Goal: Task Accomplishment & Management: Use online tool/utility

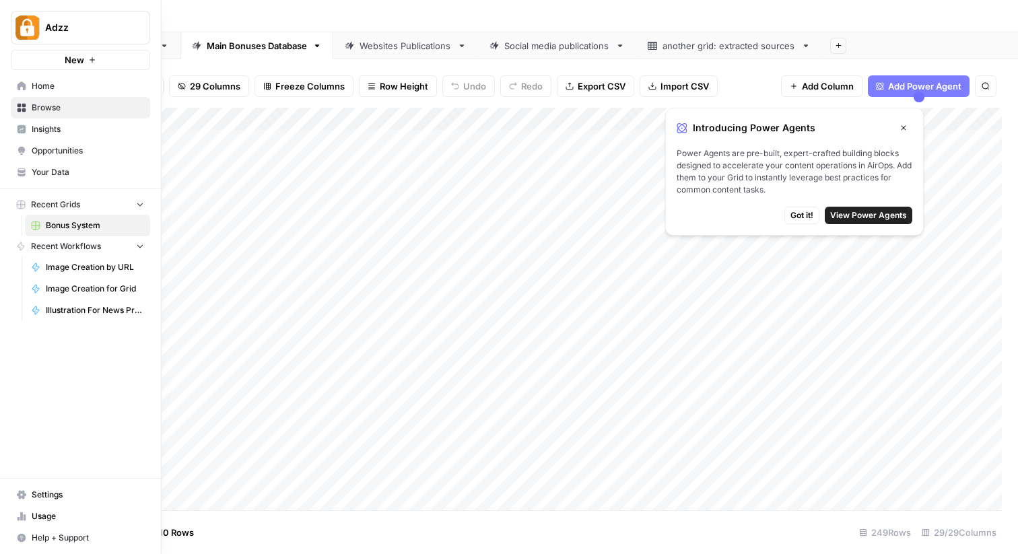
click at [32, 86] on span "Home" at bounding box center [88, 86] width 112 height 12
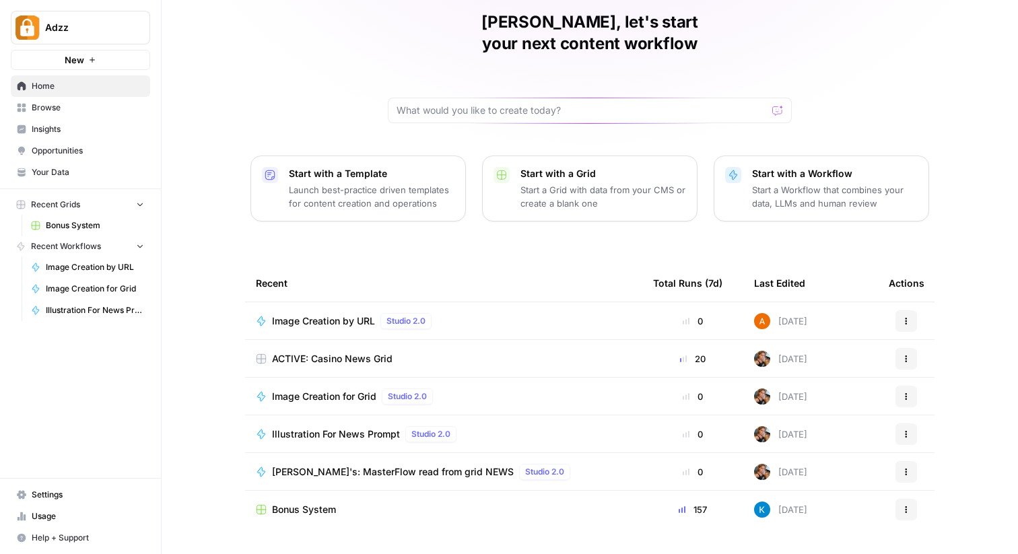
scroll to position [62, 0]
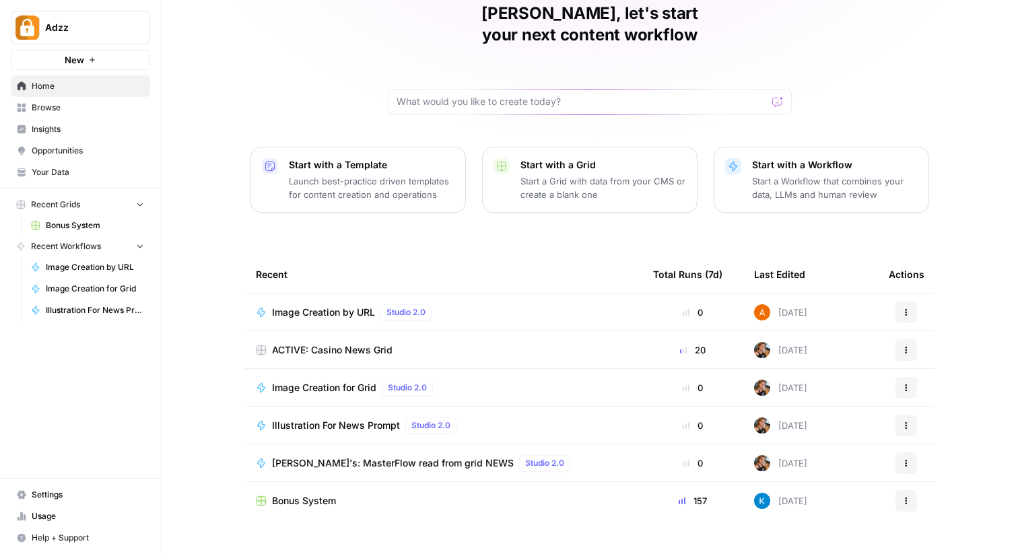
click at [48, 112] on span "Browse" at bounding box center [88, 108] width 112 height 12
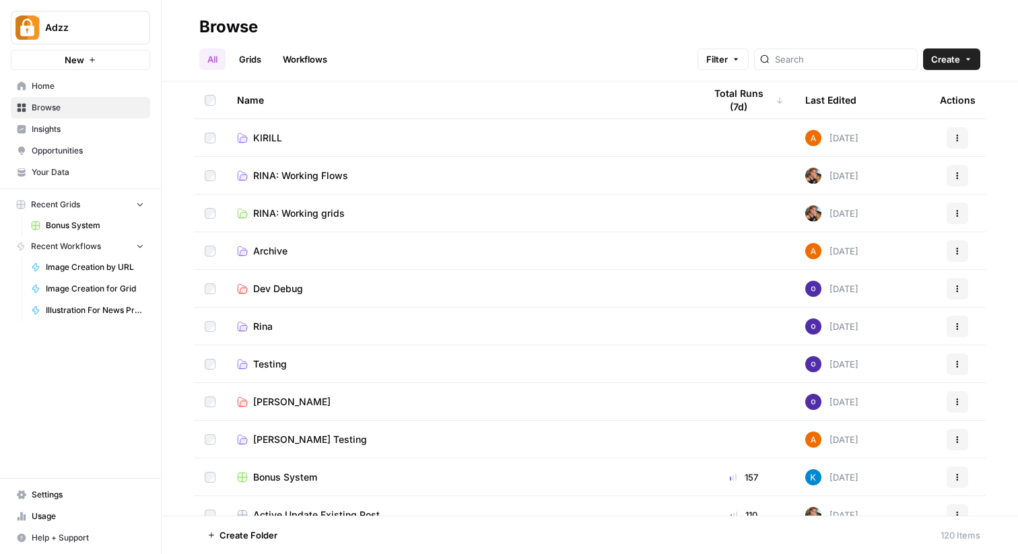
click at [240, 61] on link "Grids" at bounding box center [250, 59] width 38 height 22
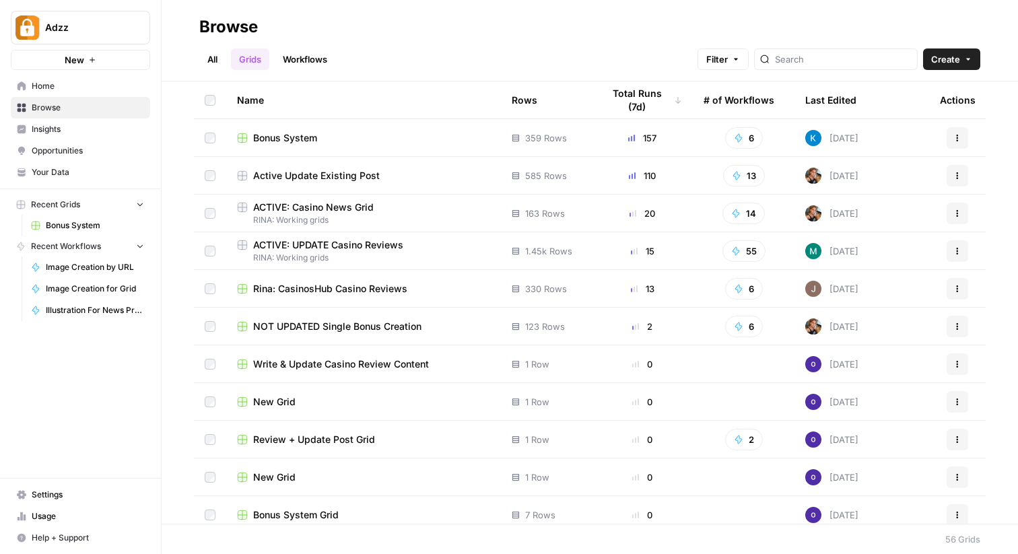
click at [208, 61] on link "All" at bounding box center [212, 59] width 26 height 22
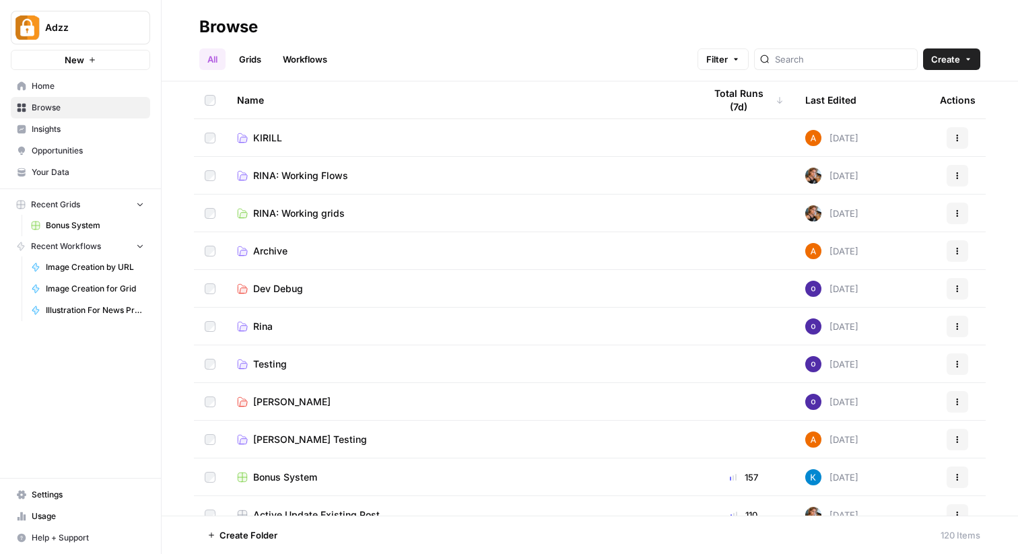
click at [253, 69] on link "Grids" at bounding box center [250, 59] width 38 height 22
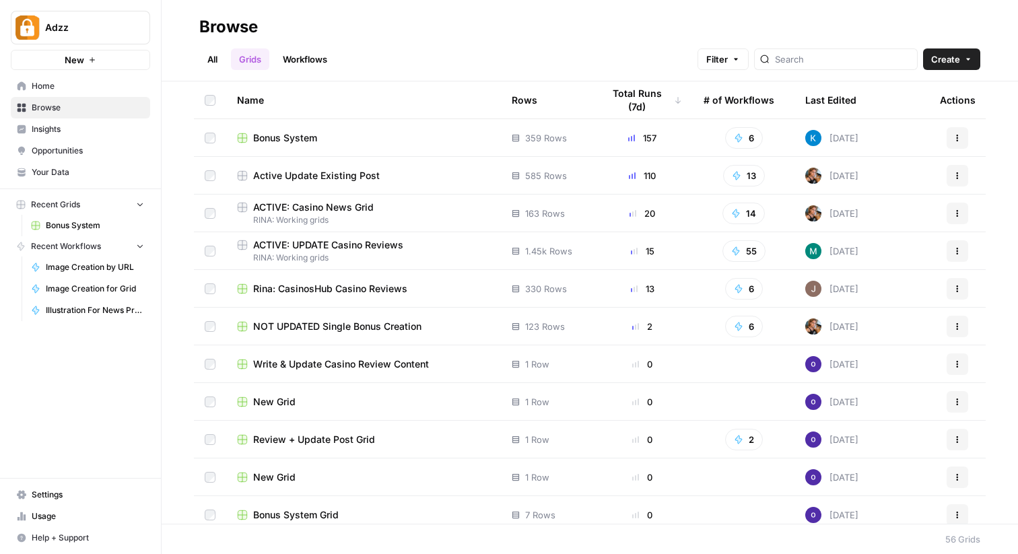
click at [135, 203] on button "Recent Grids" at bounding box center [80, 205] width 139 height 20
click at [147, 226] on button "Recent Workflows" at bounding box center [80, 225] width 139 height 20
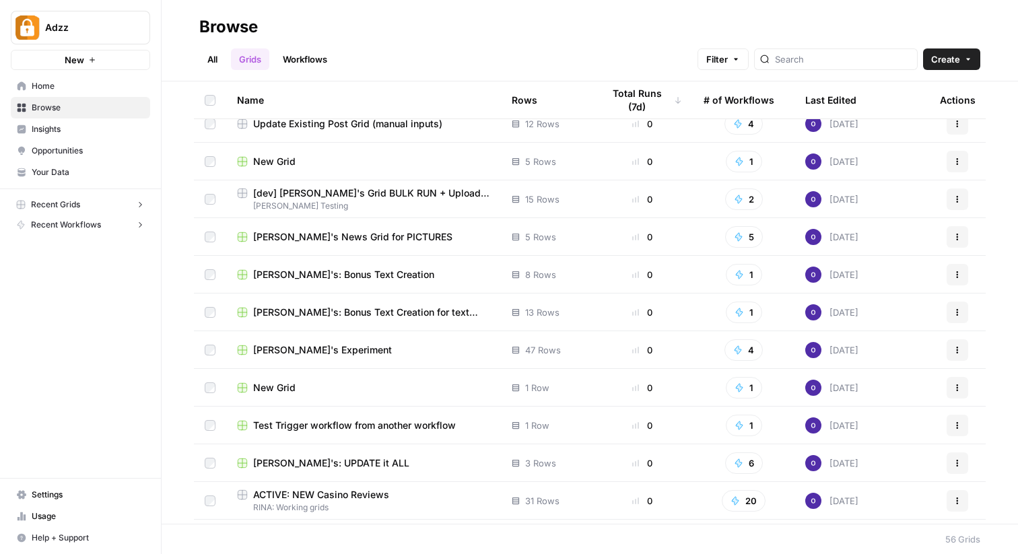
scroll to position [1707, 0]
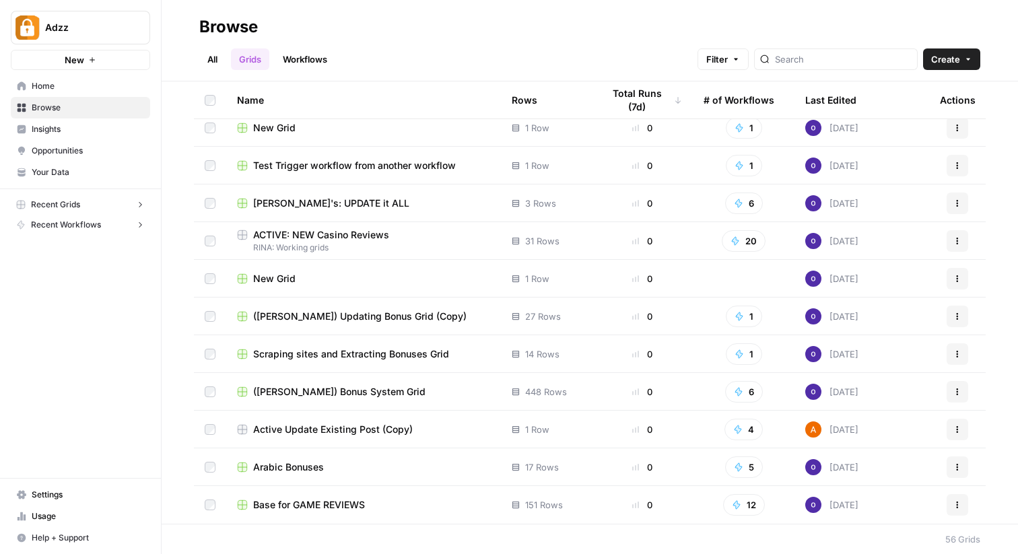
click at [224, 58] on link "All" at bounding box center [212, 59] width 26 height 22
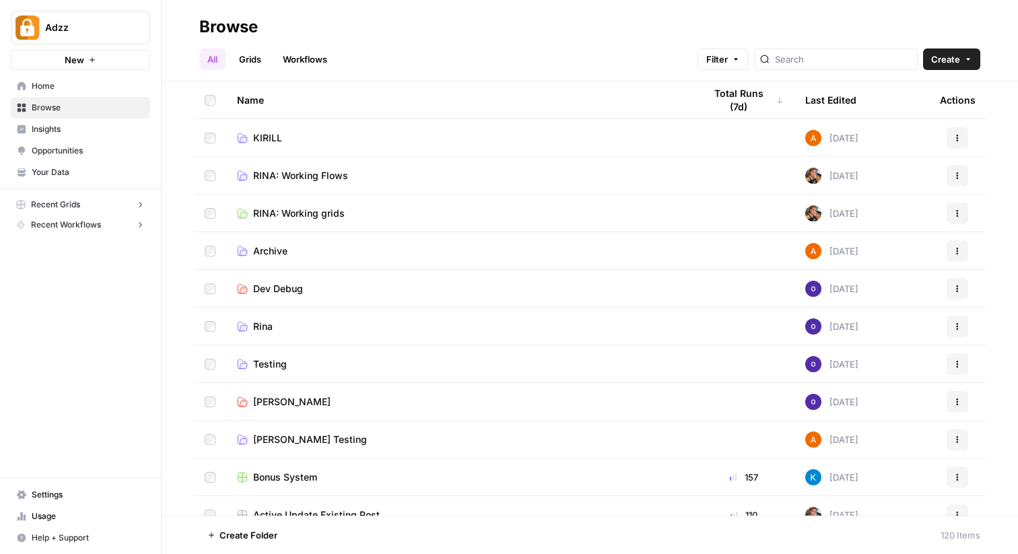
click at [250, 59] on link "Grids" at bounding box center [250, 59] width 38 height 22
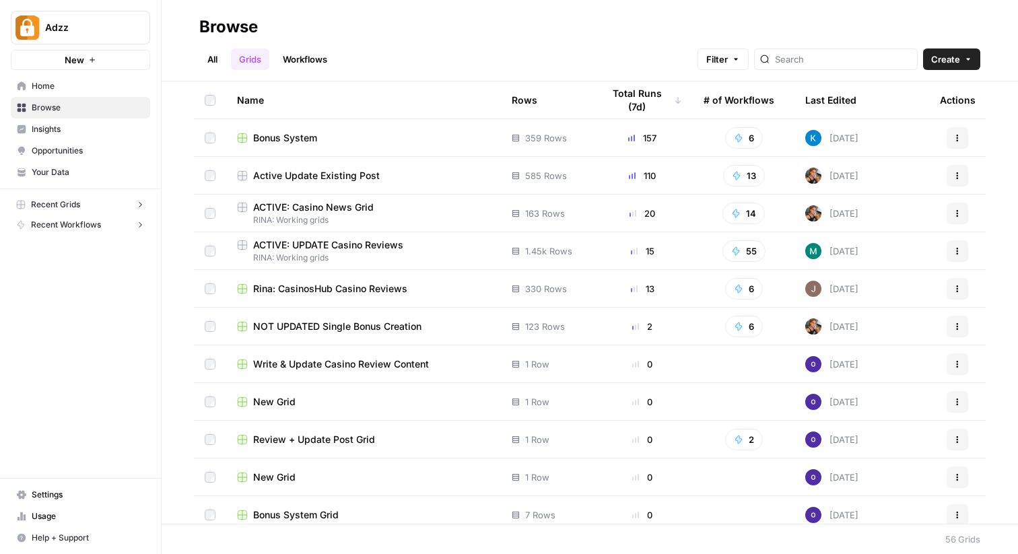
click at [308, 57] on link "Workflows" at bounding box center [305, 59] width 61 height 22
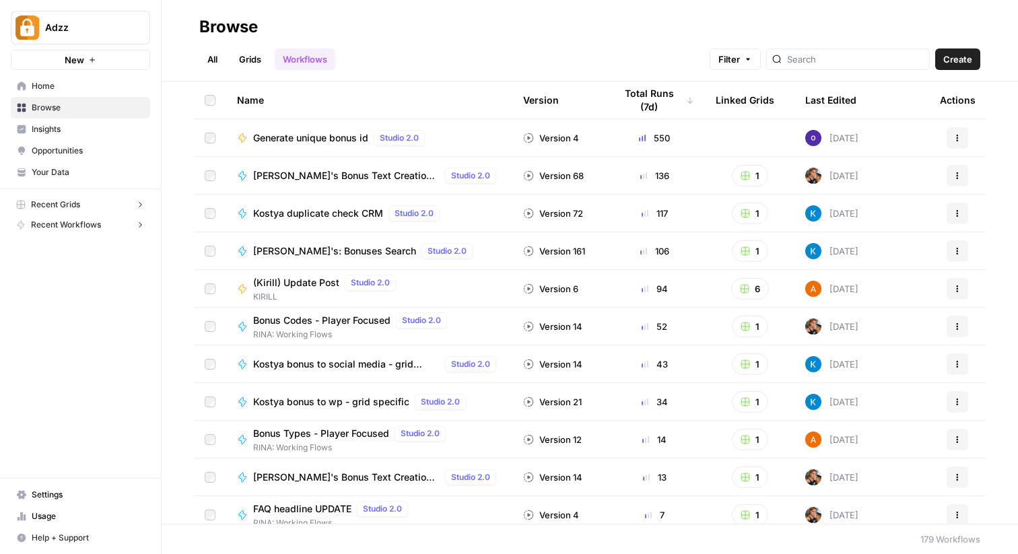
click at [246, 55] on link "Grids" at bounding box center [250, 59] width 38 height 22
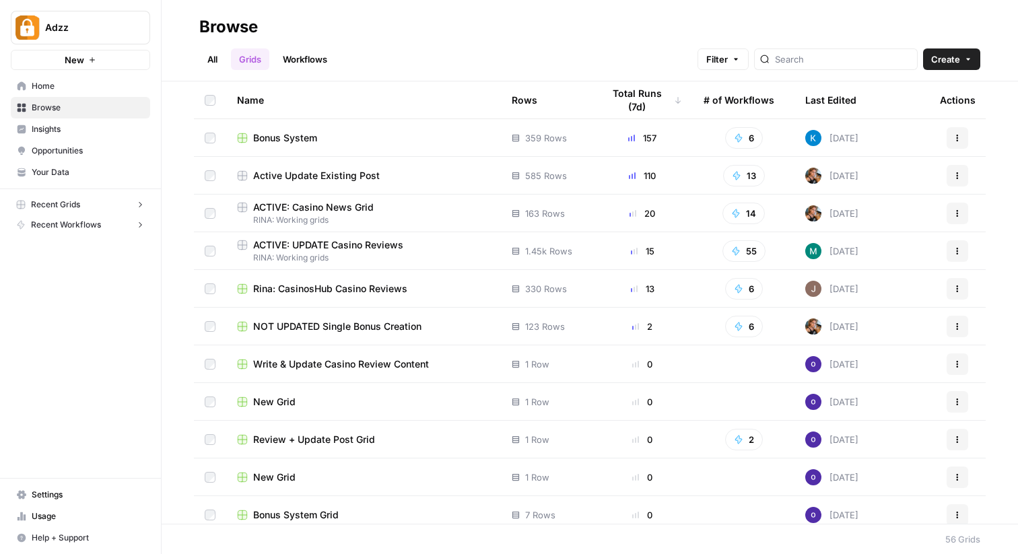
click at [796, 64] on div at bounding box center [836, 59] width 164 height 22
click at [749, 64] on button "Filter" at bounding box center [723, 59] width 51 height 22
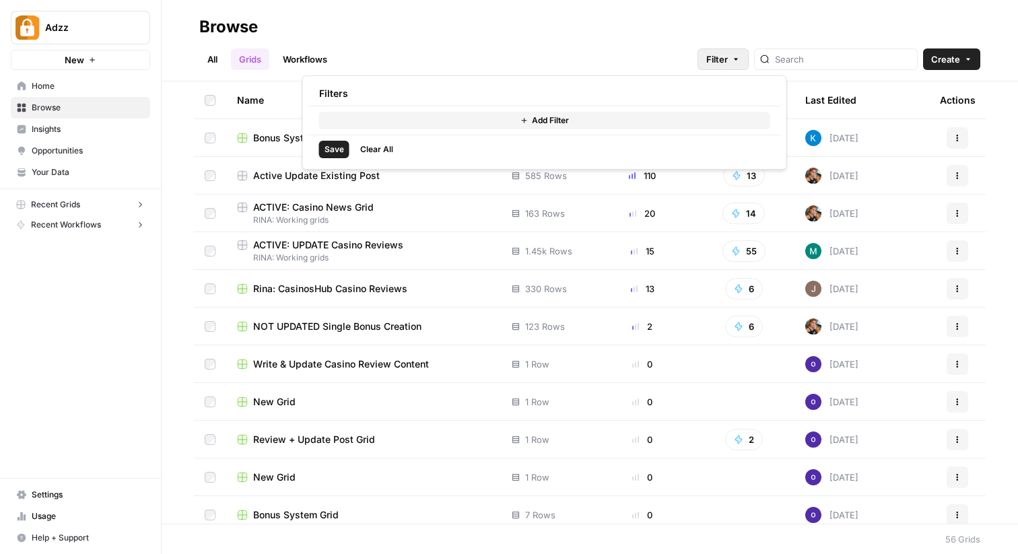
click at [379, 126] on button "Add Filter" at bounding box center [544, 121] width 451 height 18
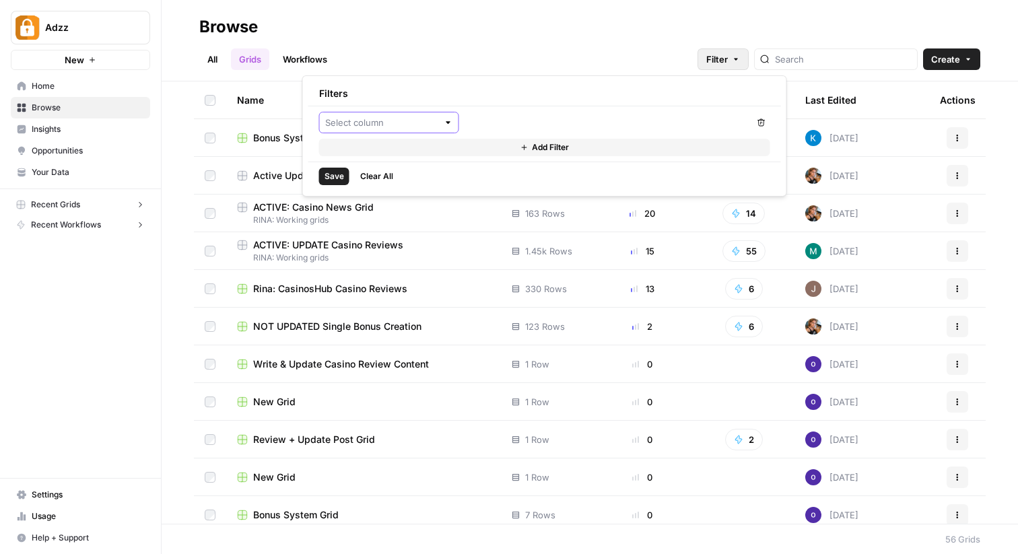
click at [374, 118] on input "text" at bounding box center [381, 122] width 113 height 13
click at [433, 44] on div "All Grids Workflows Filter Create" at bounding box center [589, 54] width 781 height 32
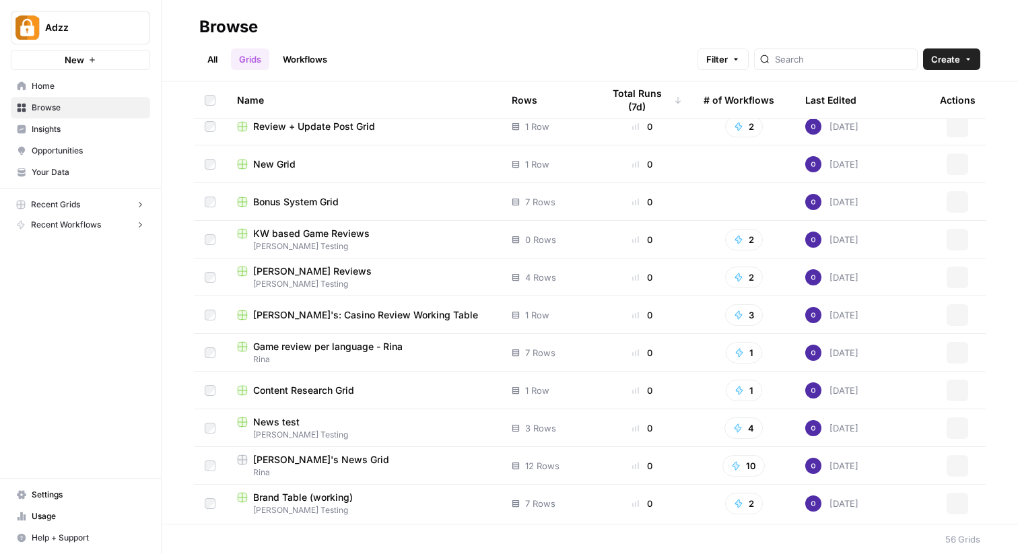
scroll to position [97, 0]
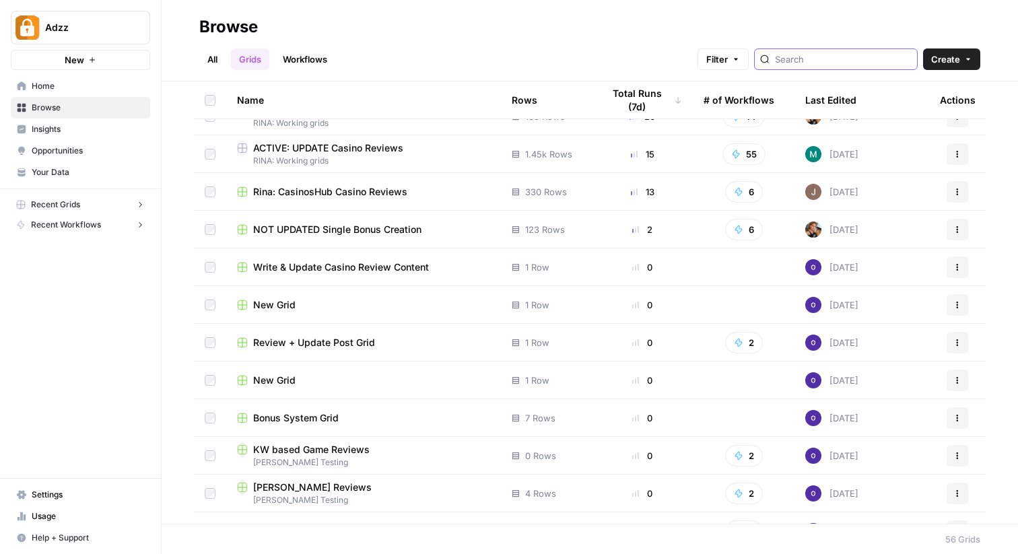
click at [827, 60] on input "search" at bounding box center [843, 59] width 137 height 13
click at [728, 60] on span "Filter" at bounding box center [717, 59] width 22 height 13
click at [840, 69] on div at bounding box center [836, 59] width 164 height 22
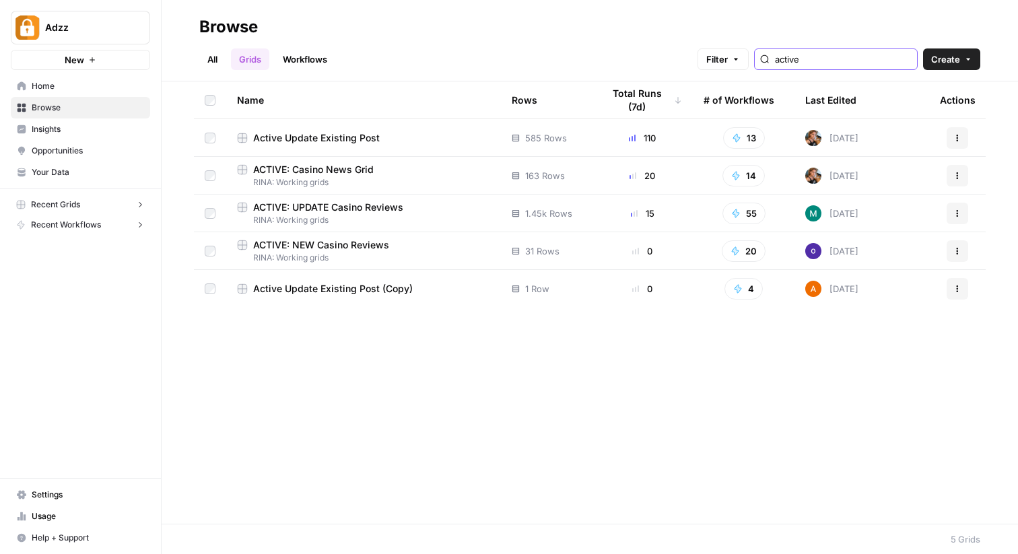
type input "active"
click at [771, 44] on div "All Grids Workflows Filter active Create" at bounding box center [589, 54] width 781 height 32
click at [740, 57] on icon "button" at bounding box center [736, 59] width 8 height 8
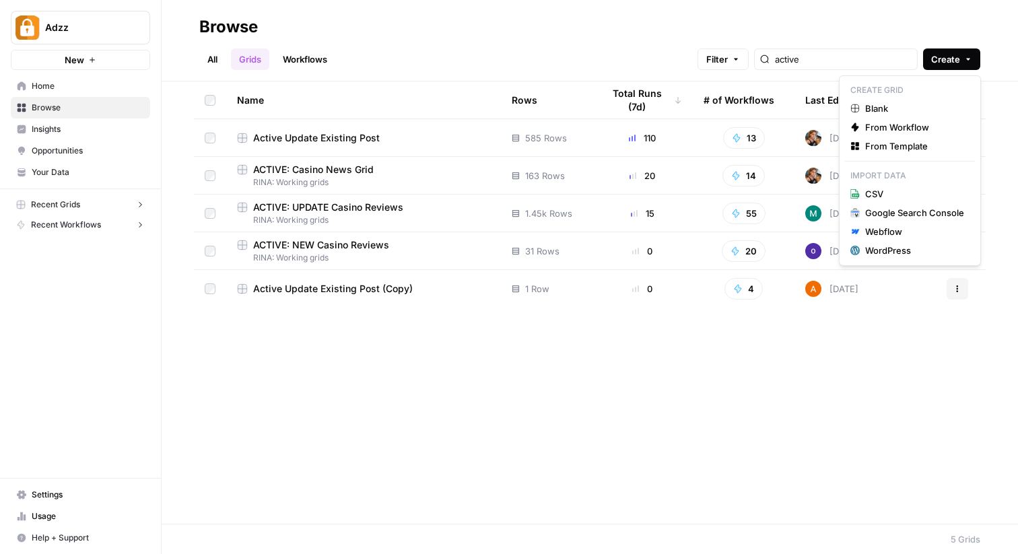
click at [974, 61] on button "Create" at bounding box center [951, 59] width 57 height 22
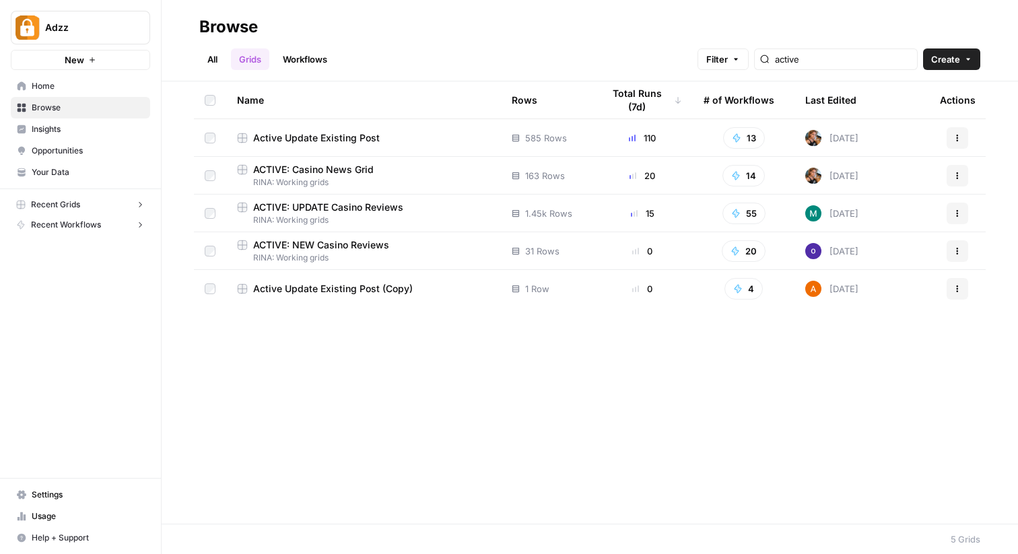
click at [696, 59] on div "All Grids Workflows Filter active Create" at bounding box center [589, 54] width 781 height 32
click at [405, 171] on div "ACTIVE: Casino News Grid" at bounding box center [363, 169] width 253 height 13
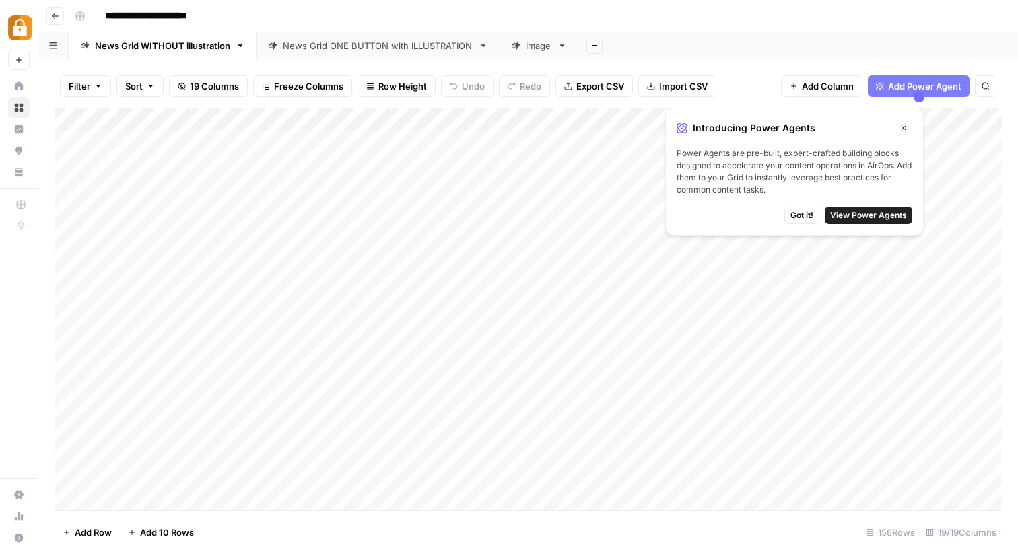
click at [321, 53] on link "News Grid ONE BUTTON with ILLUSTRATION" at bounding box center [378, 45] width 243 height 27
click at [189, 49] on div "News Grid WITHOUT illustration" at bounding box center [162, 45] width 135 height 13
click at [353, 44] on div "News Grid ONE BUTTON with ILLUSTRATION" at bounding box center [378, 45] width 191 height 13
click at [132, 219] on div "Add Column" at bounding box center [528, 164] width 947 height 113
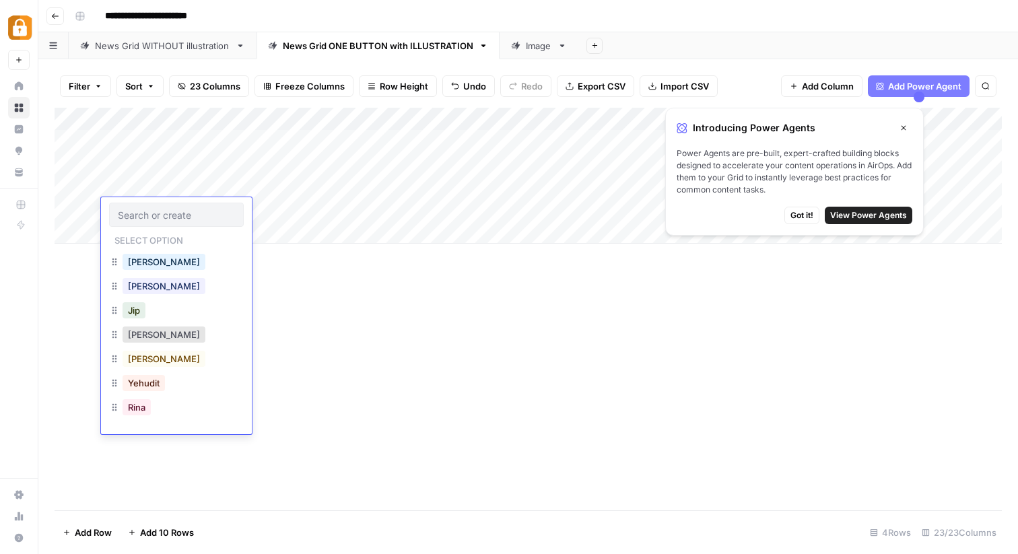
scroll to position [22, 0]
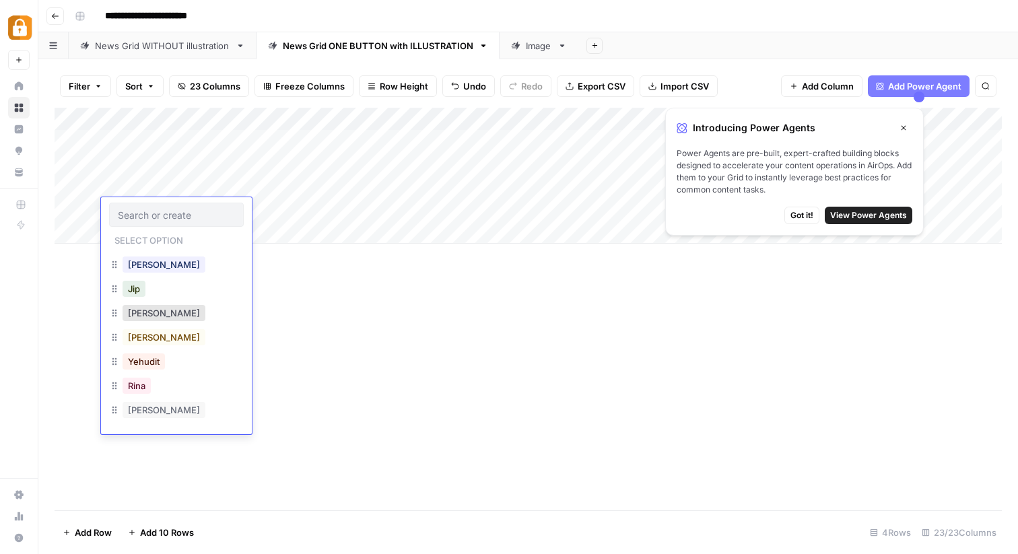
click at [337, 371] on div "Add Column" at bounding box center [528, 309] width 947 height 403
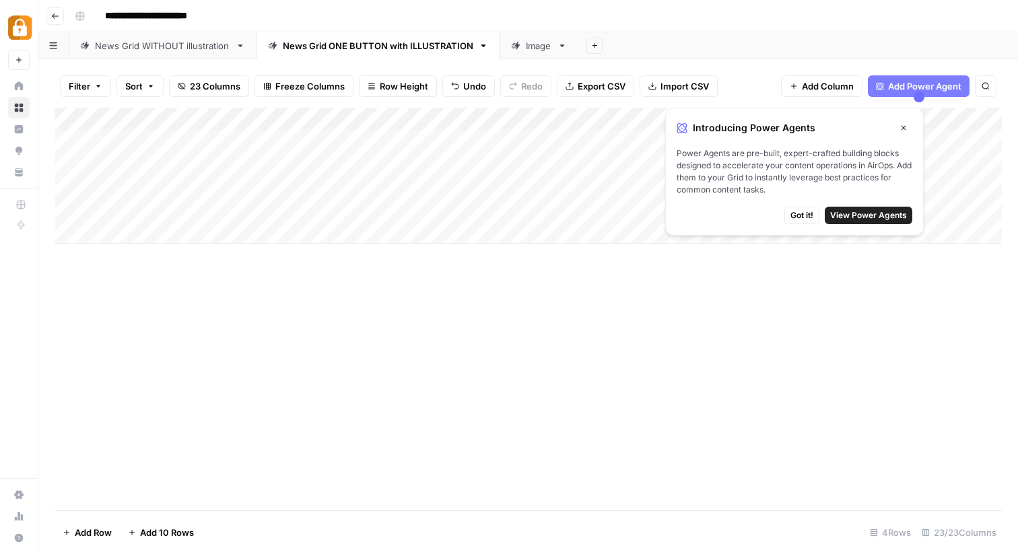
click at [327, 382] on div "Add Column" at bounding box center [528, 309] width 947 height 403
click at [137, 215] on div "Add Column" at bounding box center [528, 176] width 947 height 136
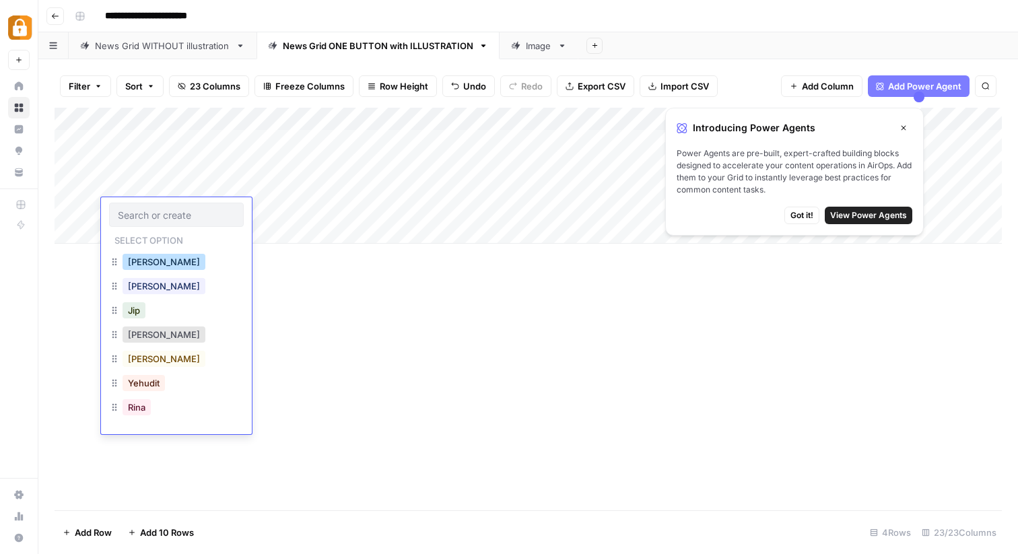
click at [129, 258] on button "Mohana" at bounding box center [164, 262] width 83 height 16
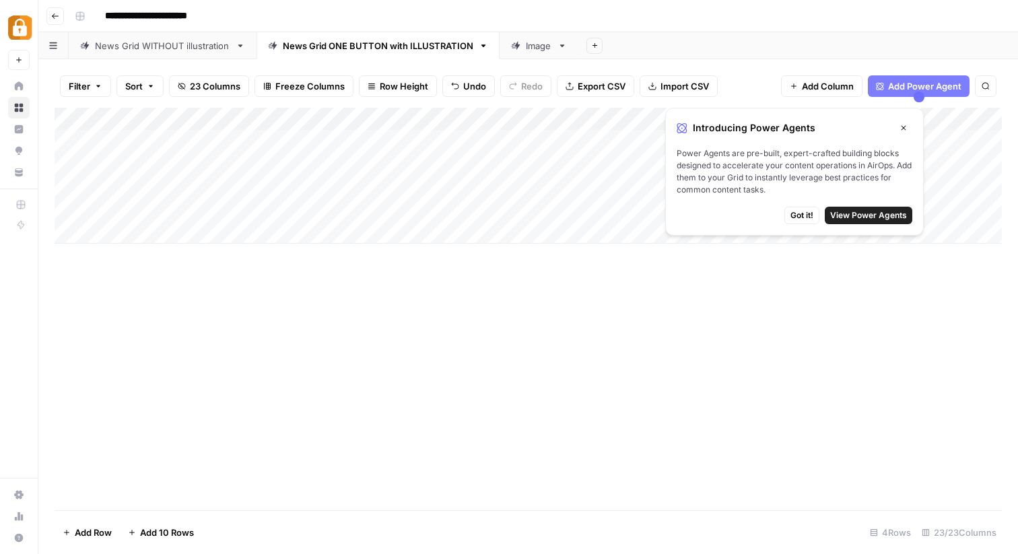
click at [253, 215] on div "Add Column" at bounding box center [528, 176] width 947 height 136
click at [277, 208] on div "Add Column" at bounding box center [528, 176] width 947 height 136
click at [286, 210] on textarea at bounding box center [329, 210] width 215 height 19
type textarea "****"
click at [514, 304] on div "Add Column" at bounding box center [528, 309] width 947 height 403
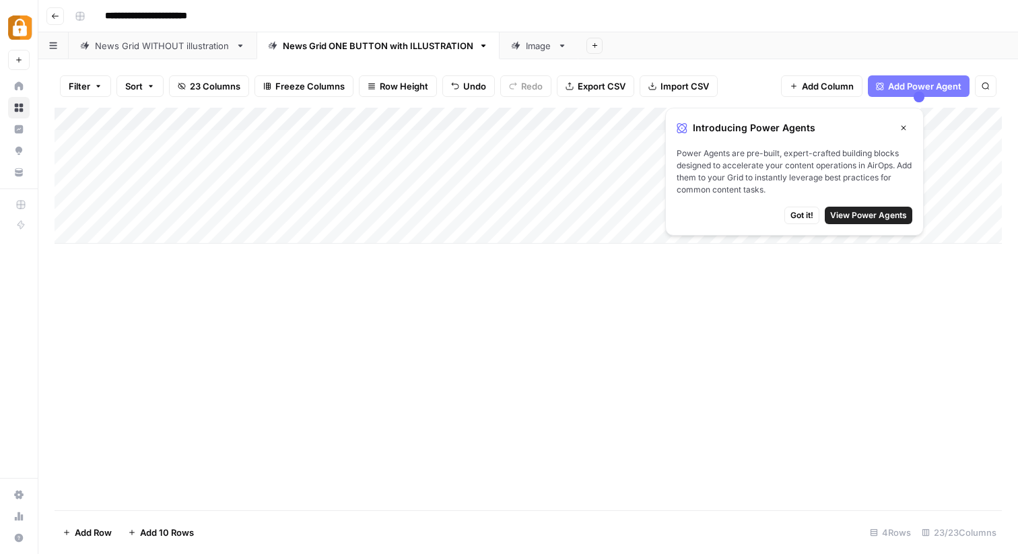
click at [271, 203] on div "Add Column" at bounding box center [528, 176] width 947 height 136
click at [270, 240] on div "Add Column" at bounding box center [528, 176] width 947 height 136
click at [119, 210] on div "Add Column" at bounding box center [528, 187] width 947 height 159
click at [129, 207] on div "Add Column" at bounding box center [528, 187] width 947 height 159
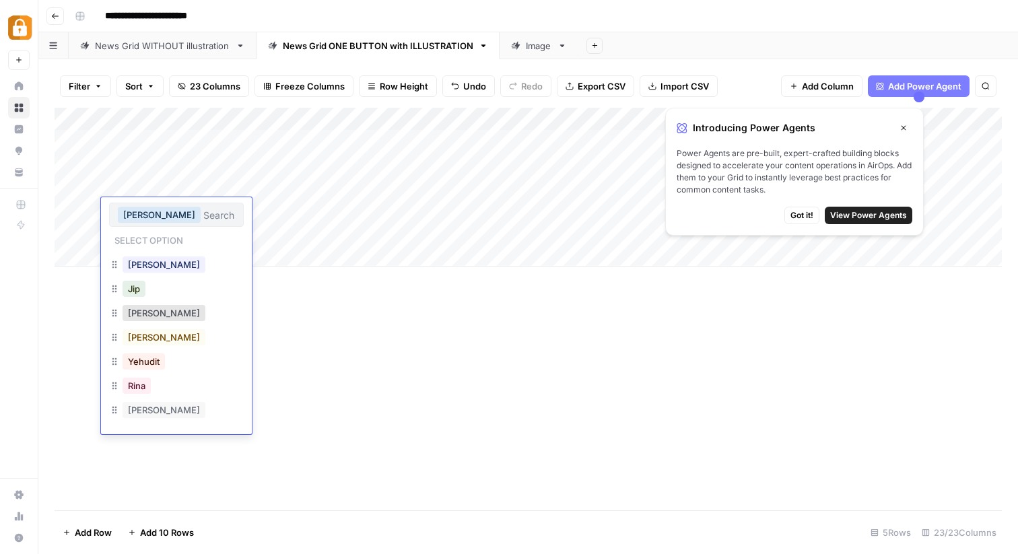
click at [298, 432] on div "Add Column" at bounding box center [528, 309] width 947 height 403
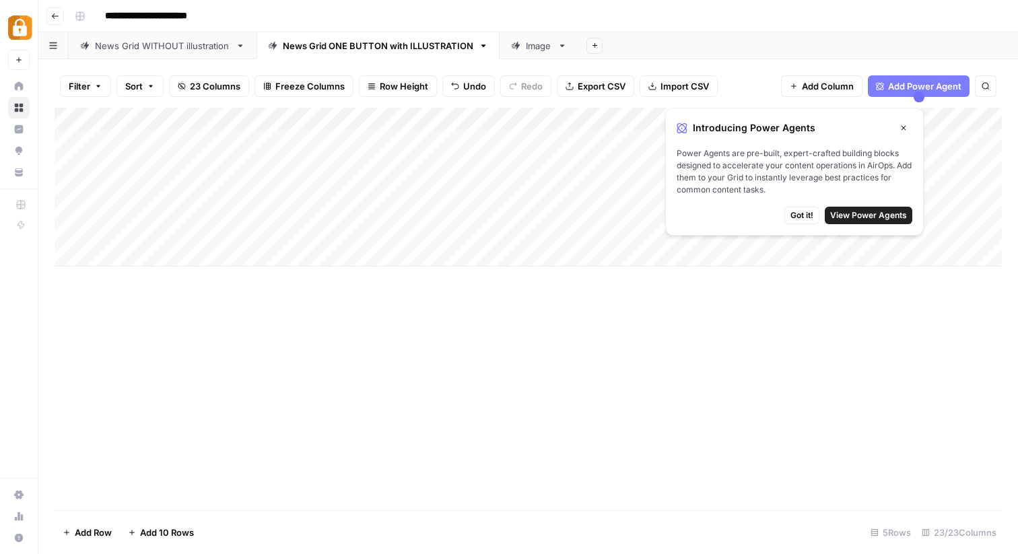
click at [380, 406] on div "Add Column" at bounding box center [528, 309] width 947 height 403
click at [140, 213] on div "Add Column" at bounding box center [528, 187] width 947 height 159
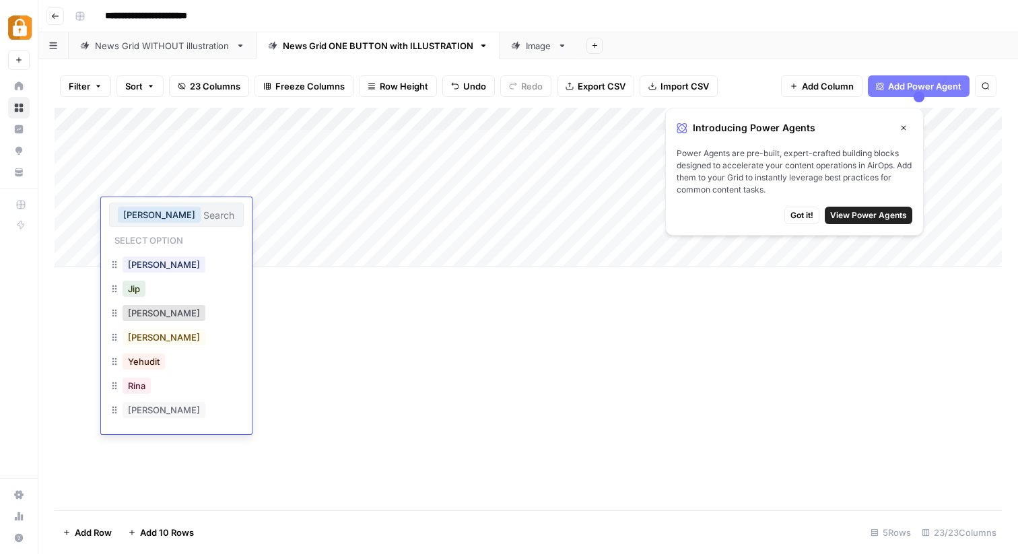
scroll to position [0, 0]
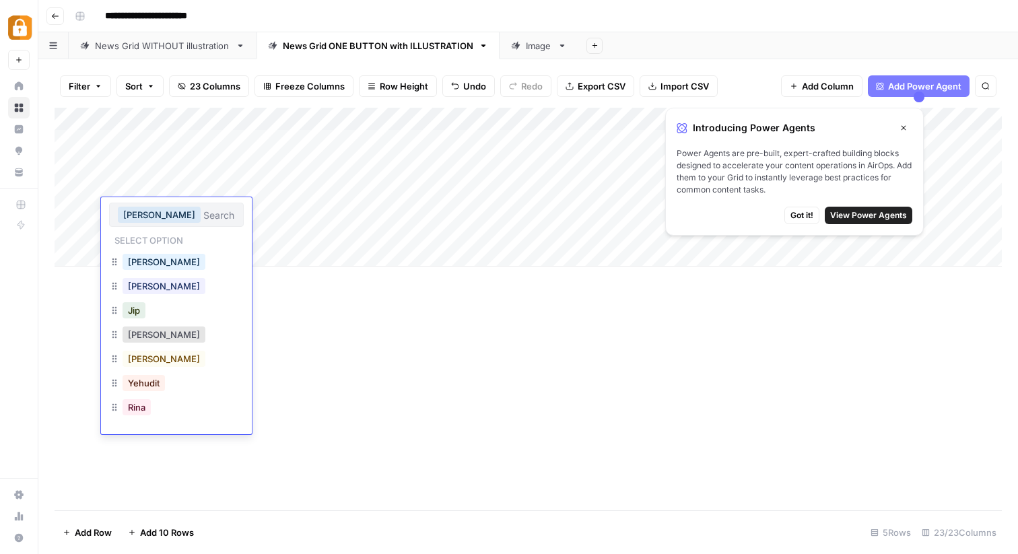
click at [364, 399] on div "Add Column" at bounding box center [528, 309] width 947 height 403
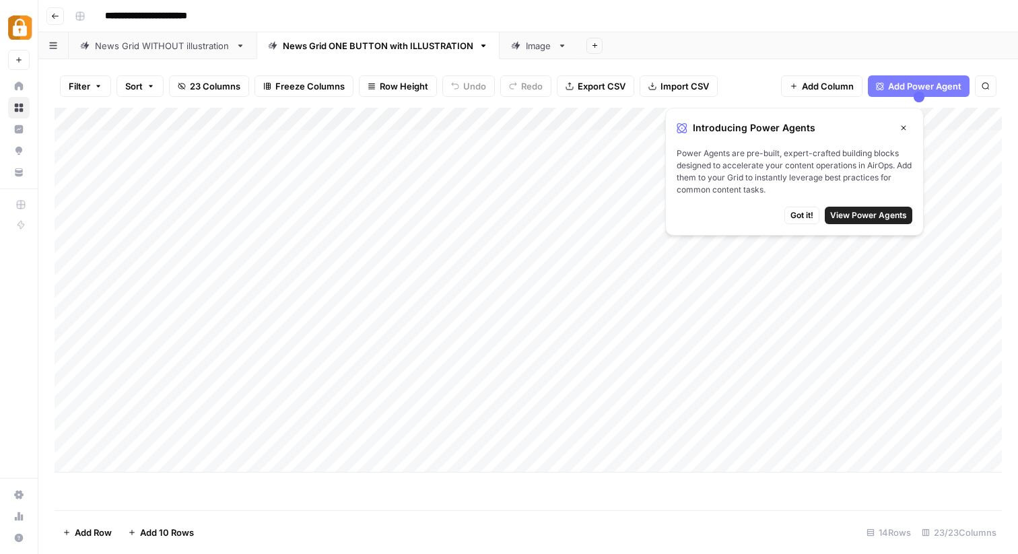
click at [901, 125] on icon "button" at bounding box center [904, 128] width 8 height 8
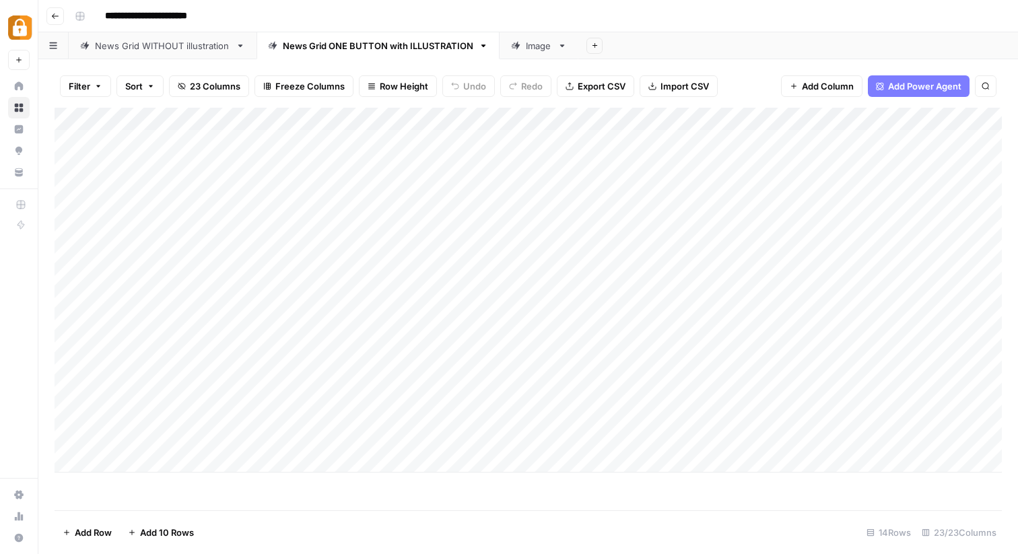
click at [139, 326] on div "Add Column" at bounding box center [528, 290] width 947 height 365
click at [121, 328] on div "Add Column" at bounding box center [528, 290] width 947 height 365
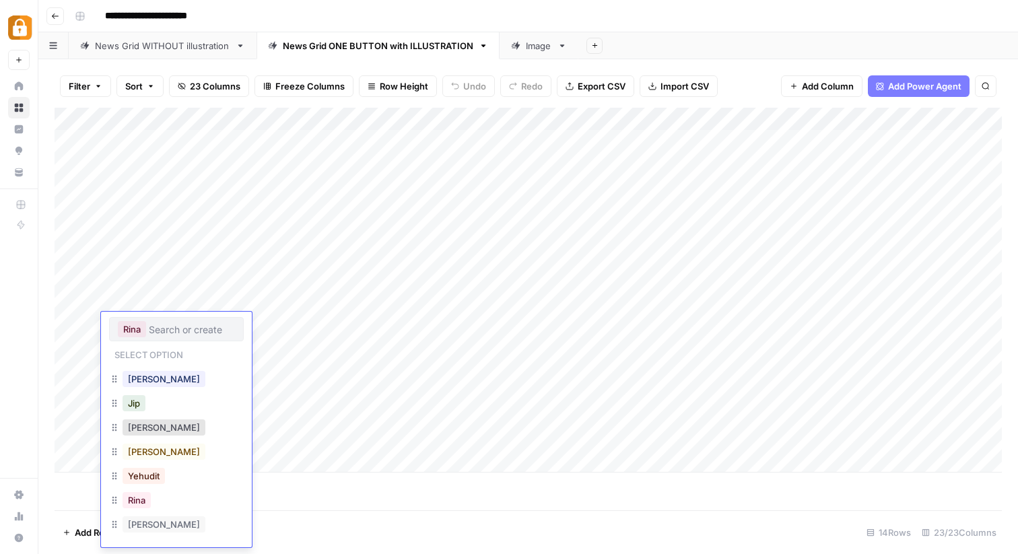
scroll to position [1, 0]
click at [146, 522] on button "[PERSON_NAME]" at bounding box center [164, 523] width 83 height 16
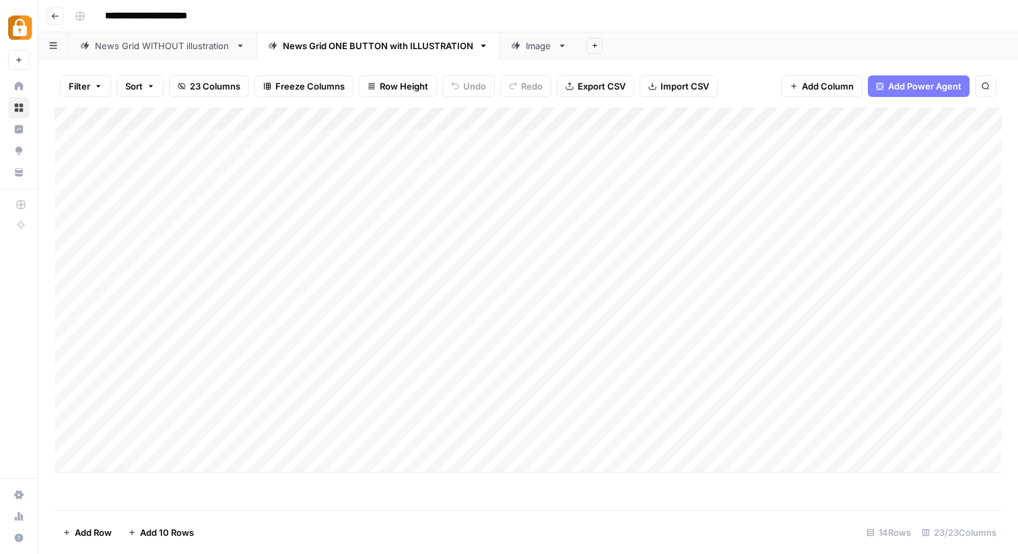
click at [134, 323] on div "Add Column" at bounding box center [528, 290] width 947 height 365
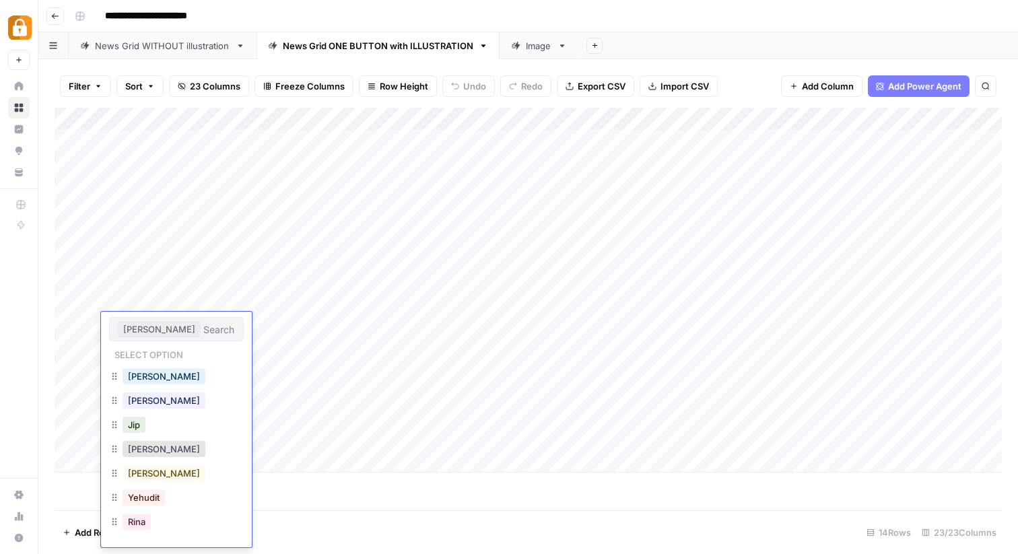
scroll to position [22, 0]
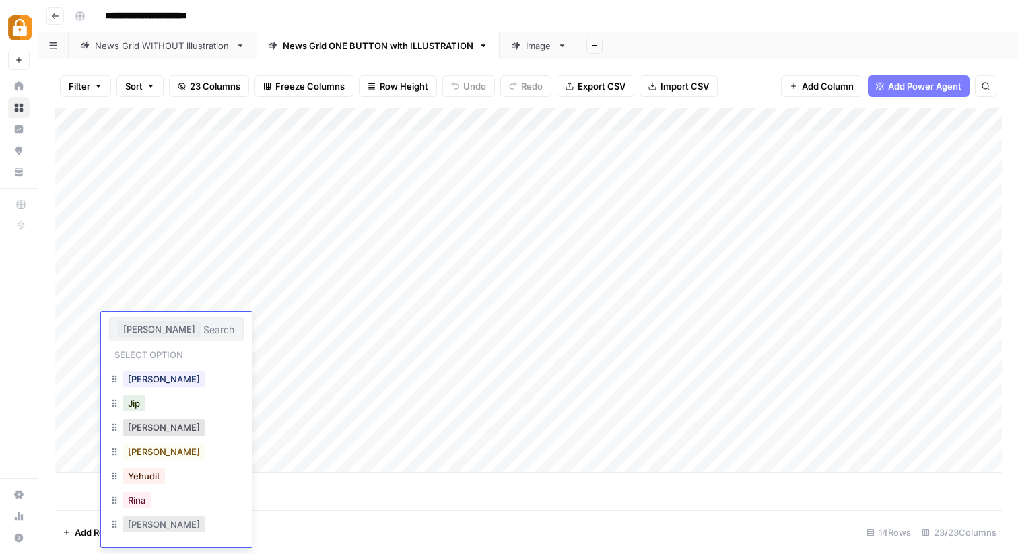
click at [141, 531] on button "[PERSON_NAME]" at bounding box center [164, 524] width 83 height 16
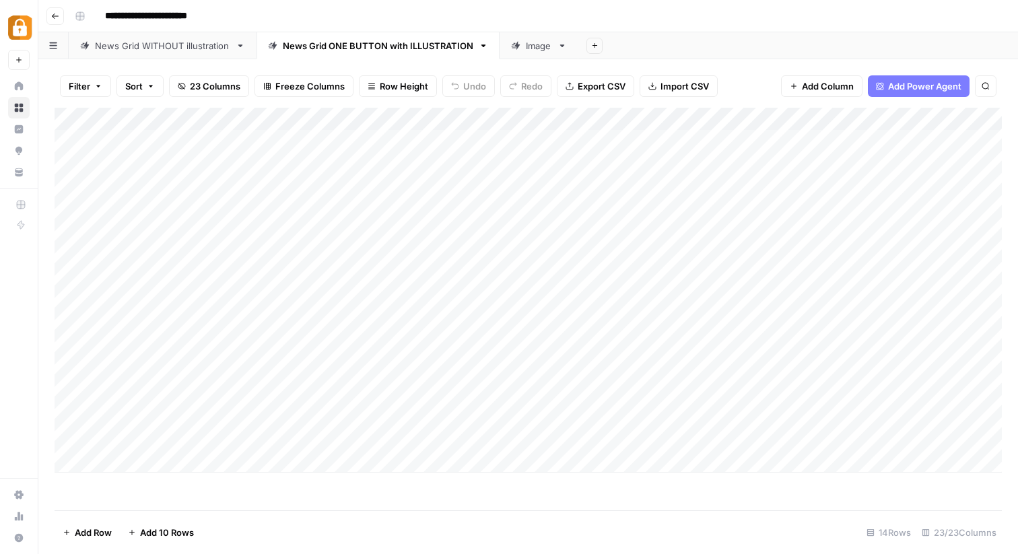
click at [307, 325] on div "Add Column" at bounding box center [528, 290] width 947 height 365
click at [137, 323] on div "Add Column" at bounding box center [528, 290] width 947 height 365
click at [116, 317] on div "Add Column" at bounding box center [528, 290] width 947 height 365
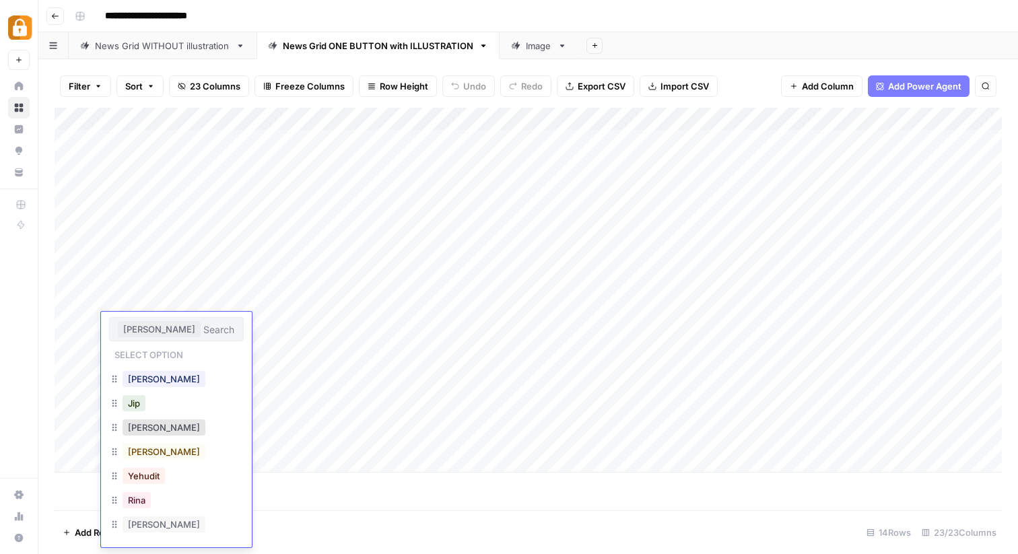
scroll to position [1, 0]
click at [147, 500] on button "Rina" at bounding box center [137, 499] width 28 height 16
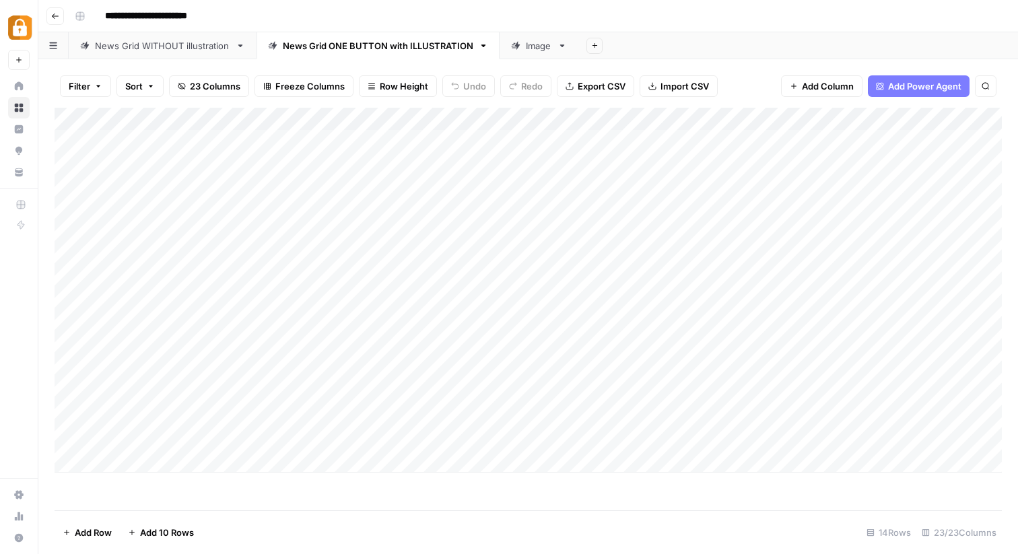
click at [395, 332] on div "Add Column" at bounding box center [528, 290] width 947 height 365
click at [365, 329] on div "Add Column" at bounding box center [528, 290] width 947 height 365
click at [678, 320] on div "Add Column" at bounding box center [528, 290] width 947 height 365
click at [298, 120] on div "Add Column" at bounding box center [528, 290] width 947 height 365
click at [346, 15] on div "**********" at bounding box center [536, 16] width 935 height 22
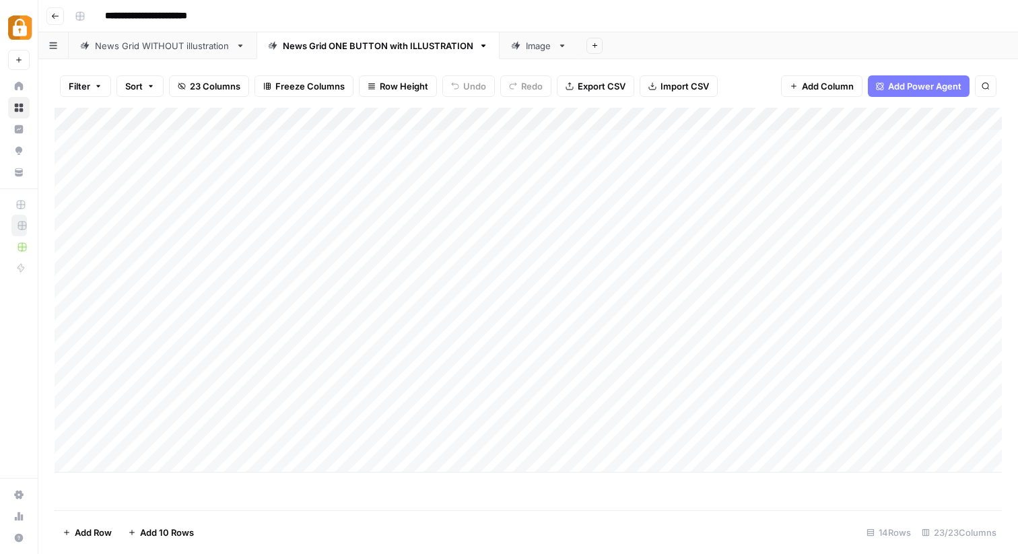
click at [250, 288] on div "Add Column" at bounding box center [528, 290] width 947 height 365
click at [249, 283] on div "Add Column" at bounding box center [528, 290] width 947 height 365
type textarea "*"
click at [248, 327] on div "Add Column" at bounding box center [528, 290] width 947 height 365
click at [274, 327] on div "Add Column" at bounding box center [528, 290] width 947 height 365
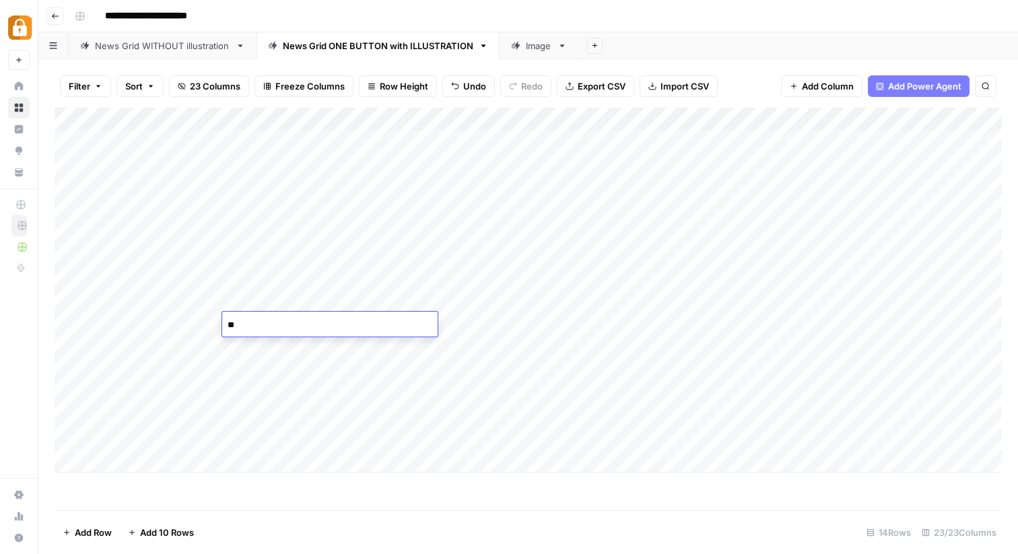
type textarea "*"
type textarea "****"
click at [682, 21] on div "**********" at bounding box center [536, 16] width 935 height 22
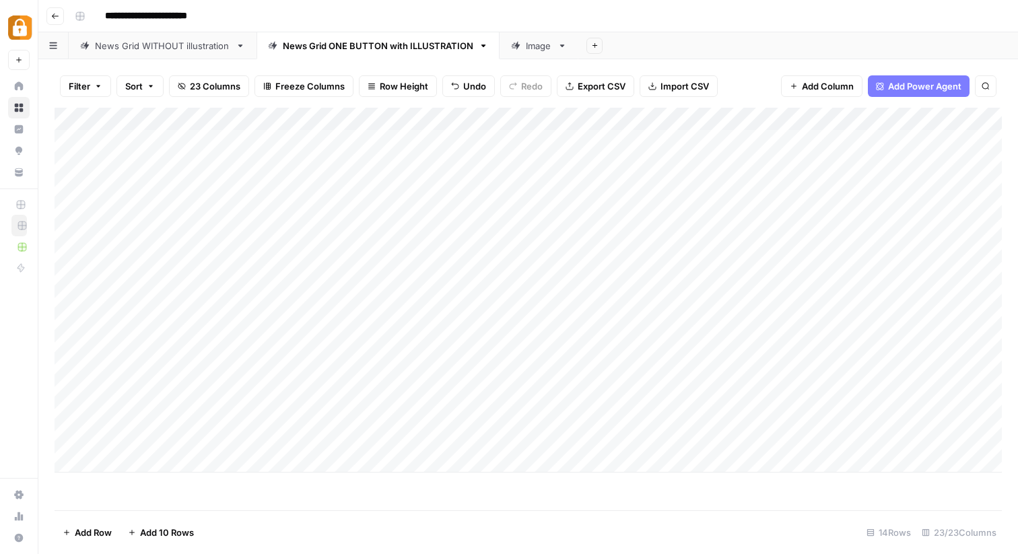
click at [269, 278] on div "Add Column" at bounding box center [528, 290] width 947 height 365
click at [263, 263] on div "Add Column" at bounding box center [528, 290] width 947 height 365
click at [273, 277] on div "Add Column" at bounding box center [528, 290] width 947 height 365
type textarea "*"
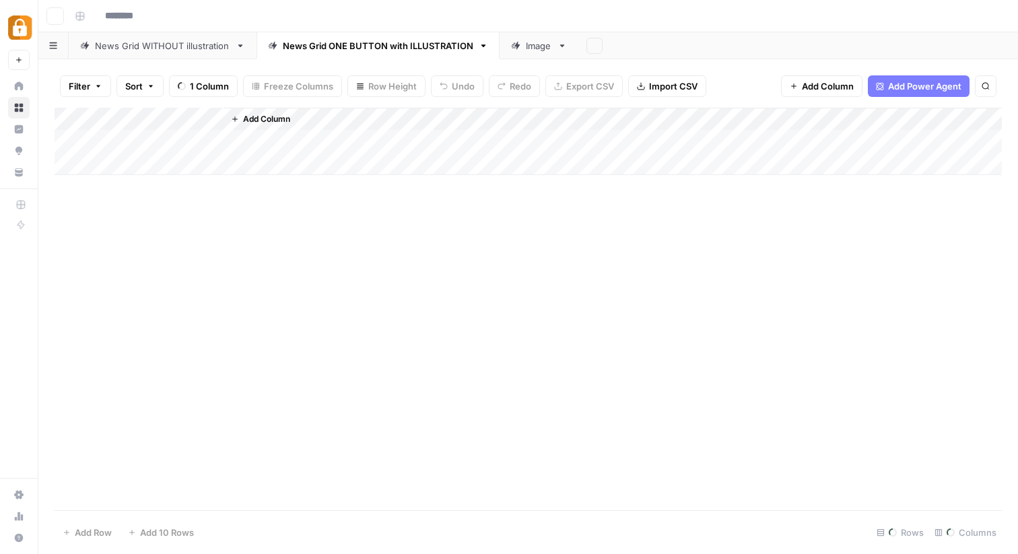
type input "**********"
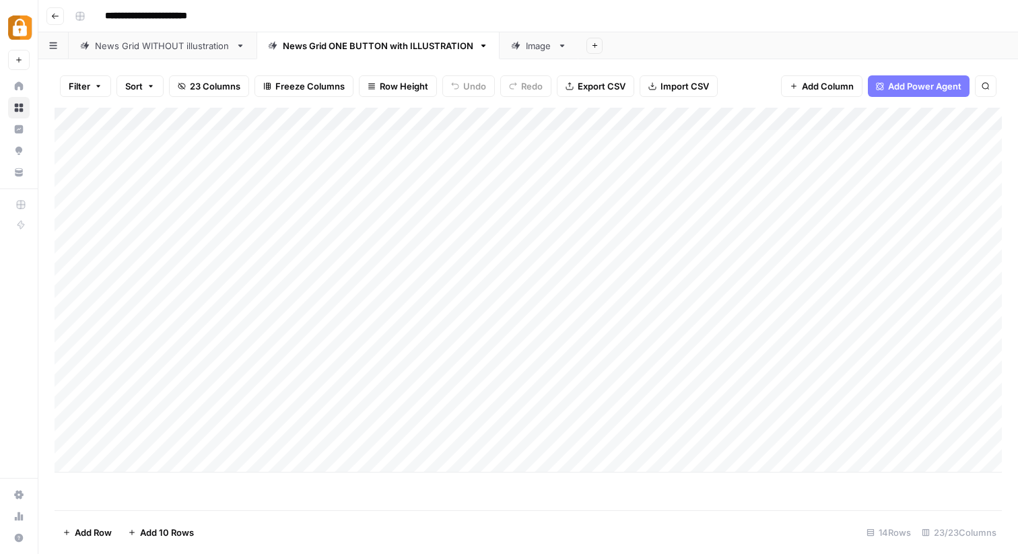
click at [265, 277] on div "Add Column" at bounding box center [528, 290] width 947 height 365
type textarea "*"
type textarea "****"
click at [429, 304] on div "Add Column" at bounding box center [528, 290] width 947 height 365
click at [371, 325] on div "Add Column" at bounding box center [528, 290] width 947 height 365
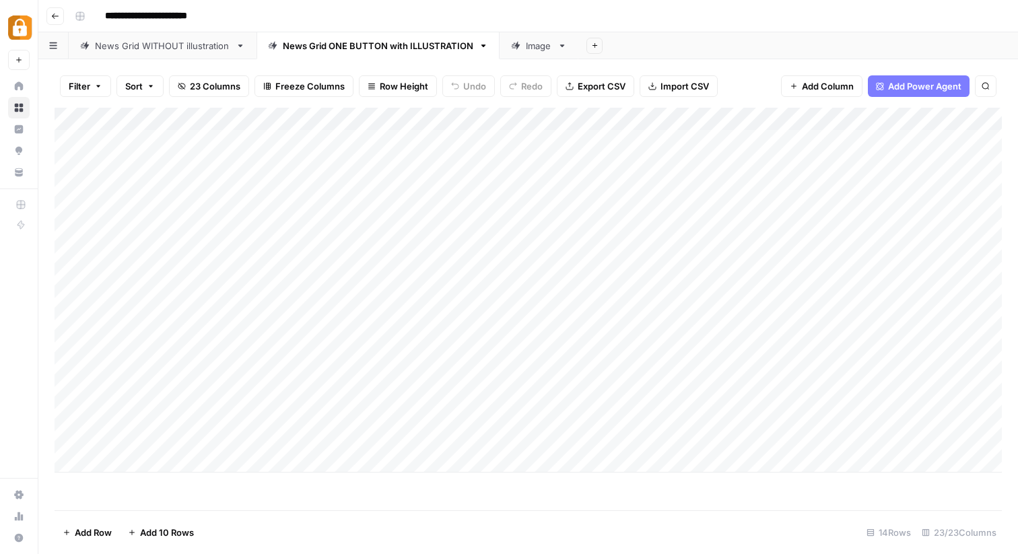
click at [370, 323] on div "Add Column" at bounding box center [528, 290] width 947 height 365
type textarea "**********"
click at [659, 320] on div "Add Column" at bounding box center [528, 290] width 947 height 365
click at [410, 327] on div "Add Column" at bounding box center [528, 290] width 947 height 365
click at [700, 327] on div "Add Column" at bounding box center [528, 290] width 947 height 365
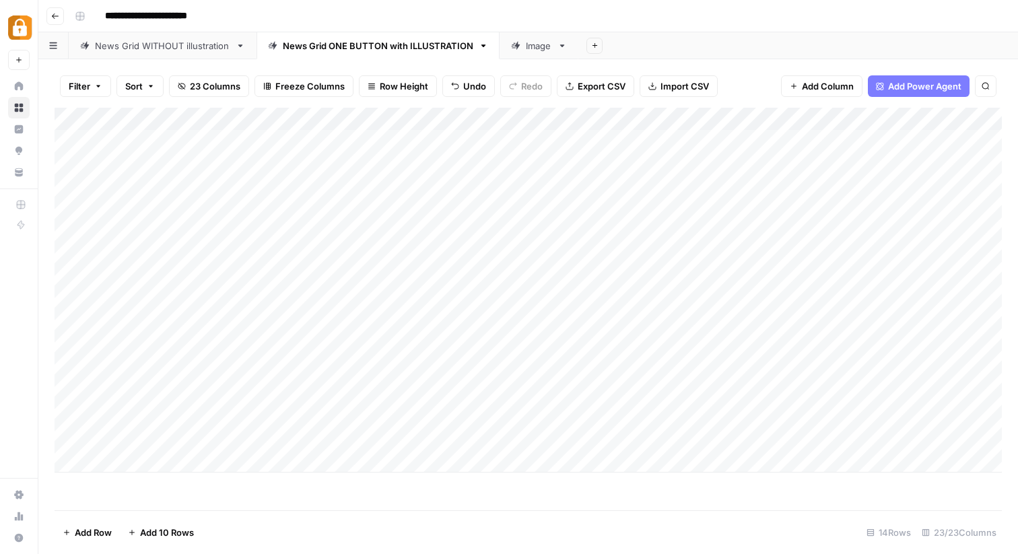
click at [638, 149] on div "Add Column" at bounding box center [528, 290] width 947 height 365
click at [569, 310] on div "Add Column" at bounding box center [528, 290] width 947 height 365
click at [580, 325] on div "Add Column" at bounding box center [528, 290] width 947 height 365
click at [697, 325] on div "Add Column" at bounding box center [528, 290] width 947 height 365
click at [800, 327] on div "Add Column" at bounding box center [528, 290] width 947 height 365
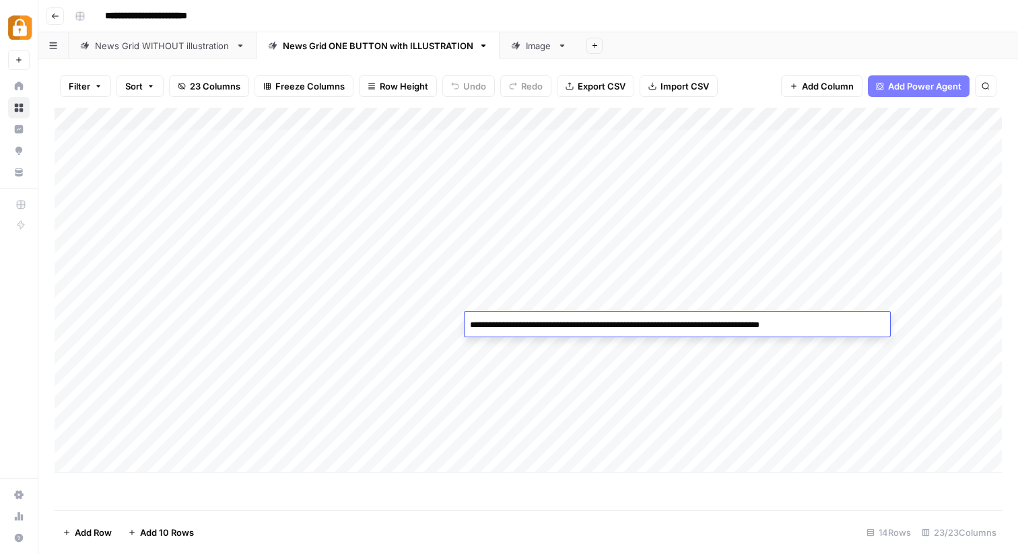
click at [789, 328] on textarea "**********" at bounding box center [678, 325] width 426 height 19
drag, startPoint x: 797, startPoint y: 329, endPoint x: 842, endPoint y: 329, distance: 45.1
click at [842, 329] on textarea "**********" at bounding box center [678, 325] width 426 height 19
click at [769, 426] on div "Add Column" at bounding box center [528, 290] width 947 height 365
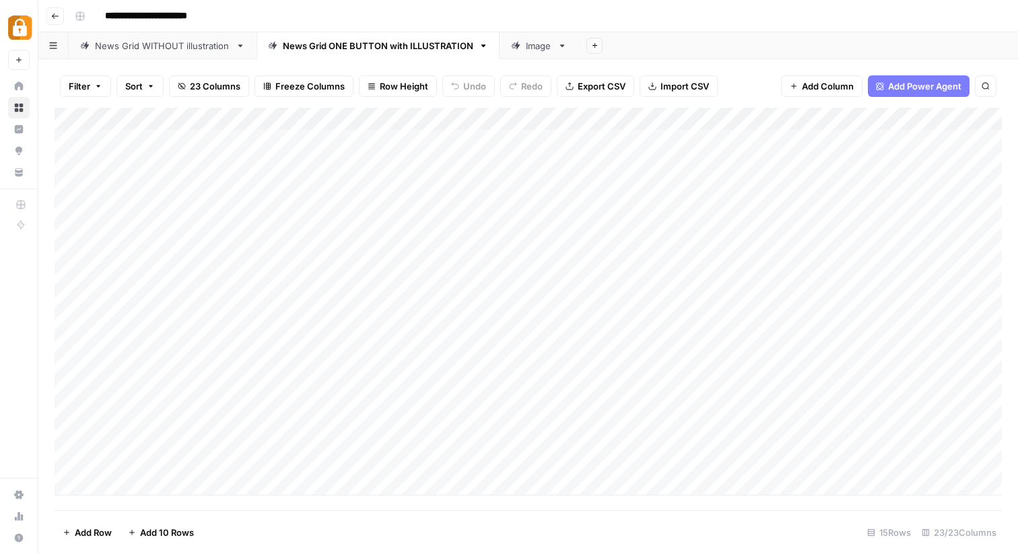
click at [917, 319] on div "Add Column" at bounding box center [528, 302] width 947 height 388
click at [850, 324] on div "Add Column" at bounding box center [528, 302] width 947 height 388
type textarea "*******"
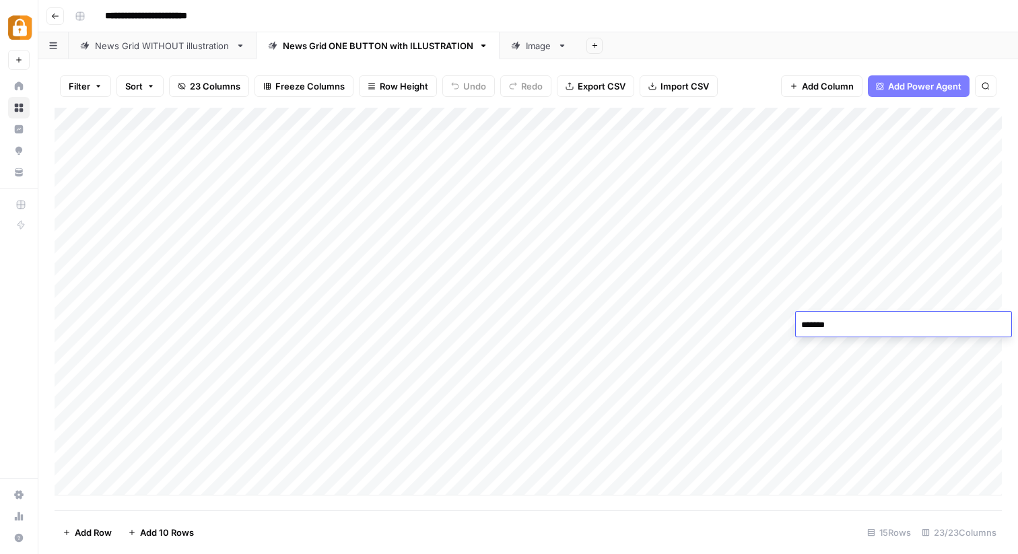
click at [497, 334] on div "Add Column" at bounding box center [528, 302] width 947 height 388
click at [578, 316] on div "Add Column" at bounding box center [528, 302] width 947 height 388
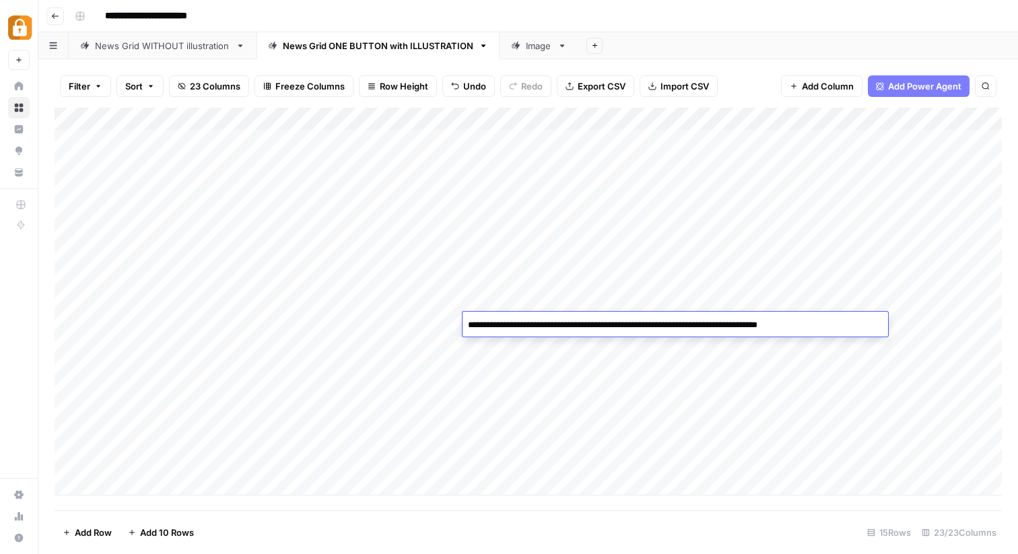
drag, startPoint x: 851, startPoint y: 321, endPoint x: 464, endPoint y: 320, distance: 387.2
click at [463, 320] on textarea "**********" at bounding box center [676, 325] width 426 height 19
paste textarea "********"
drag, startPoint x: 852, startPoint y: 327, endPoint x: 879, endPoint y: 329, distance: 26.3
click at [879, 329] on textarea "**********" at bounding box center [676, 325] width 426 height 19
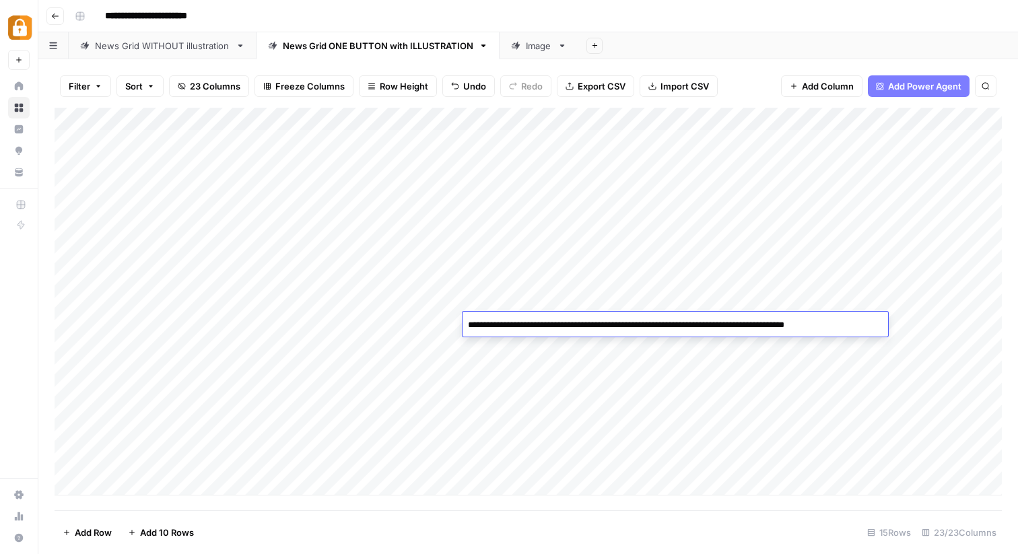
click at [879, 329] on textarea "**********" at bounding box center [676, 325] width 426 height 19
type textarea "**********"
click at [852, 474] on div "Add Column" at bounding box center [528, 302] width 947 height 388
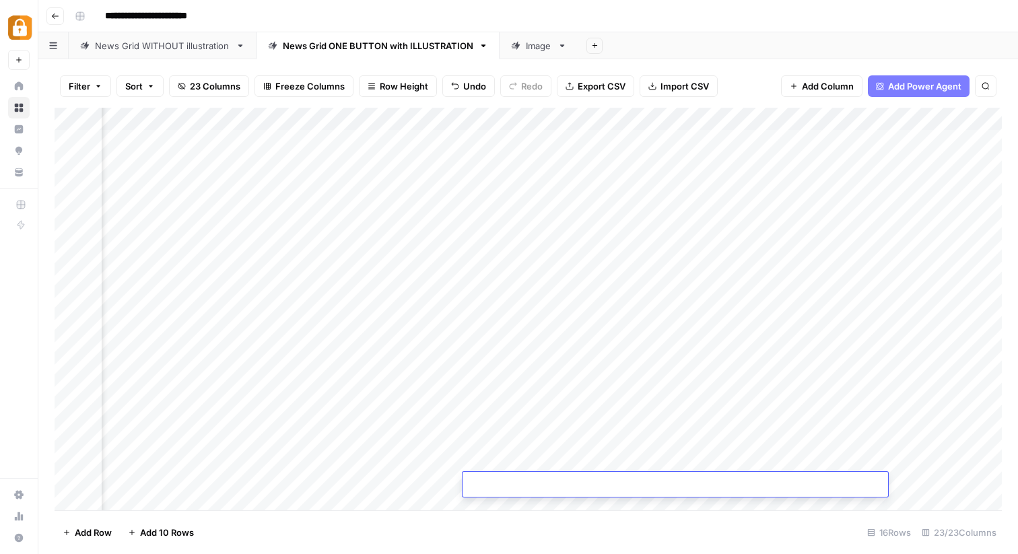
scroll to position [0, 341]
click at [696, 322] on div "Add Column" at bounding box center [528, 309] width 947 height 403
click at [700, 319] on div "Add Column" at bounding box center [528, 309] width 947 height 403
click at [700, 324] on textarea "*" at bounding box center [776, 325] width 215 height 19
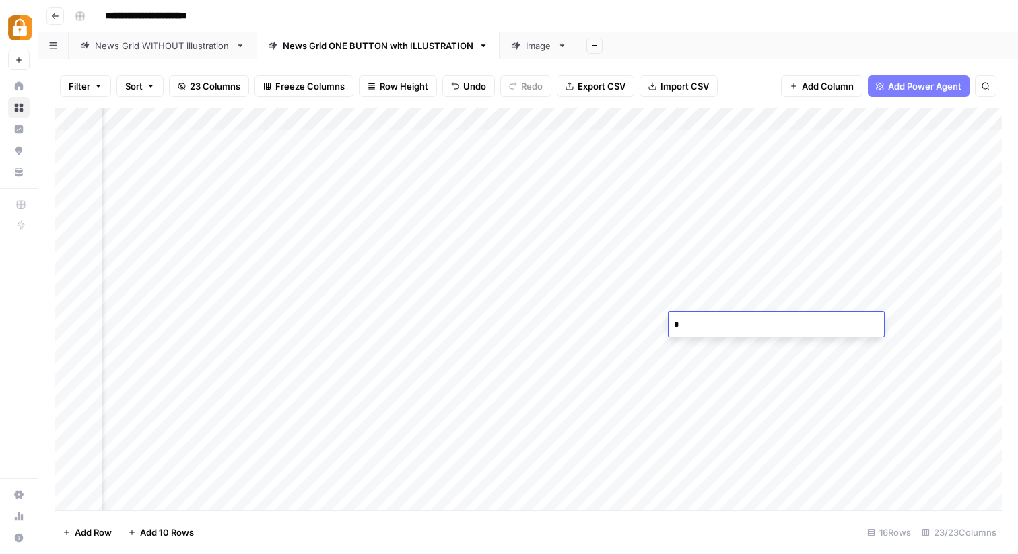
type textarea "*"
click at [765, 327] on div "Add Column" at bounding box center [528, 309] width 947 height 403
type textarea "*********"
click at [918, 372] on div "Add Column" at bounding box center [528, 309] width 947 height 403
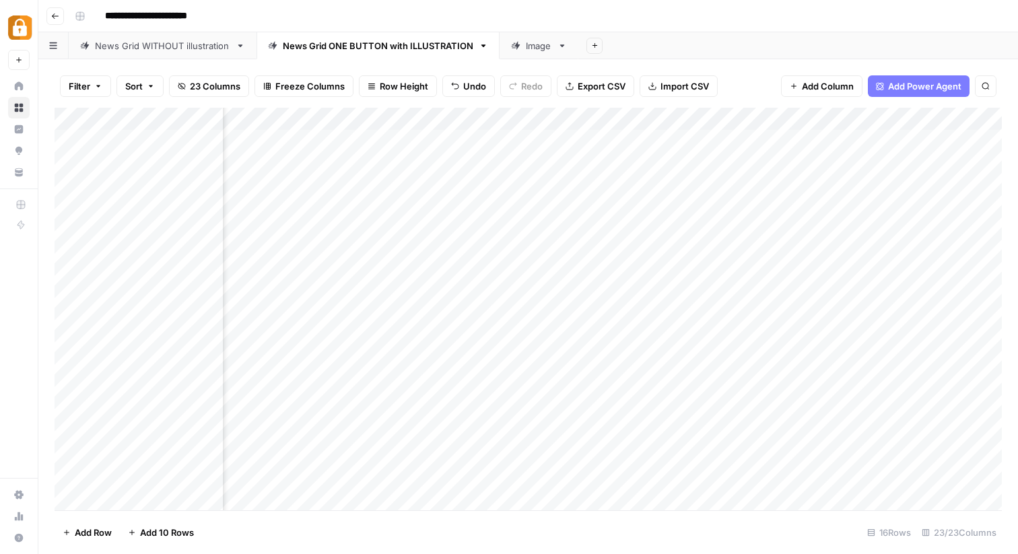
click at [869, 331] on div "Add Column" at bounding box center [528, 309] width 947 height 403
click at [843, 308] on div "Add Column" at bounding box center [528, 309] width 947 height 403
click at [827, 332] on div "Add Column" at bounding box center [528, 309] width 947 height 403
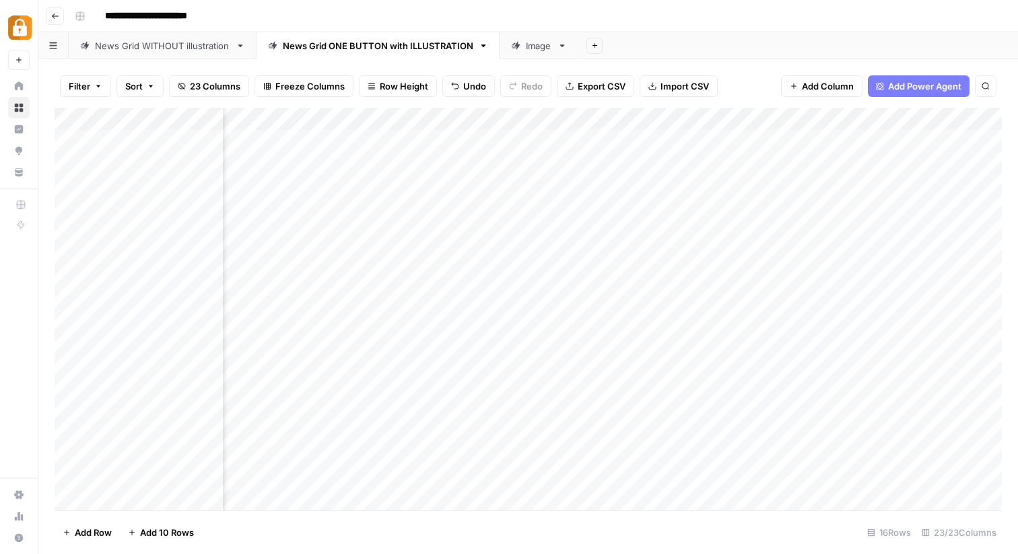
click at [591, 137] on div "Add Column" at bounding box center [528, 309] width 947 height 403
click at [606, 305] on div "Add Column" at bounding box center [528, 309] width 947 height 403
click at [603, 331] on div "Add Column" at bounding box center [528, 309] width 947 height 403
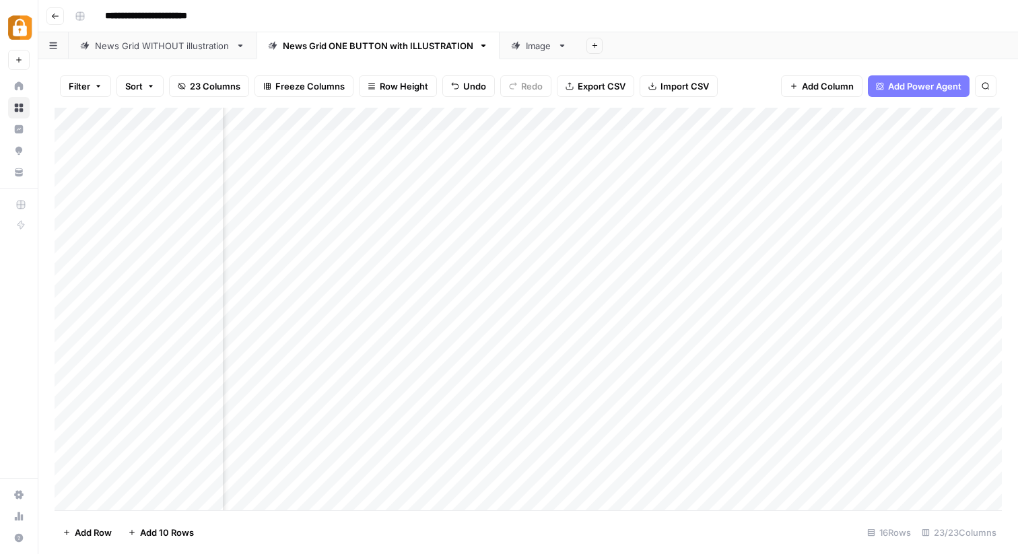
click at [459, 325] on div "Add Column" at bounding box center [528, 309] width 947 height 403
click at [461, 323] on div "Add Column" at bounding box center [528, 309] width 947 height 403
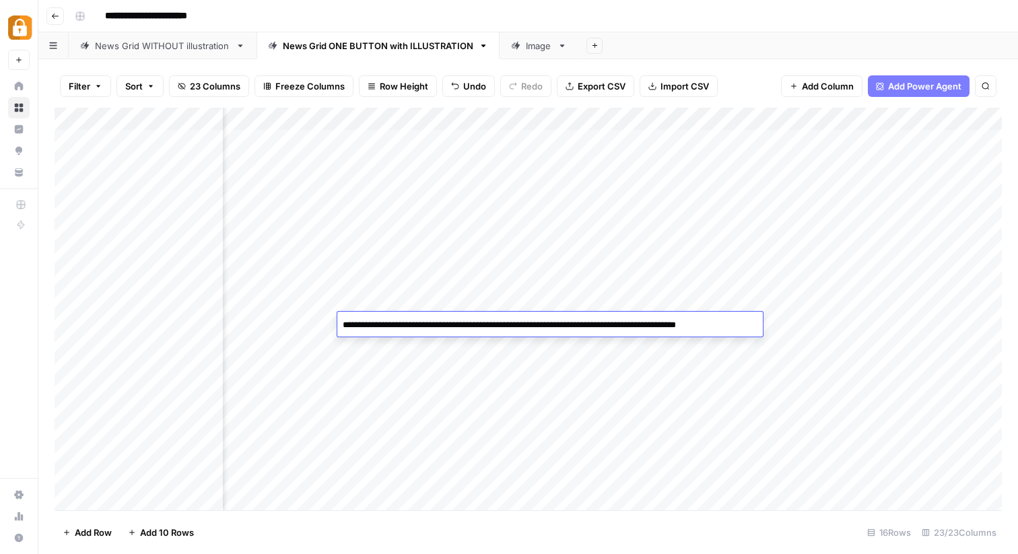
click at [461, 323] on textarea "**********" at bounding box center [550, 325] width 426 height 19
click at [463, 324] on textarea "**********" at bounding box center [550, 332] width 426 height 32
drag, startPoint x: 463, startPoint y: 325, endPoint x: 374, endPoint y: 323, distance: 88.9
click at [374, 323] on textarea "**********" at bounding box center [550, 332] width 426 height 32
click at [372, 324] on textarea "**********" at bounding box center [550, 325] width 426 height 19
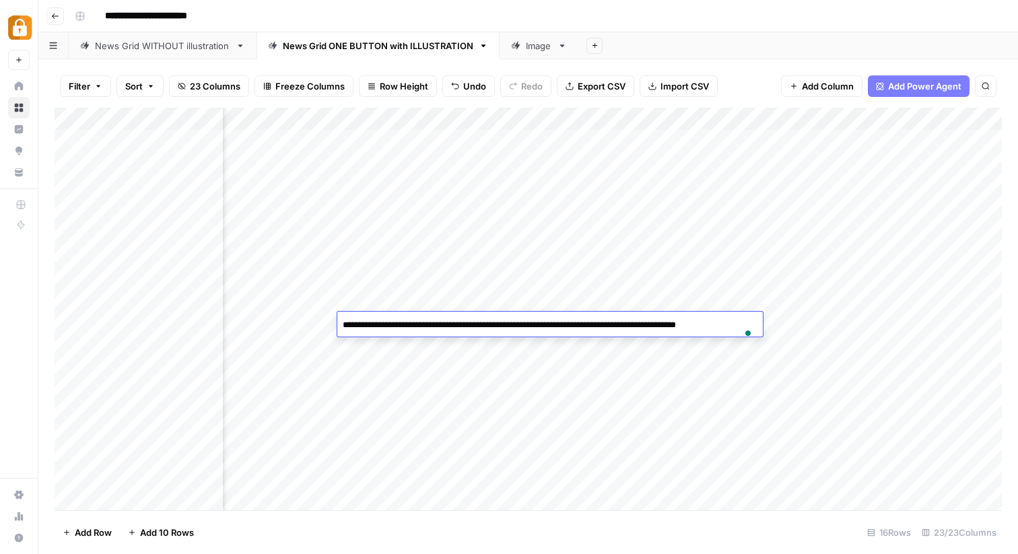
type textarea "**********"
click at [490, 339] on textarea "**********" at bounding box center [550, 332] width 426 height 32
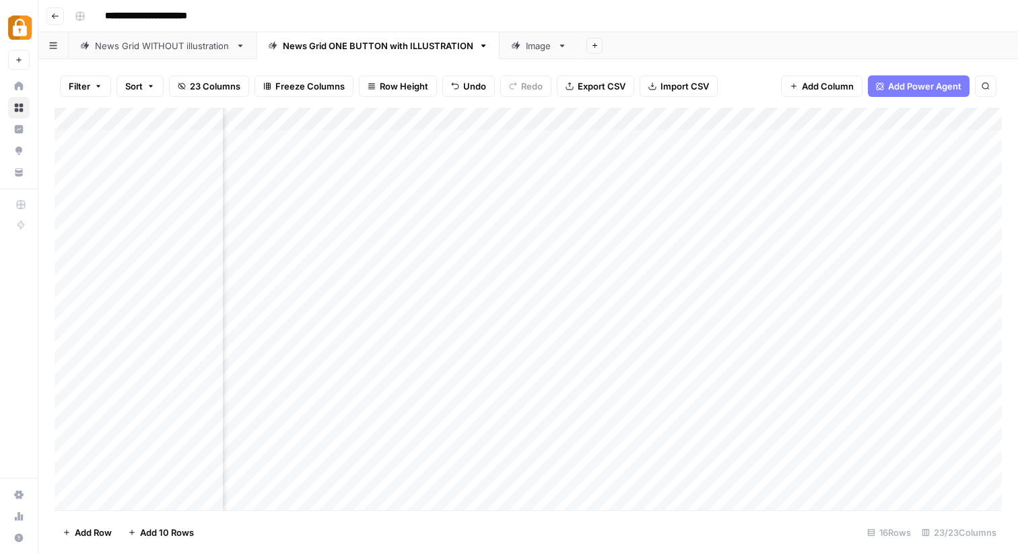
click at [609, 409] on div "Add Column" at bounding box center [528, 309] width 947 height 403
click at [778, 294] on div "Add Column" at bounding box center [528, 309] width 947 height 403
click at [778, 300] on div "Add Column" at bounding box center [528, 309] width 947 height 403
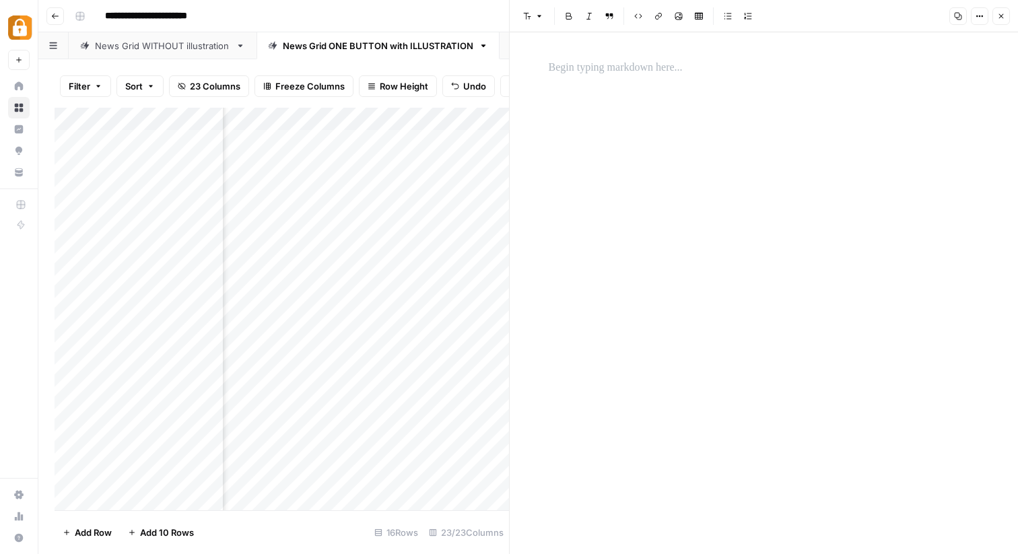
click at [774, 141] on div at bounding box center [764, 293] width 447 height 522
click at [442, 26] on div "**********" at bounding box center [536, 16] width 935 height 22
click at [580, 102] on div at bounding box center [764, 293] width 447 height 522
click at [566, 67] on p at bounding box center [764, 68] width 431 height 18
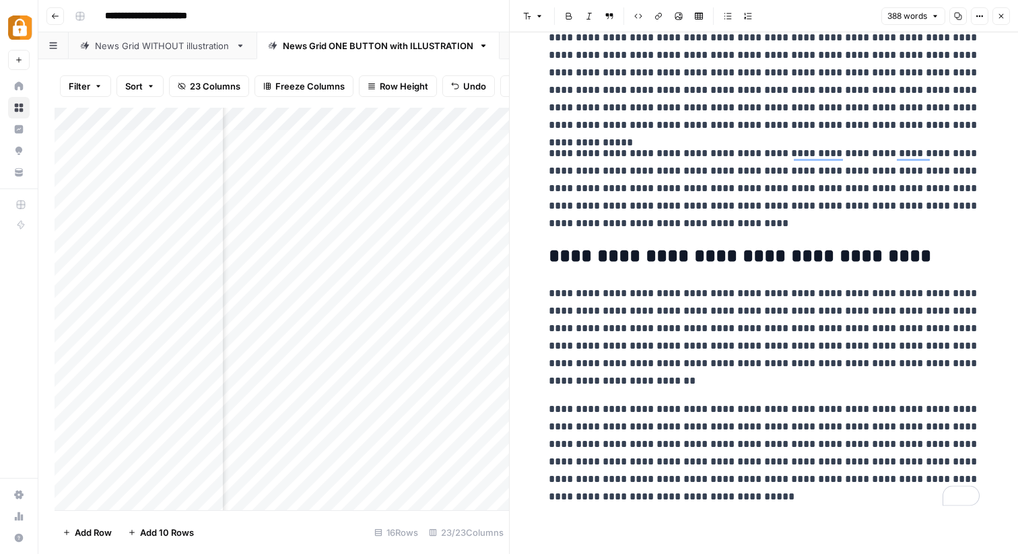
scroll to position [287, 0]
click at [742, 489] on p "**********" at bounding box center [764, 453] width 431 height 105
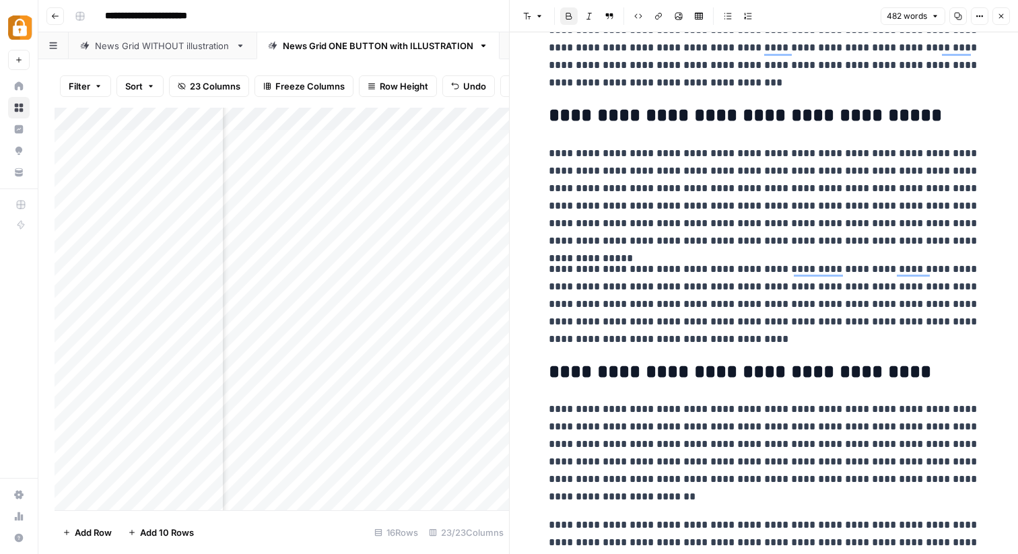
scroll to position [0, 0]
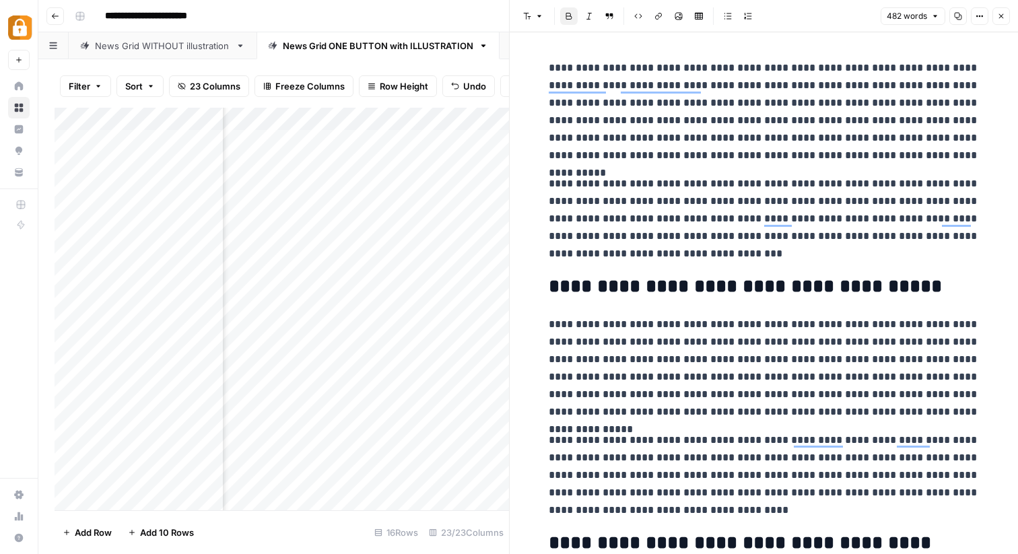
click at [1001, 7] on header "Font style Bold Italic Block quote Code block Link Image Insert Table Bulleted …" at bounding box center [764, 16] width 508 height 32
click at [1001, 8] on button "Close" at bounding box center [1002, 16] width 18 height 18
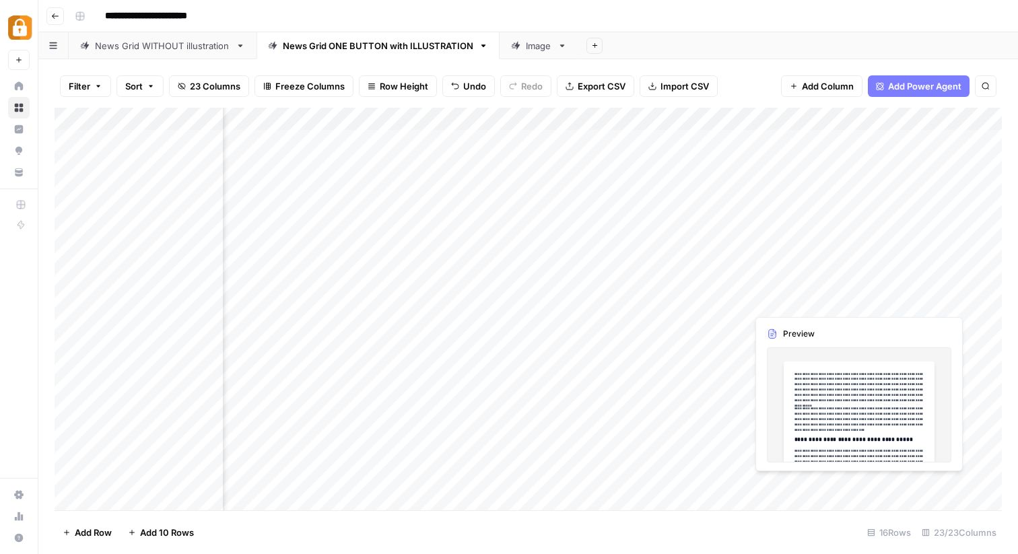
click at [788, 299] on div "Add Column" at bounding box center [528, 309] width 947 height 403
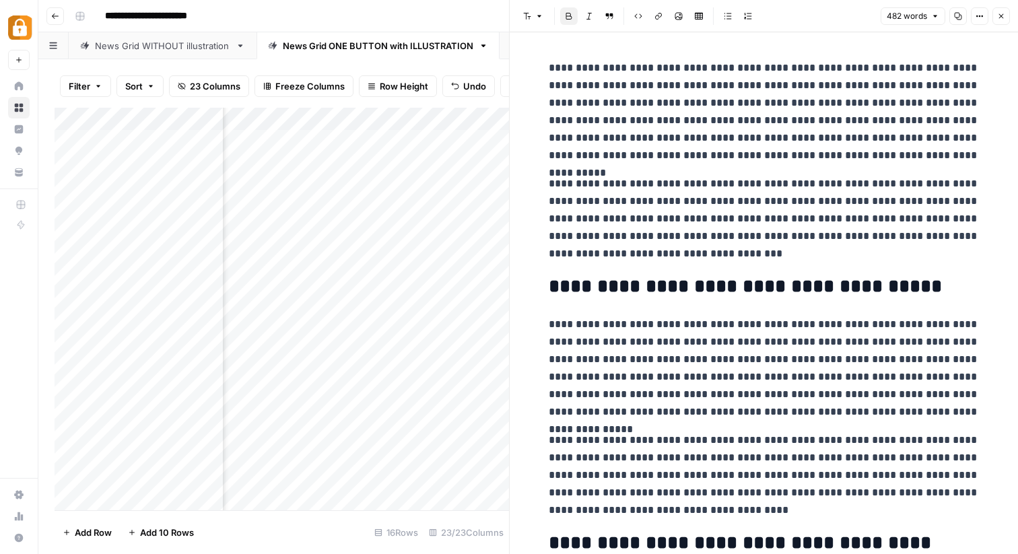
click at [403, 9] on div "**********" at bounding box center [536, 16] width 935 height 22
click at [414, 335] on div "Add Column" at bounding box center [282, 309] width 455 height 403
click at [998, 12] on icon "button" at bounding box center [1001, 16] width 8 height 8
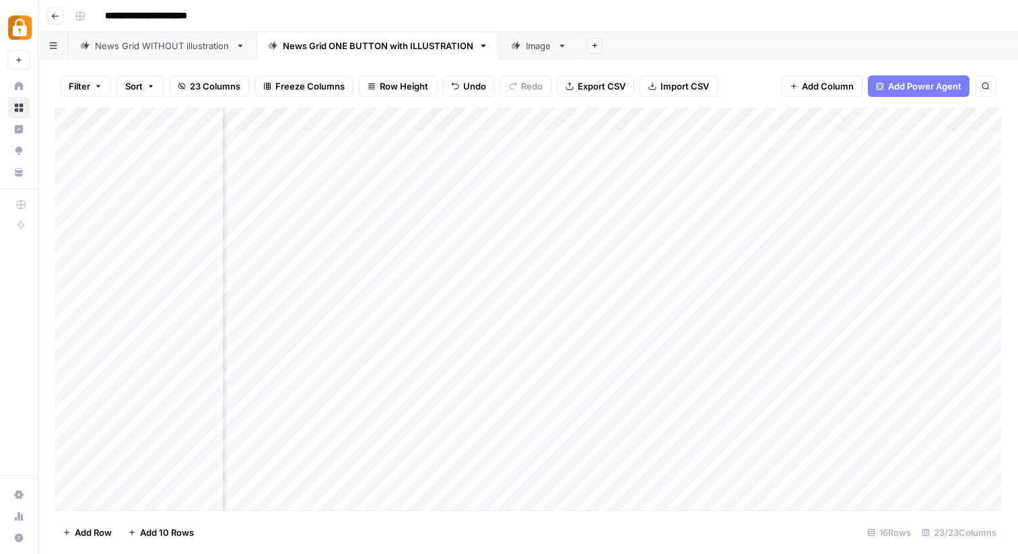
click at [446, 325] on div "Add Column" at bounding box center [528, 309] width 947 height 403
click at [396, 329] on div "Add Column" at bounding box center [528, 309] width 947 height 403
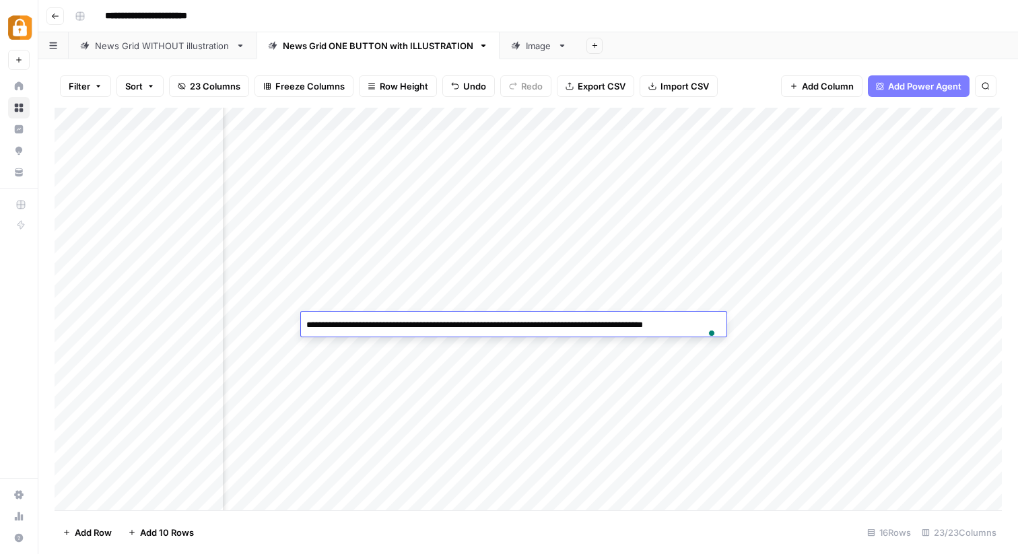
drag, startPoint x: 374, startPoint y: 342, endPoint x: 270, endPoint y: 315, distance: 107.1
click at [270, 316] on body "**********" at bounding box center [509, 277] width 1018 height 554
type textarea "**********"
click at [628, 384] on div "Add Column" at bounding box center [528, 309] width 947 height 403
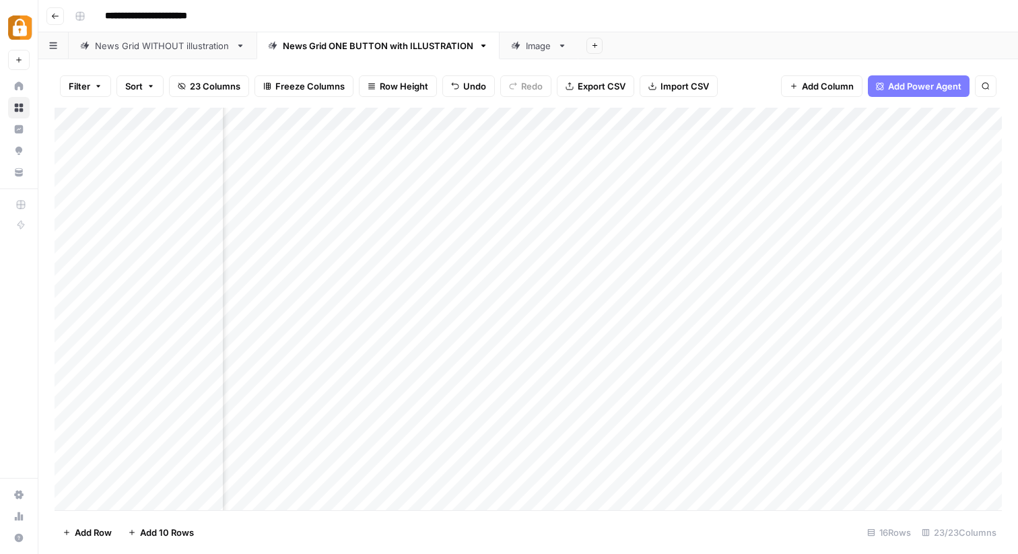
scroll to position [0, 512]
click at [885, 294] on div "Add Column" at bounding box center [528, 309] width 947 height 403
click at [923, 296] on div "Add Column" at bounding box center [528, 309] width 947 height 403
click at [923, 296] on div at bounding box center [922, 301] width 123 height 25
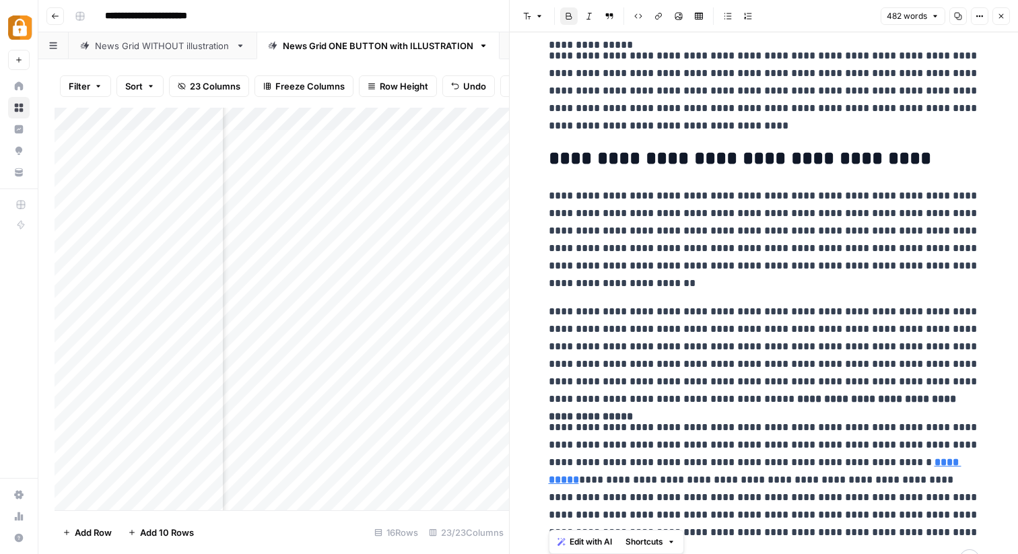
scroll to position [448, 0]
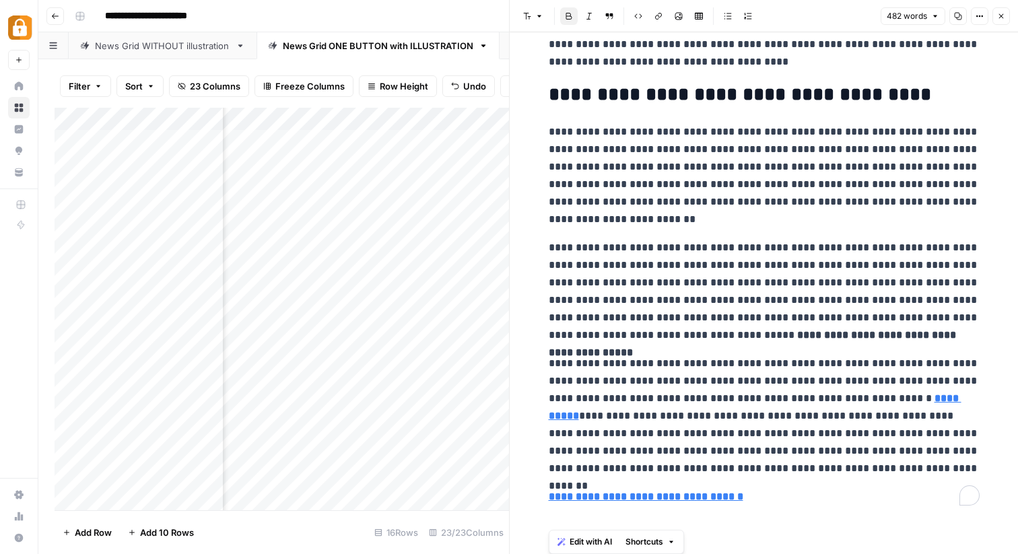
drag, startPoint x: 550, startPoint y: 64, endPoint x: 862, endPoint y: 553, distance: 580.4
click at [862, 553] on div "**********" at bounding box center [764, 69] width 447 height 970
copy div "**********"
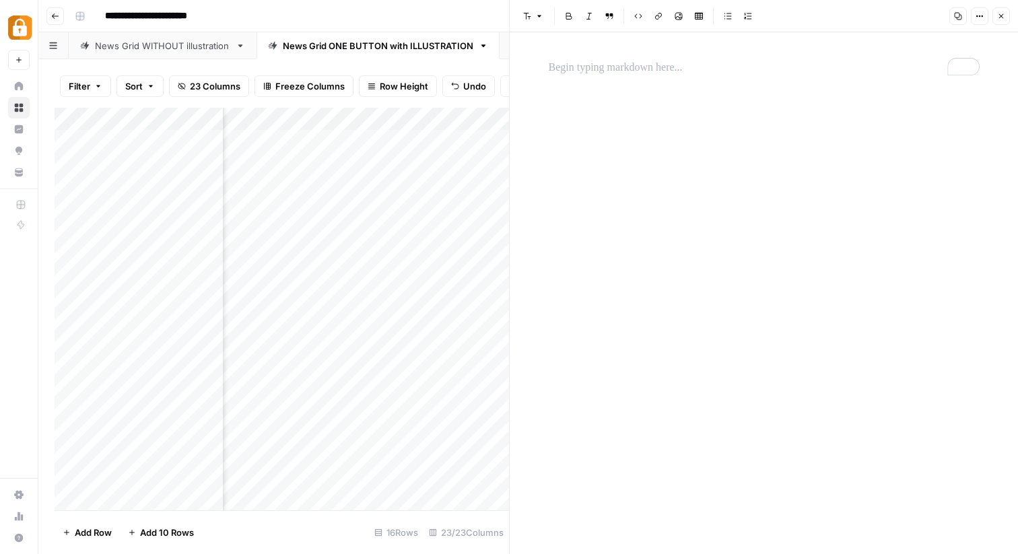
click at [998, 19] on icon "button" at bounding box center [1001, 16] width 8 height 8
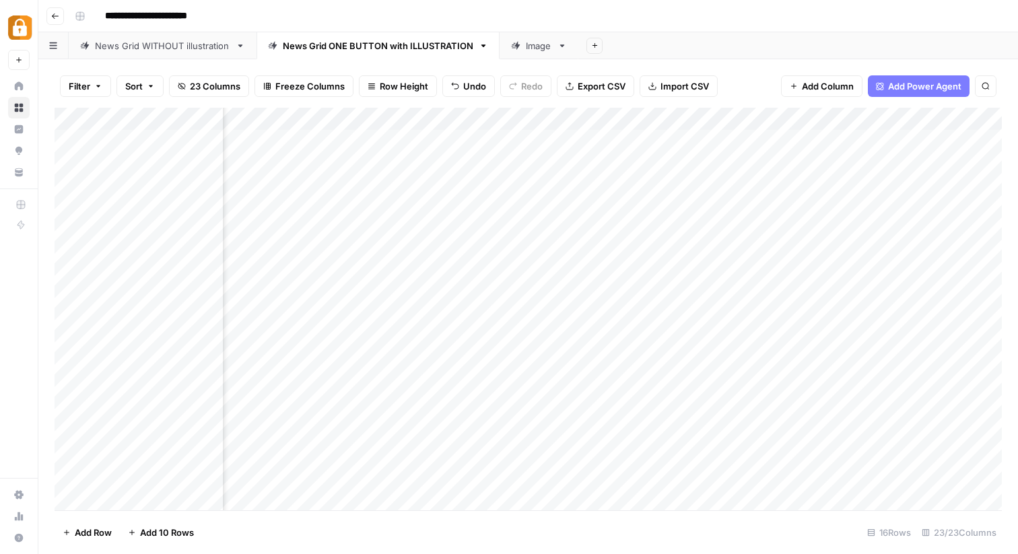
click at [775, 327] on div "Add Column" at bounding box center [528, 309] width 947 height 403
click at [826, 323] on div "Add Column" at bounding box center [528, 309] width 947 height 403
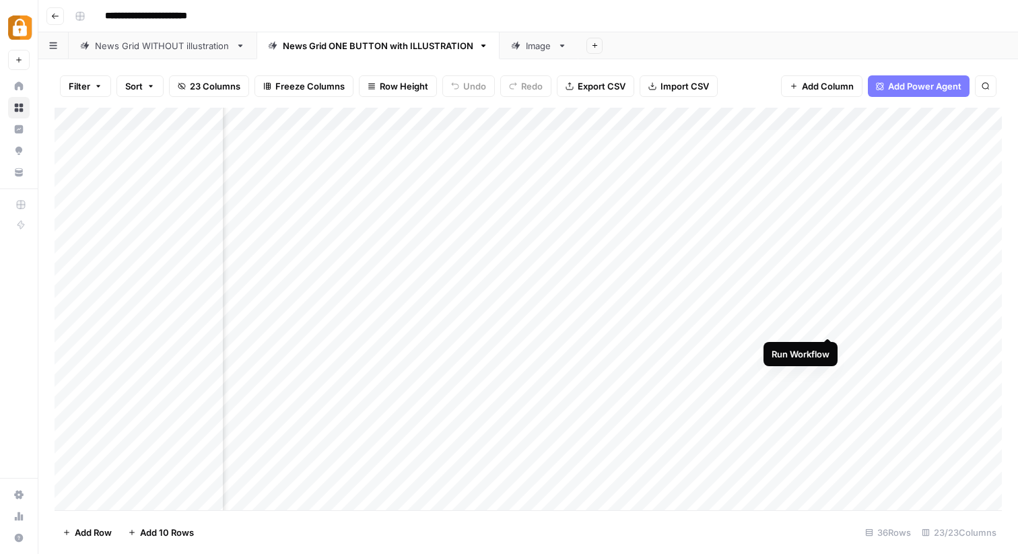
click at [828, 325] on div "Add Column" at bounding box center [528, 309] width 947 height 403
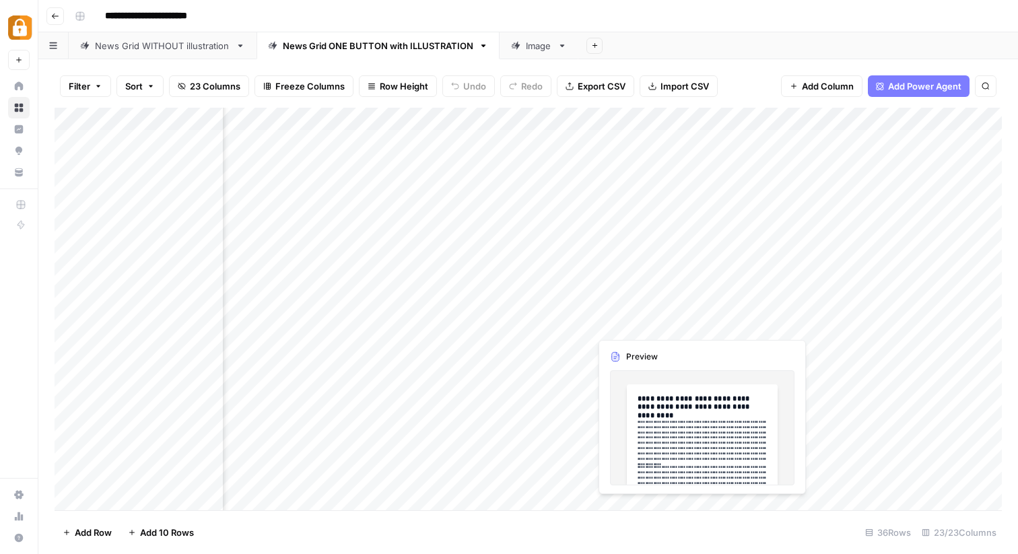
click at [619, 329] on div "Add Column" at bounding box center [528, 309] width 947 height 403
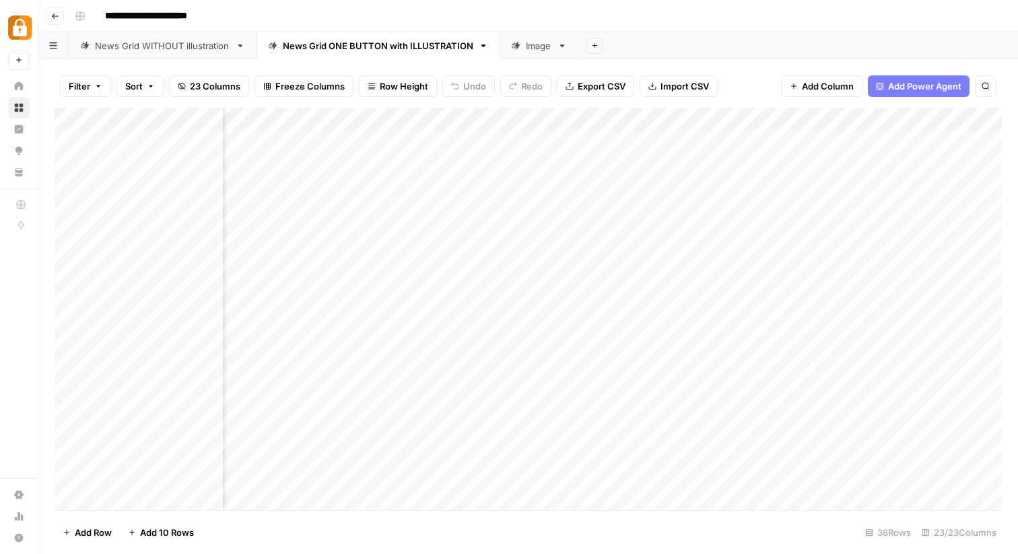
click at [694, 325] on div "Add Column" at bounding box center [528, 309] width 947 height 403
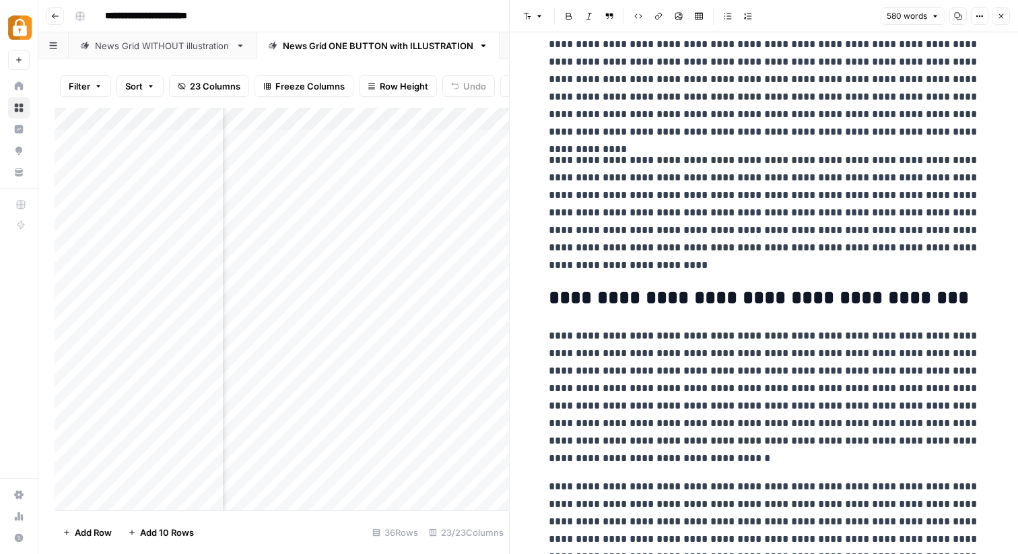
scroll to position [162, 0]
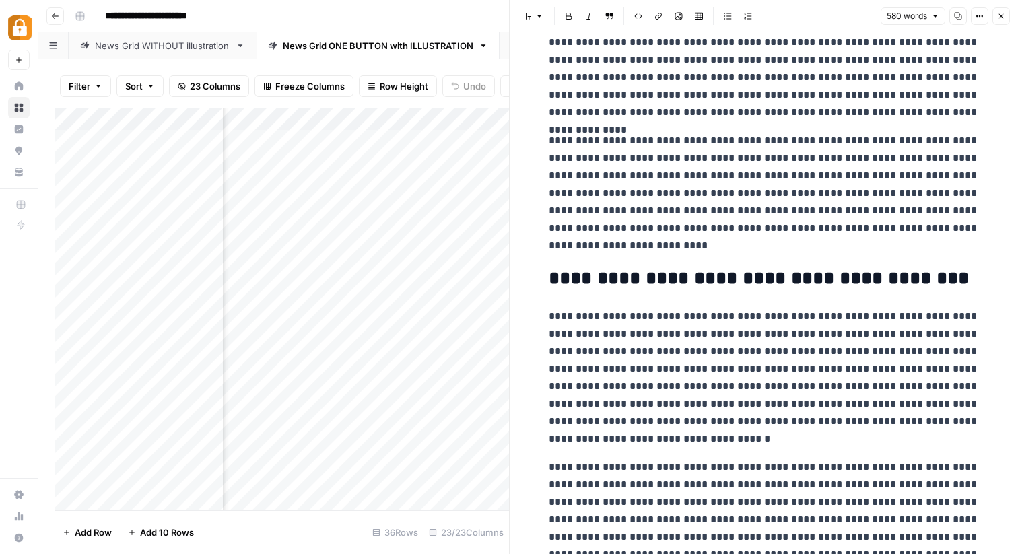
click at [1001, 20] on icon "button" at bounding box center [1001, 16] width 8 height 8
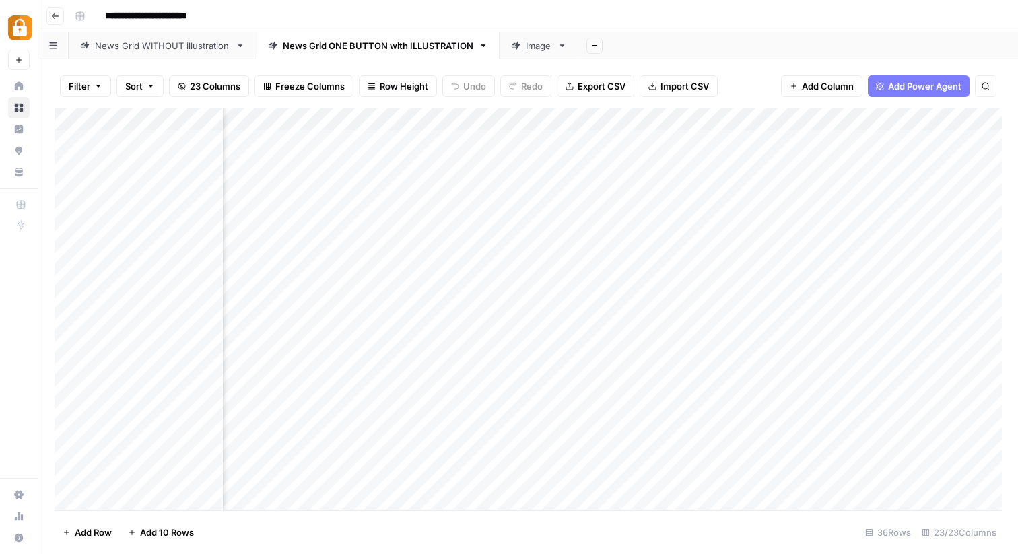
click at [772, 324] on div "Add Column" at bounding box center [528, 309] width 947 height 403
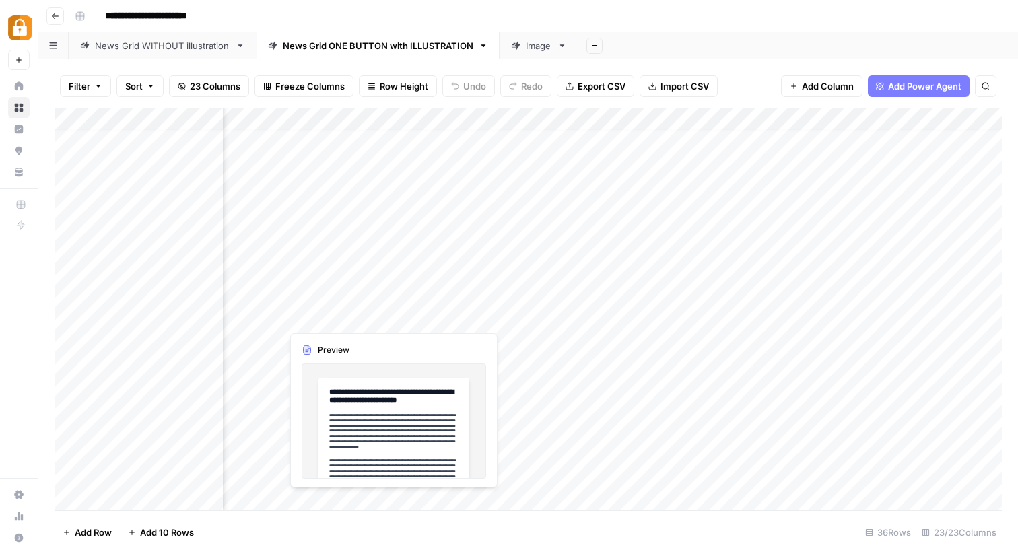
click at [342, 318] on div "Add Column" at bounding box center [528, 309] width 947 height 403
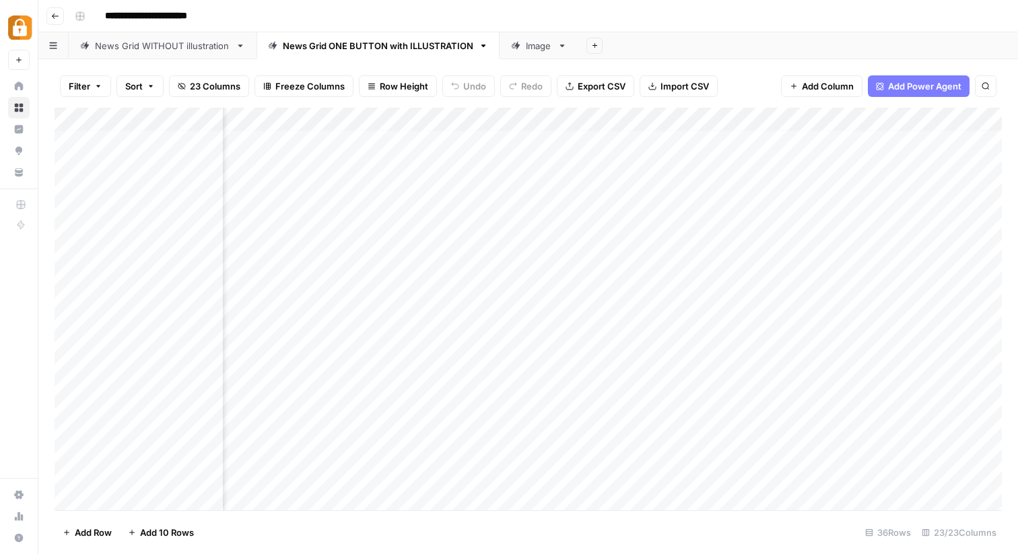
click at [387, 314] on div "Add Column" at bounding box center [528, 309] width 947 height 403
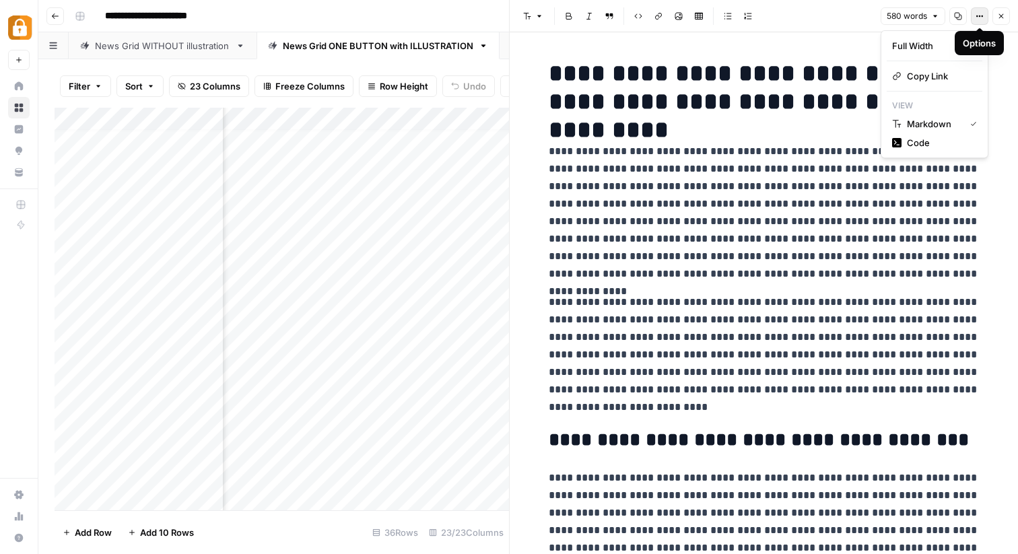
click at [977, 20] on button "Options" at bounding box center [980, 16] width 18 height 18
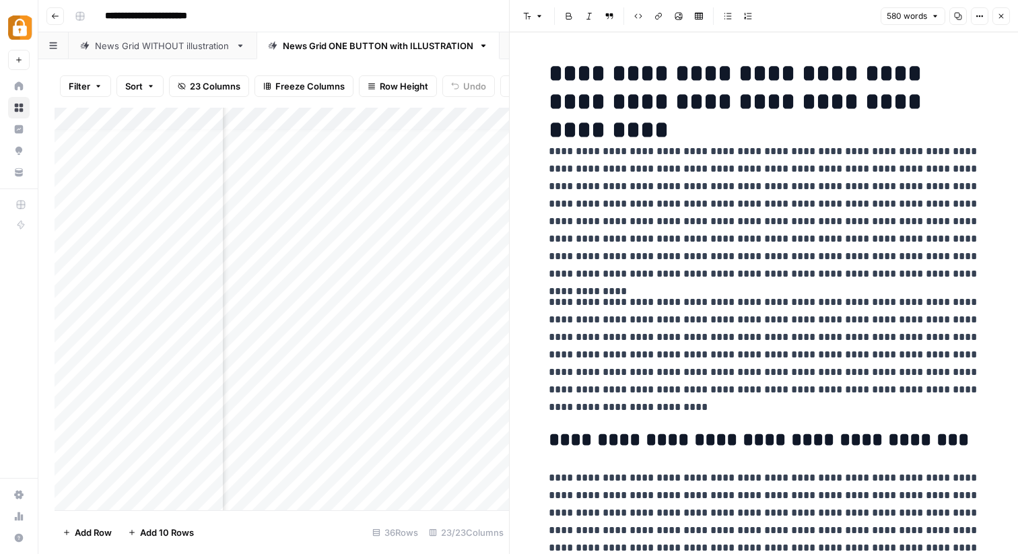
click at [977, 20] on button "Options" at bounding box center [980, 16] width 18 height 18
click at [1000, 13] on icon "button" at bounding box center [1001, 16] width 8 height 8
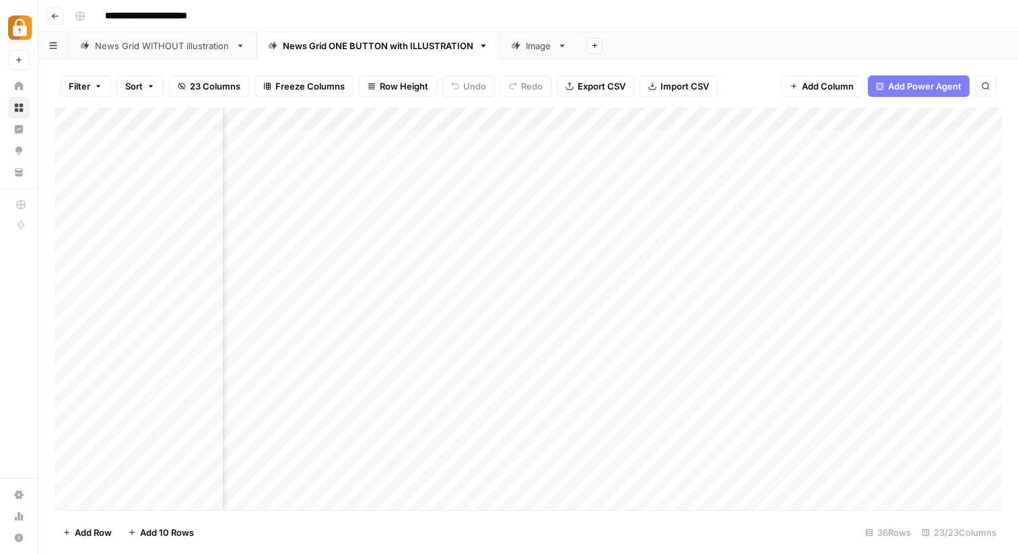
scroll to position [0, 1483]
click at [681, 322] on div "Add Column" at bounding box center [528, 309] width 947 height 403
click at [707, 323] on div "Add Column" at bounding box center [528, 309] width 947 height 403
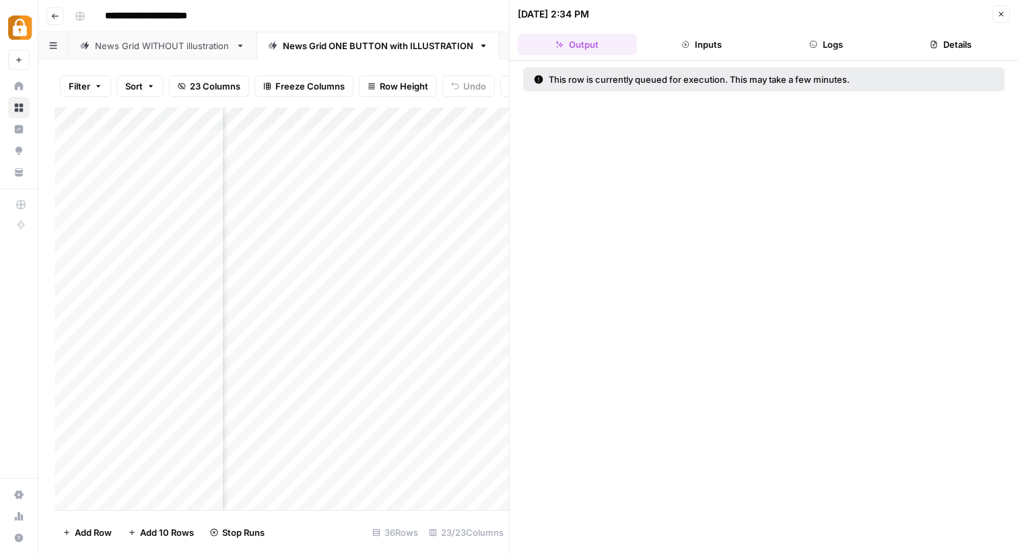
click at [1003, 18] on button "Close" at bounding box center [1002, 14] width 18 height 18
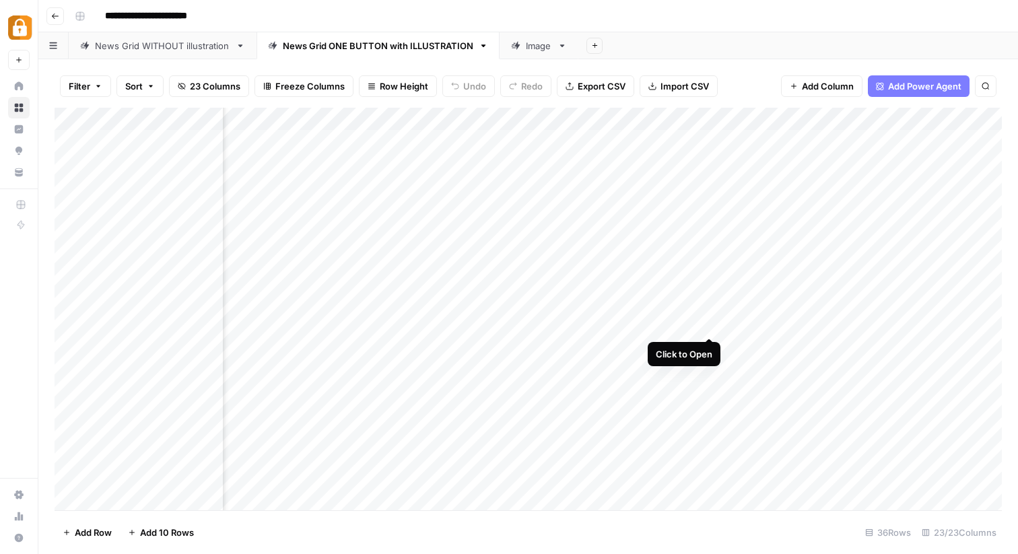
click at [708, 321] on div "Add Column" at bounding box center [528, 309] width 947 height 403
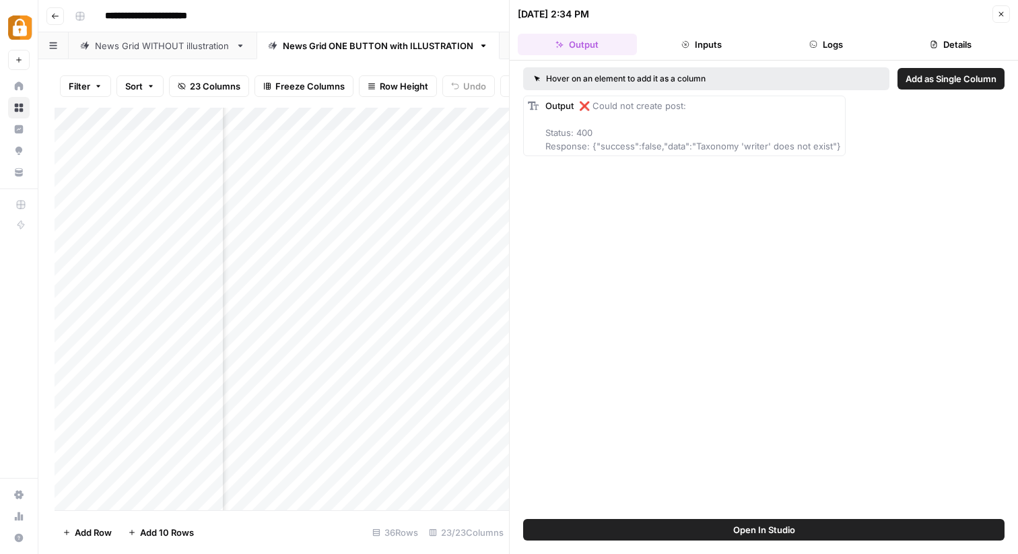
click at [830, 169] on div "Hover on an element to add it as a column Add as Single Column Output ❌ Could n…" at bounding box center [764, 290] width 508 height 459
click at [996, 11] on button "Close" at bounding box center [1002, 14] width 18 height 18
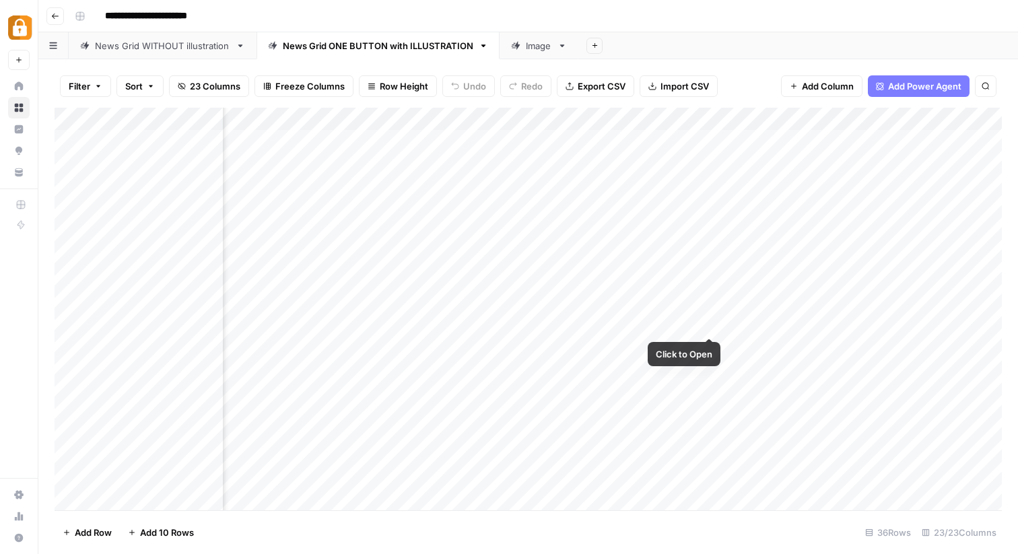
click at [704, 327] on div "Add Column" at bounding box center [528, 309] width 947 height 403
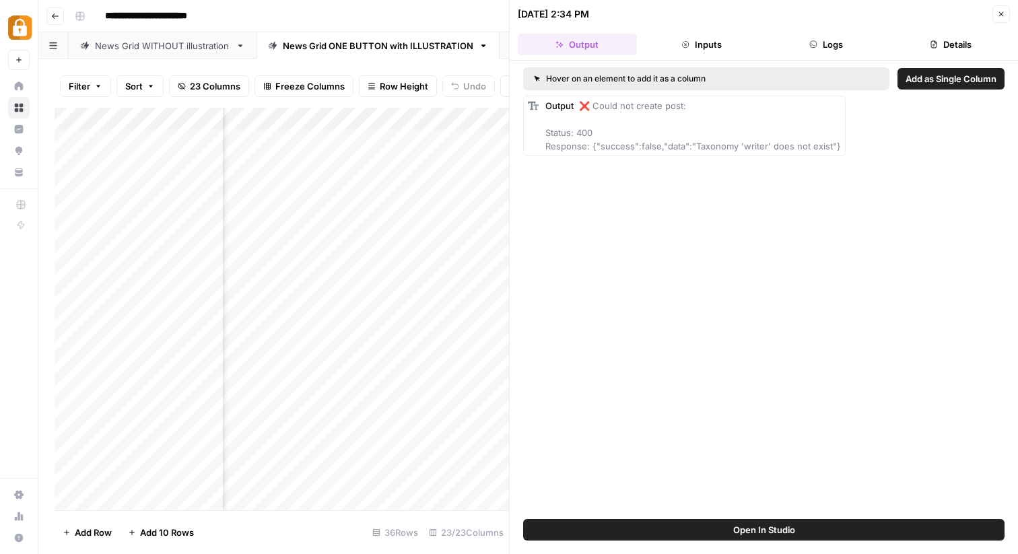
click at [730, 516] on div "Hover on an element to add it as a column Add as Single Column Output ❌ Could n…" at bounding box center [764, 290] width 508 height 459
click at [731, 531] on button "Open In Studio" at bounding box center [763, 530] width 481 height 22
click at [1005, 16] on icon "button" at bounding box center [1001, 14] width 8 height 8
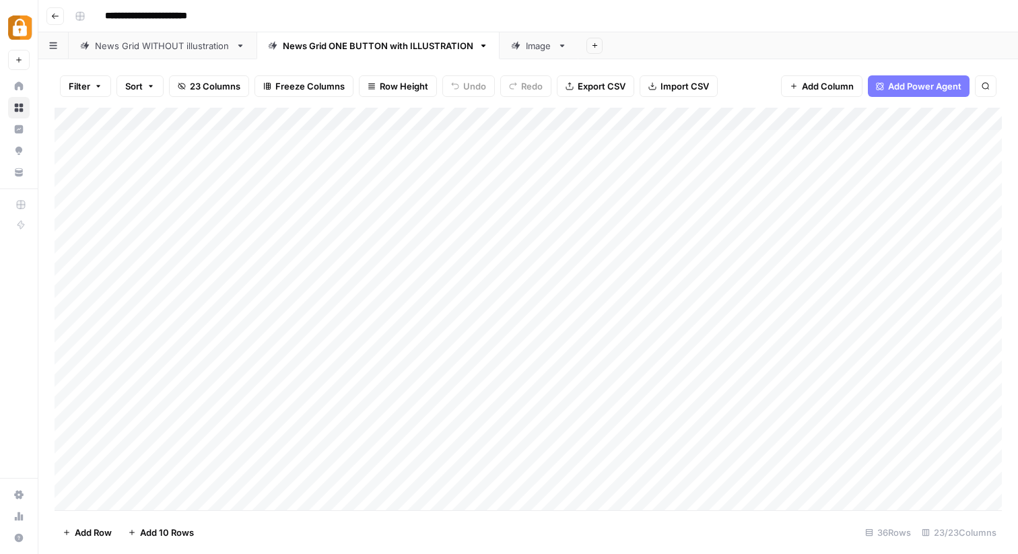
click at [395, 320] on div "Add Column" at bounding box center [528, 309] width 947 height 403
click at [402, 324] on div "Add Column" at bounding box center [528, 309] width 947 height 403
drag, startPoint x: 407, startPoint y: 331, endPoint x: 277, endPoint y: 330, distance: 130.0
click at [277, 330] on body "**********" at bounding box center [509, 277] width 1018 height 554
paste textarea
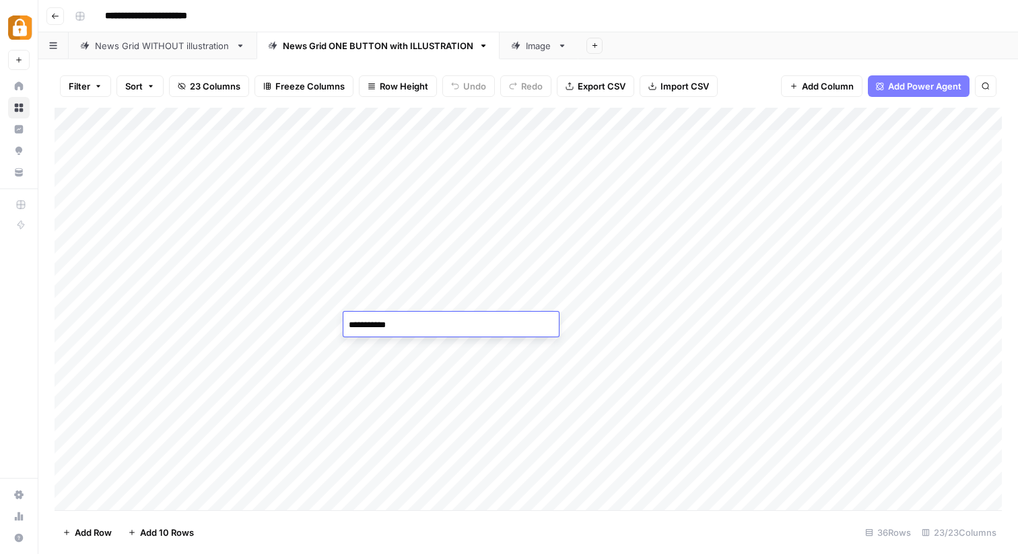
type textarea "**********"
click at [434, 415] on div "Add Column" at bounding box center [528, 309] width 947 height 403
click at [312, 320] on div "Add Column" at bounding box center [528, 309] width 947 height 403
click at [314, 322] on div "Add Column" at bounding box center [528, 309] width 947 height 403
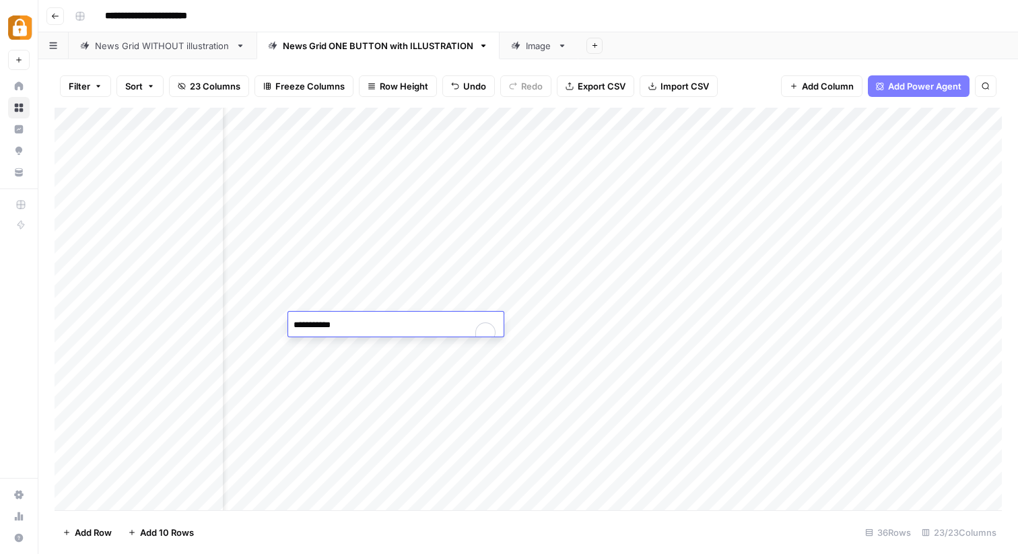
click at [316, 325] on textarea "**********" at bounding box center [395, 332] width 215 height 32
click at [314, 325] on textarea "**********" at bounding box center [395, 332] width 215 height 32
type textarea "**********"
click at [446, 490] on div "Add Column" at bounding box center [528, 309] width 947 height 403
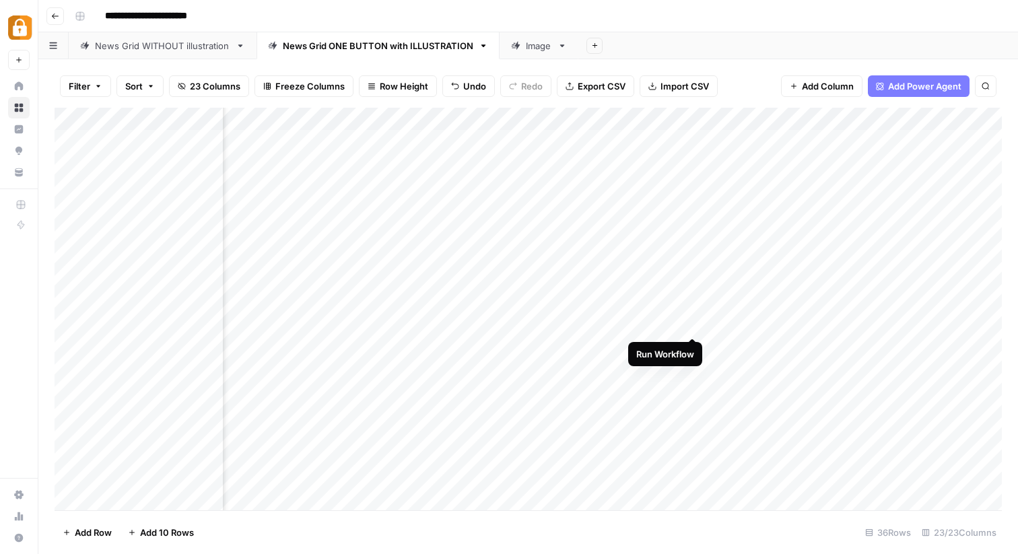
click at [690, 322] on div "Add Column" at bounding box center [528, 309] width 947 height 403
click at [673, 320] on div "Add Column" at bounding box center [528, 309] width 947 height 403
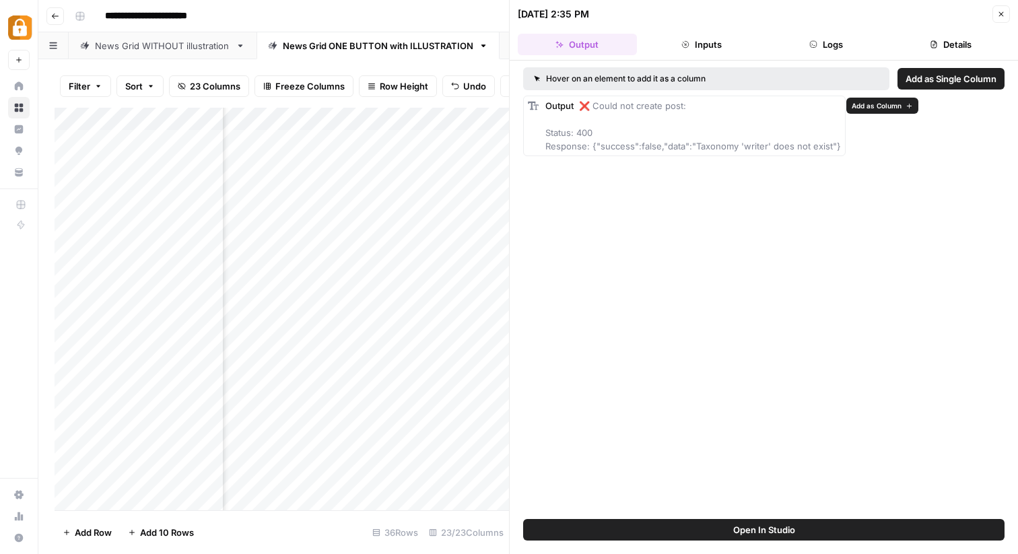
click at [609, 104] on span "❌ Could not create post: Status: 400 Response: {"success":false,"data":"Taxonom…" at bounding box center [693, 125] width 296 height 51
click at [411, 405] on div "Add Column" at bounding box center [282, 309] width 455 height 403
click at [402, 354] on div "Add Column" at bounding box center [282, 309] width 455 height 403
click at [1003, 17] on icon "button" at bounding box center [1001, 14] width 8 height 8
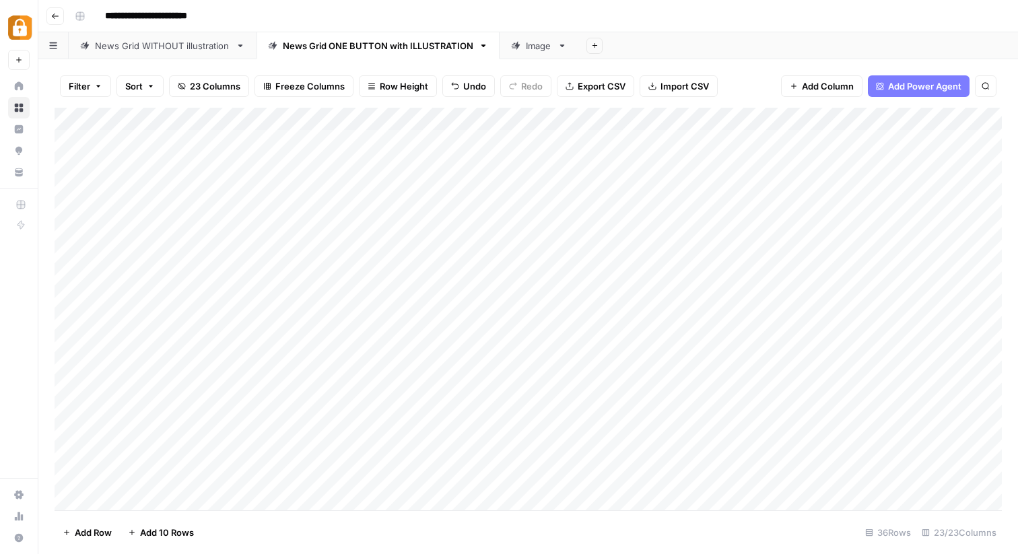
click at [413, 325] on div "Add Column" at bounding box center [528, 309] width 947 height 403
click at [370, 323] on div "Add Column" at bounding box center [528, 309] width 947 height 403
click at [370, 325] on textarea "**********" at bounding box center [450, 332] width 215 height 32
type textarea "**********"
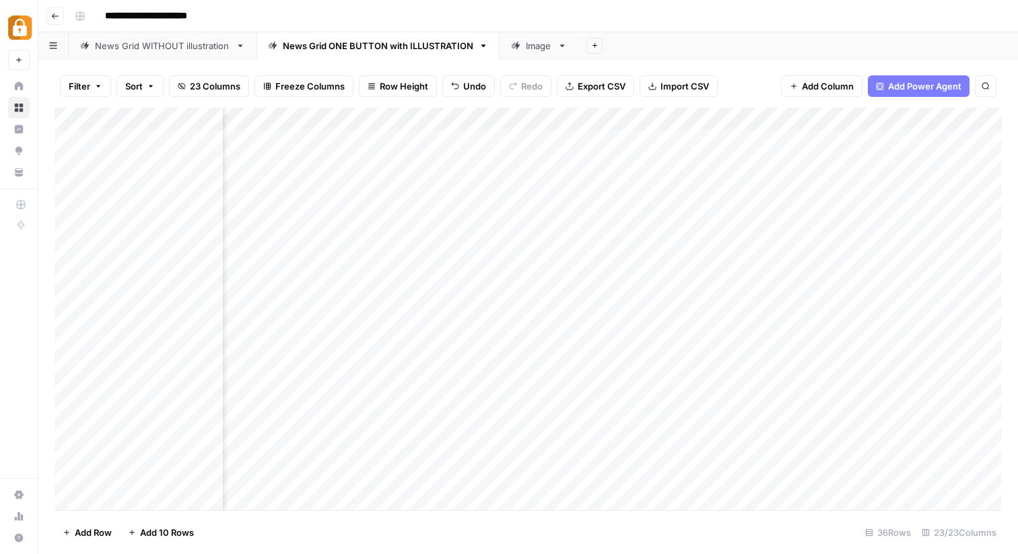
click at [891, 324] on div "Add Column" at bounding box center [528, 309] width 947 height 403
click at [877, 320] on div "Add Column" at bounding box center [528, 309] width 947 height 403
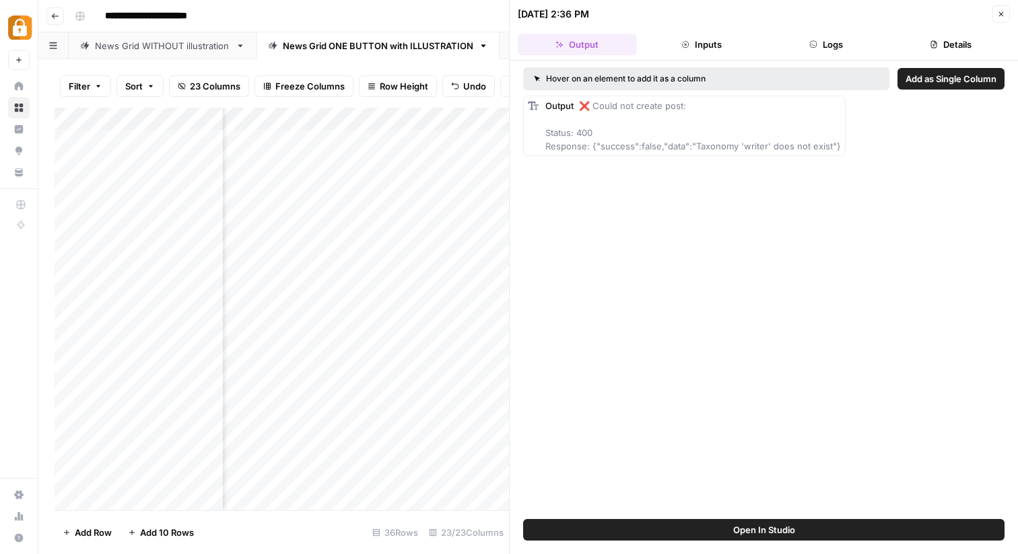
click at [999, 11] on icon "button" at bounding box center [1001, 14] width 8 height 8
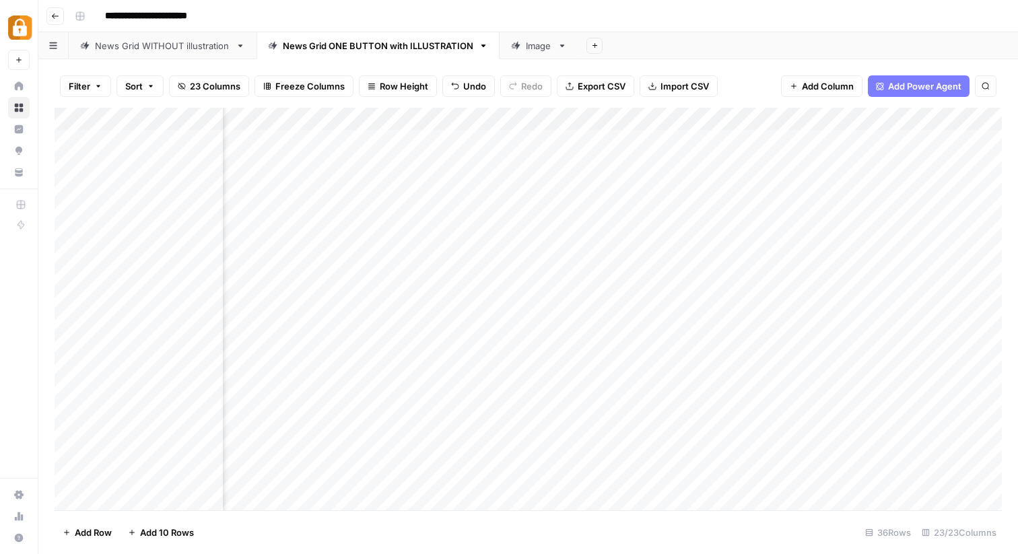
scroll to position [0, 1254]
click at [938, 166] on div "Add Column" at bounding box center [528, 309] width 947 height 403
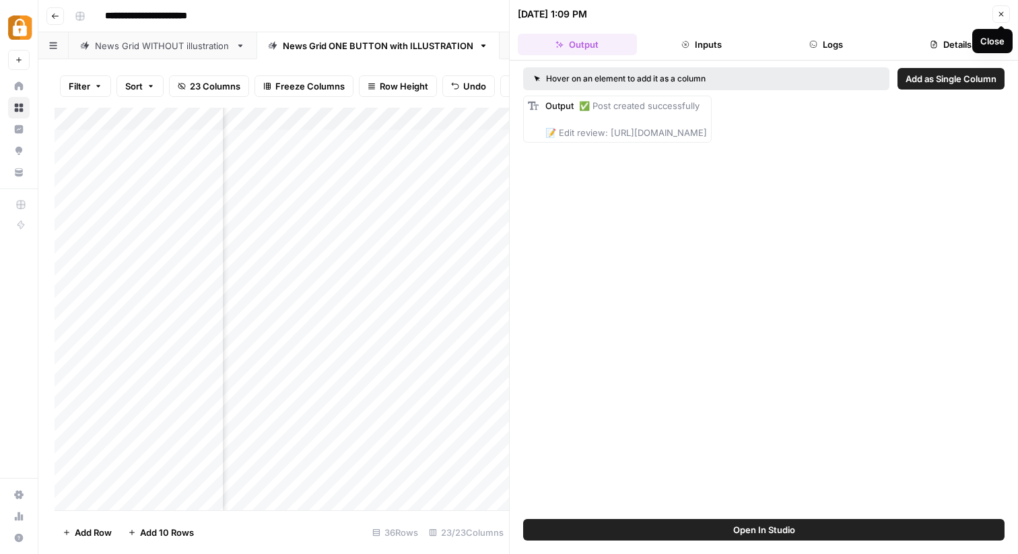
click at [1001, 9] on button "Close" at bounding box center [1002, 14] width 18 height 18
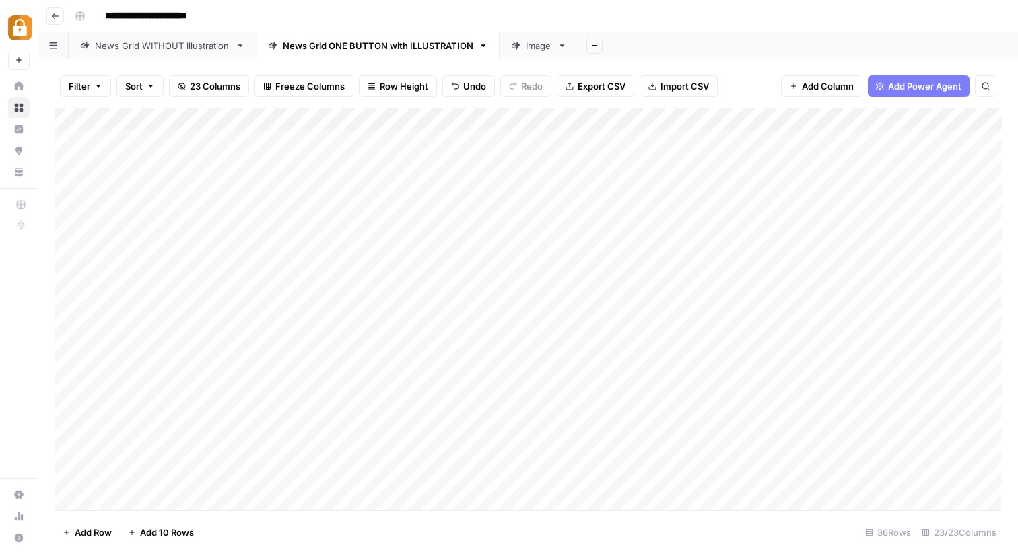
click at [391, 324] on div "Add Column" at bounding box center [528, 309] width 947 height 403
click at [411, 324] on div "Add Column" at bounding box center [528, 309] width 947 height 403
drag, startPoint x: 412, startPoint y: 324, endPoint x: 327, endPoint y: 322, distance: 84.9
click at [327, 322] on body "**********" at bounding box center [509, 277] width 1018 height 554
click at [578, 451] on div "Add Column" at bounding box center [528, 309] width 947 height 403
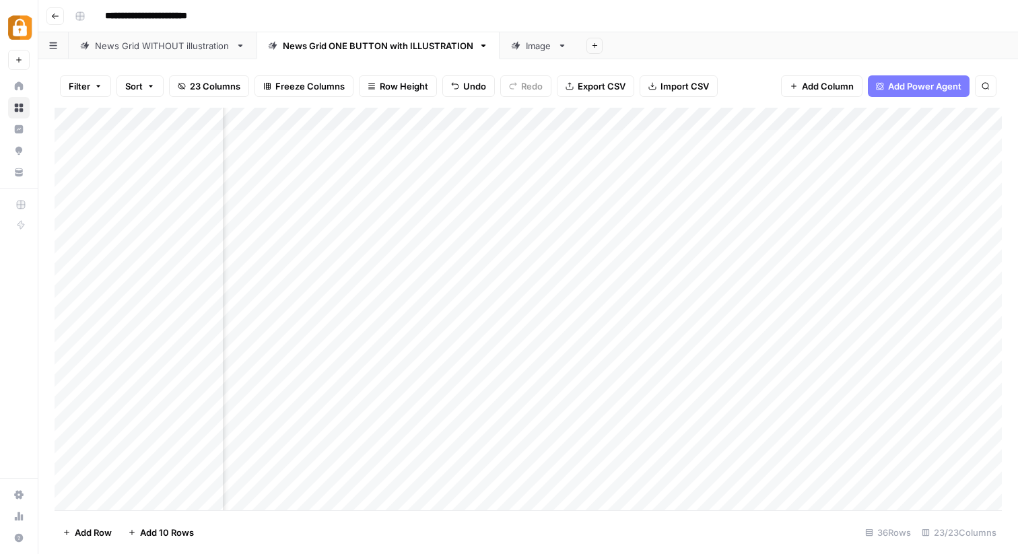
scroll to position [0, 1563]
click at [644, 325] on div "Add Column" at bounding box center [528, 309] width 947 height 403
click at [628, 323] on div "Add Column" at bounding box center [528, 309] width 947 height 403
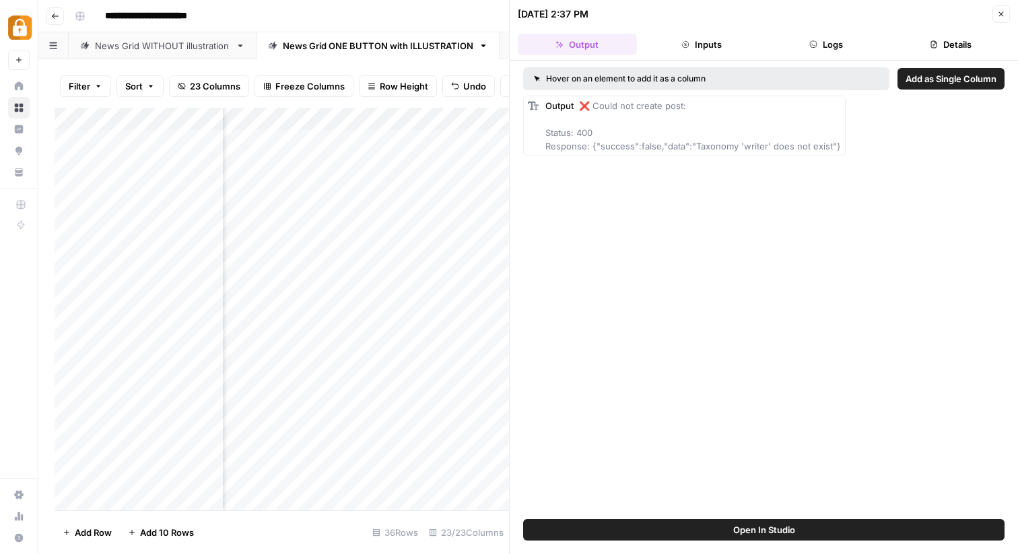
drag, startPoint x: 949, startPoint y: 82, endPoint x: 849, endPoint y: 324, distance: 261.5
click at [849, 324] on div "Hover on an element to add it as a column Add as Single Column Output ❌ Could n…" at bounding box center [764, 290] width 508 height 459
click at [414, 324] on div "Add Column" at bounding box center [282, 309] width 455 height 403
click at [694, 34] on button "Inputs" at bounding box center [701, 45] width 119 height 22
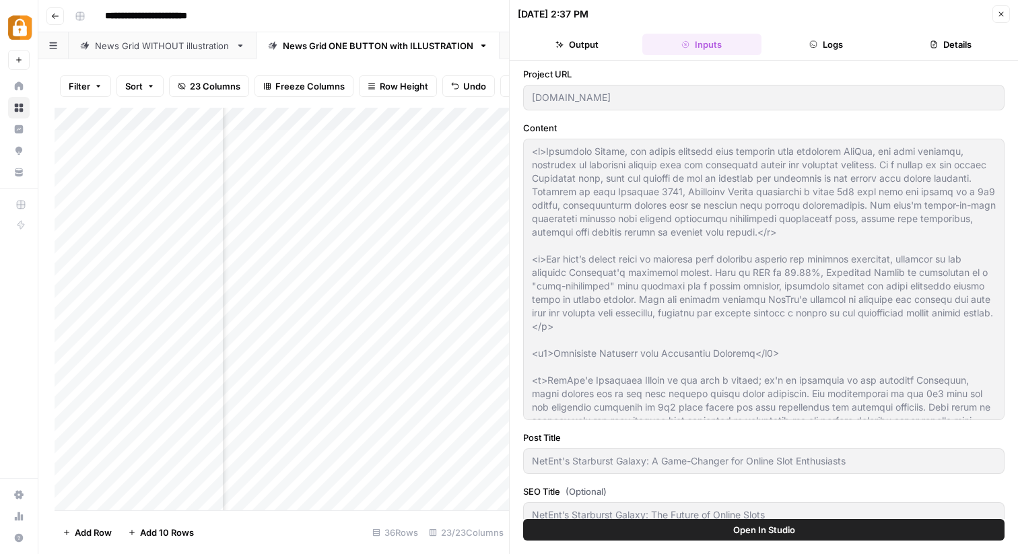
click at [580, 42] on button "Output" at bounding box center [577, 45] width 119 height 22
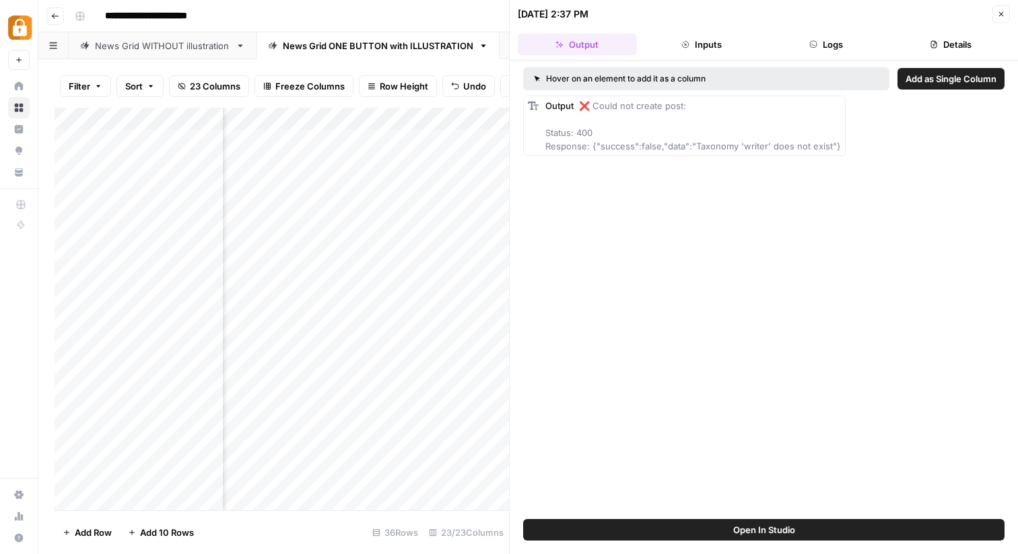
click at [803, 43] on button "Logs" at bounding box center [826, 45] width 119 height 22
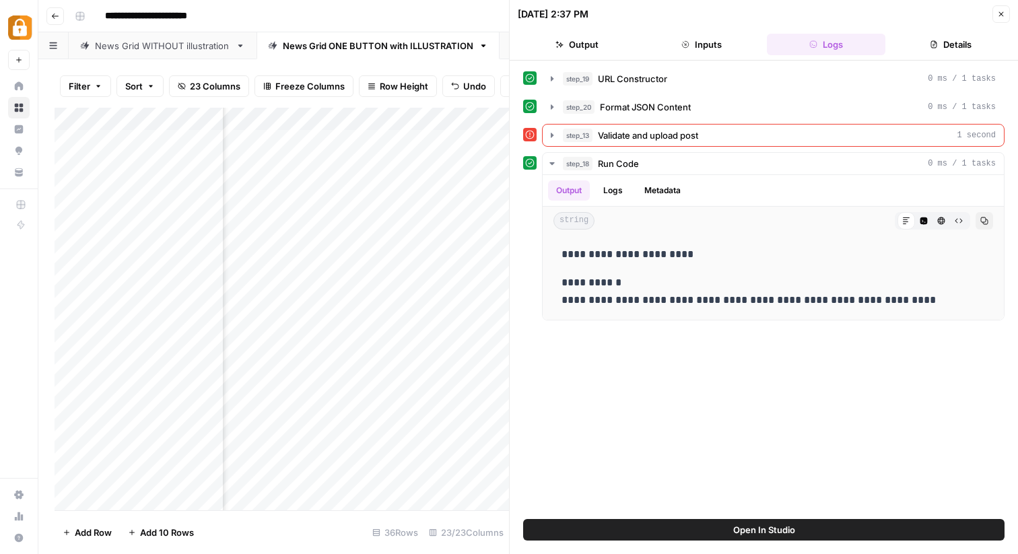
click at [708, 44] on button "Inputs" at bounding box center [701, 45] width 119 height 22
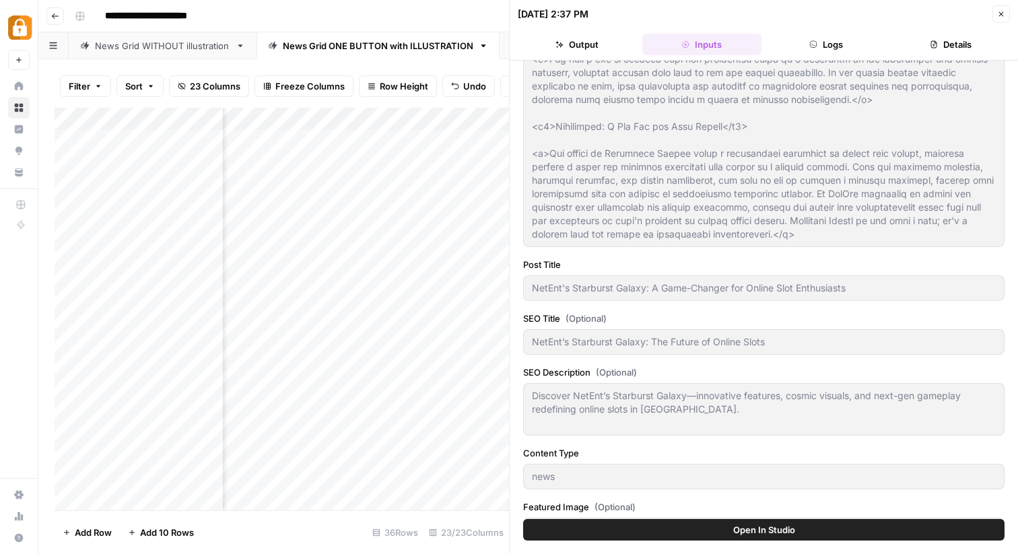
scroll to position [172, 0]
drag, startPoint x: 859, startPoint y: 281, endPoint x: 624, endPoint y: 308, distance: 236.5
click at [609, 312] on div "Project URL gamblersbet.com Content Post Title NetEnt's Starburst Galaxy: A Gam…" at bounding box center [763, 304] width 481 height 816
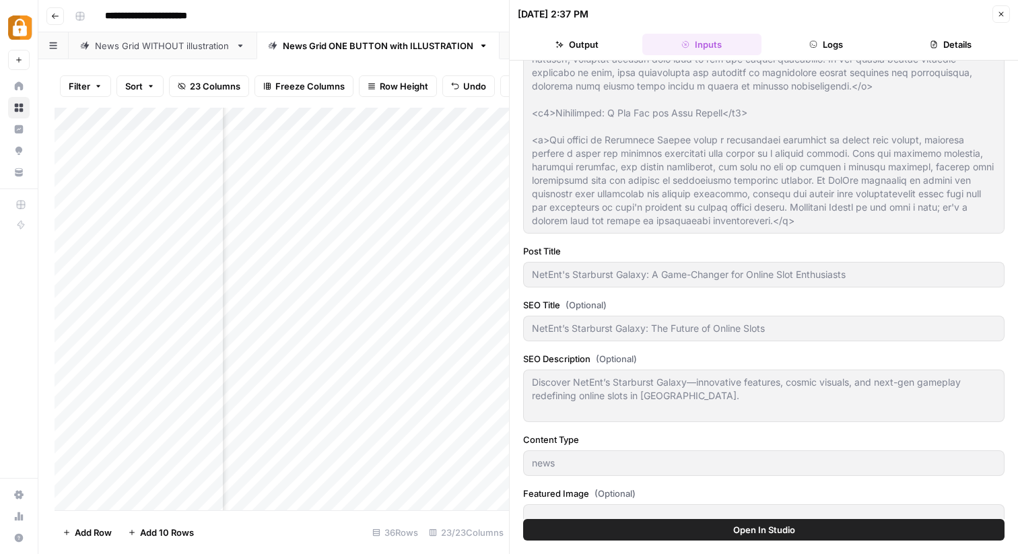
scroll to position [371, 0]
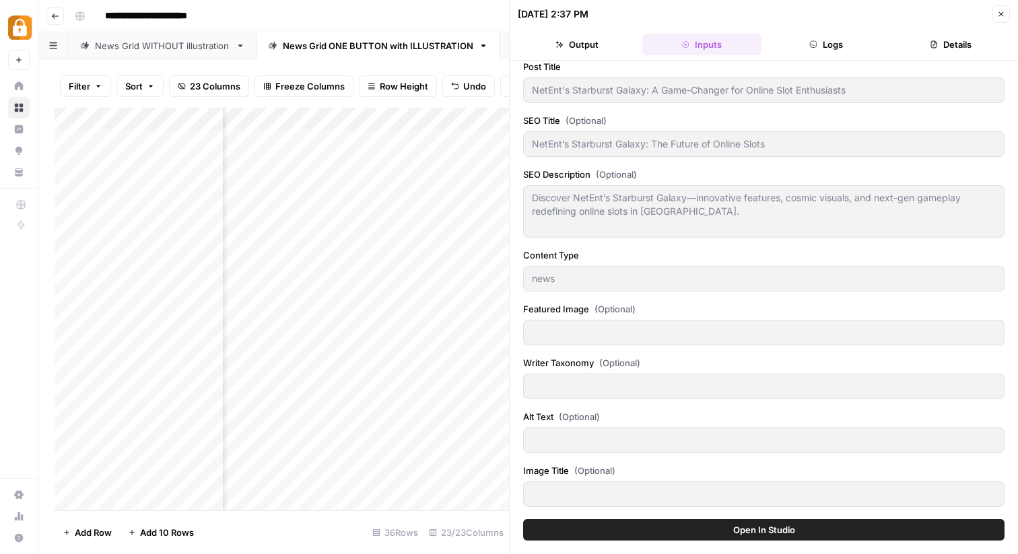
click at [996, 15] on button "Close" at bounding box center [1002, 14] width 18 height 18
type input "Dave Brown"
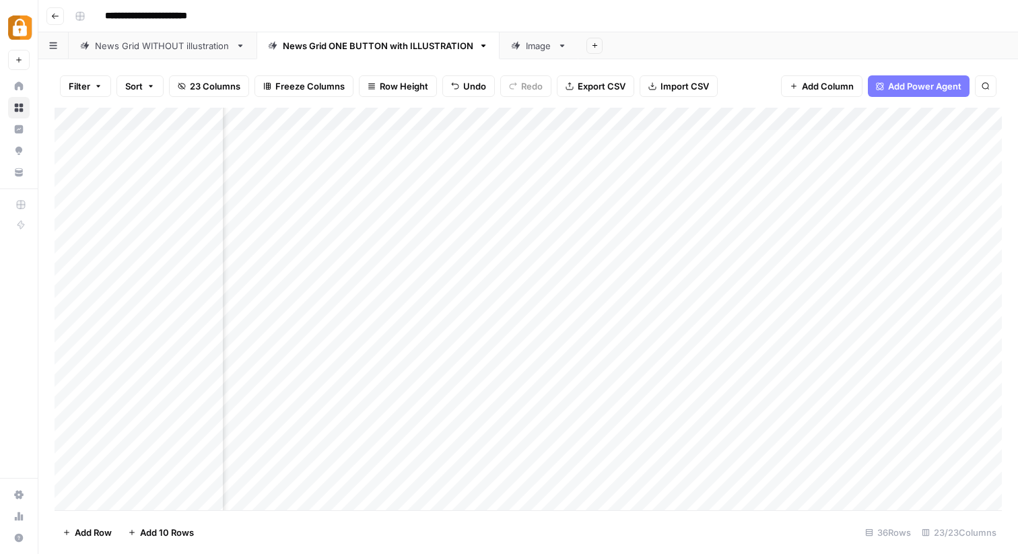
scroll to position [0, 351]
click at [387, 323] on div "Add Column" at bounding box center [528, 309] width 947 height 403
click at [539, 321] on div "Add Column" at bounding box center [528, 309] width 947 height 403
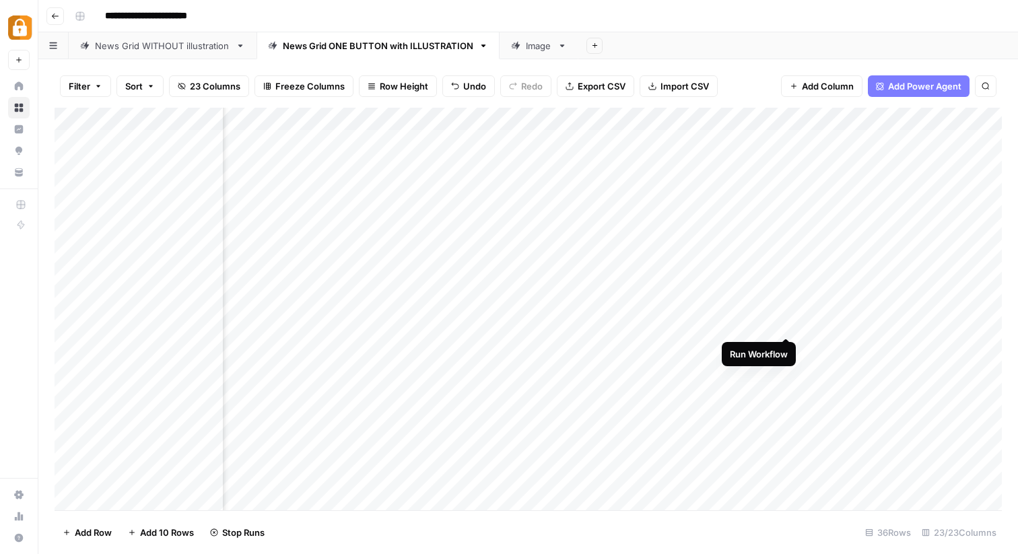
click at [785, 326] on div "Add Column" at bounding box center [528, 309] width 947 height 403
click at [970, 324] on div "Add Column" at bounding box center [528, 309] width 947 height 403
click at [851, 323] on div "Add Column" at bounding box center [528, 309] width 947 height 403
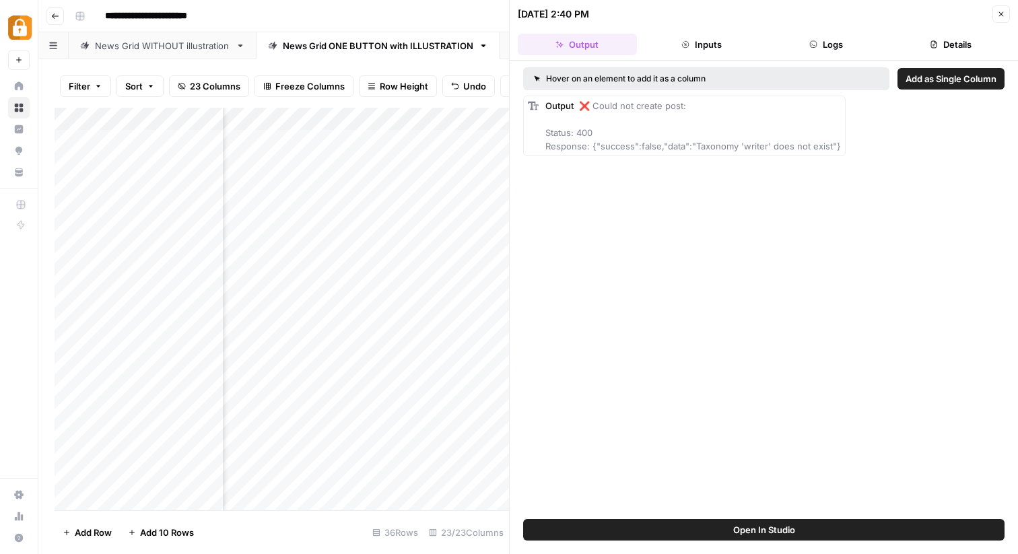
click at [1005, 17] on icon "button" at bounding box center [1001, 14] width 8 height 8
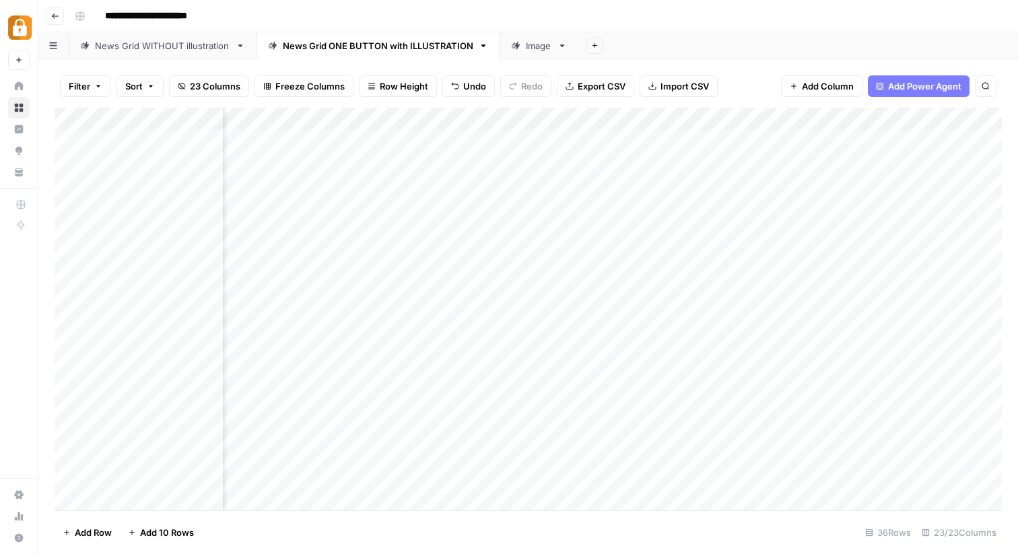
scroll to position [0, 1060]
click at [648, 320] on div "Add Column" at bounding box center [528, 309] width 947 height 403
click at [734, 330] on div "Add Column" at bounding box center [528, 309] width 947 height 403
click at [598, 324] on div "Add Column" at bounding box center [528, 309] width 947 height 403
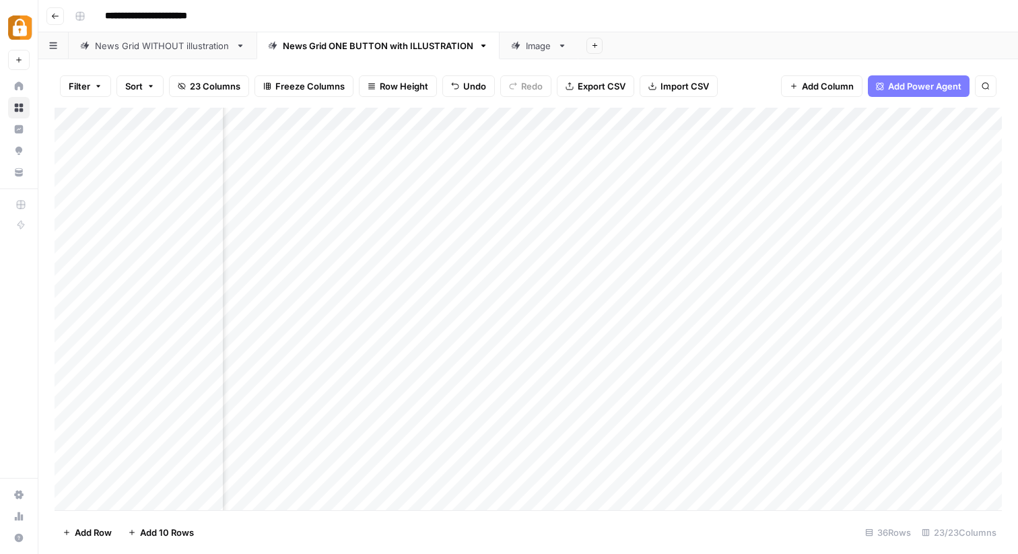
scroll to position [0, 2061]
click at [331, 327] on div "Add Column" at bounding box center [528, 309] width 947 height 403
click at [465, 324] on div "Add Column" at bounding box center [528, 309] width 947 height 403
click at [713, 125] on div "Add Column" at bounding box center [528, 309] width 947 height 403
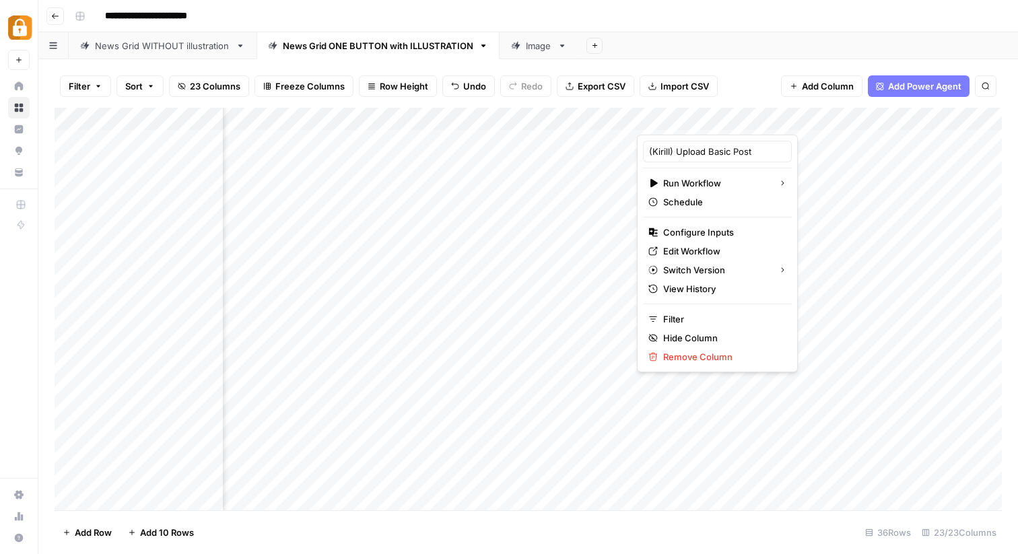
click at [719, 53] on div "Add Sheet" at bounding box center [798, 45] width 440 height 27
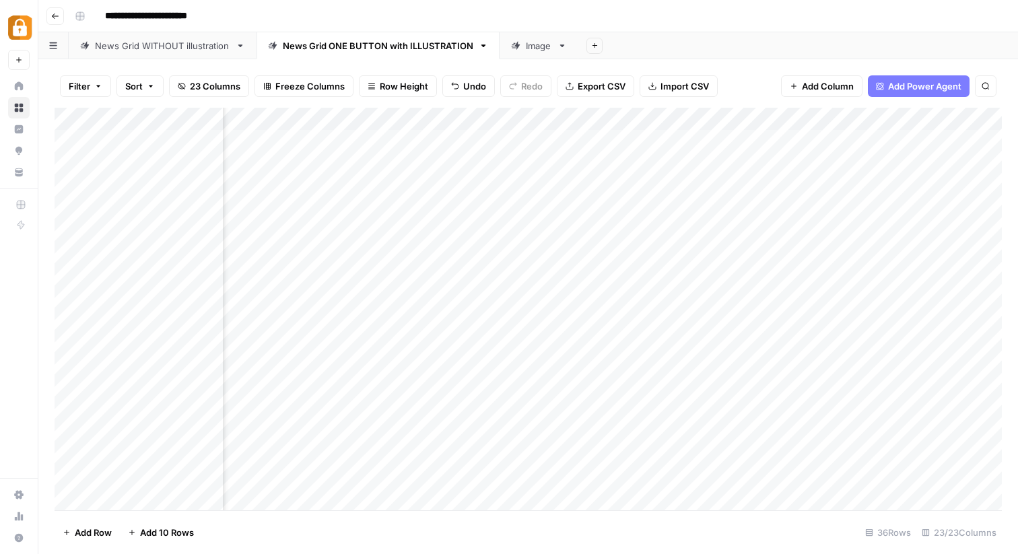
scroll to position [1, 2143]
click at [486, 324] on div "Add Column" at bounding box center [528, 309] width 947 height 403
click at [575, 323] on div "Add Column" at bounding box center [528, 309] width 947 height 403
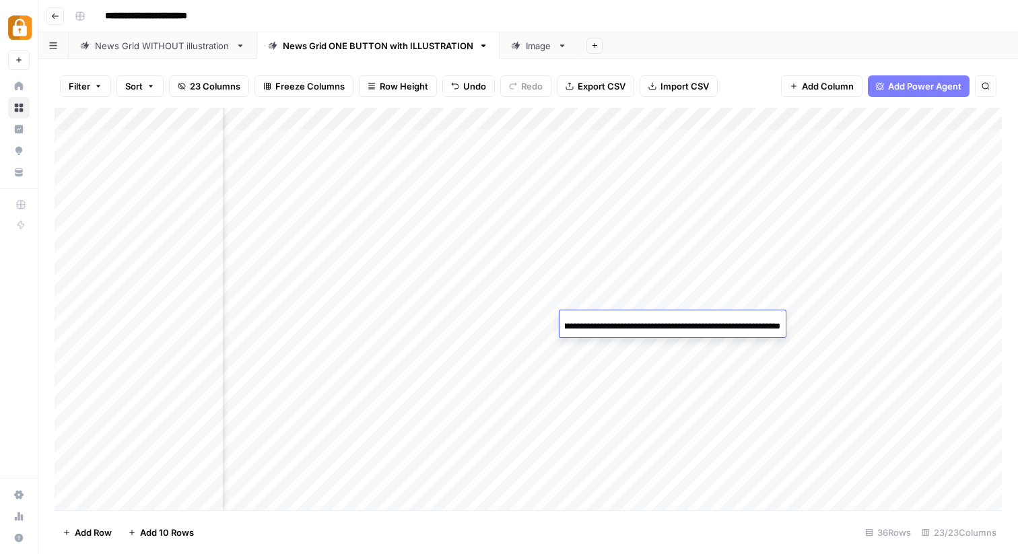
click at [618, 387] on div "Add Column" at bounding box center [528, 309] width 947 height 403
click at [576, 323] on div "Add Column" at bounding box center [528, 309] width 947 height 403
click at [617, 323] on div "Add Column" at bounding box center [528, 309] width 947 height 403
click at [613, 283] on div "Add Column" at bounding box center [528, 309] width 947 height 403
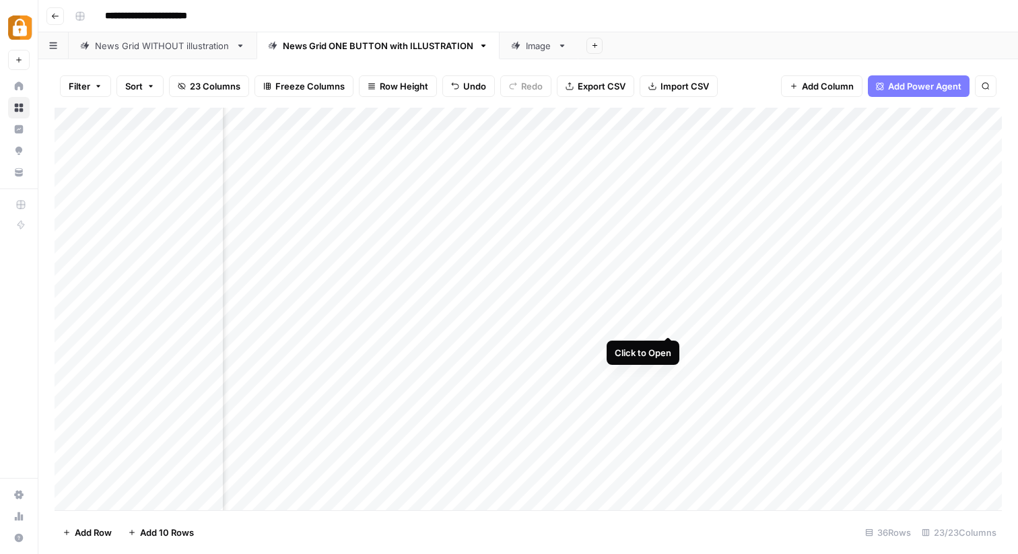
click at [671, 322] on div "Add Column" at bounding box center [528, 309] width 947 height 403
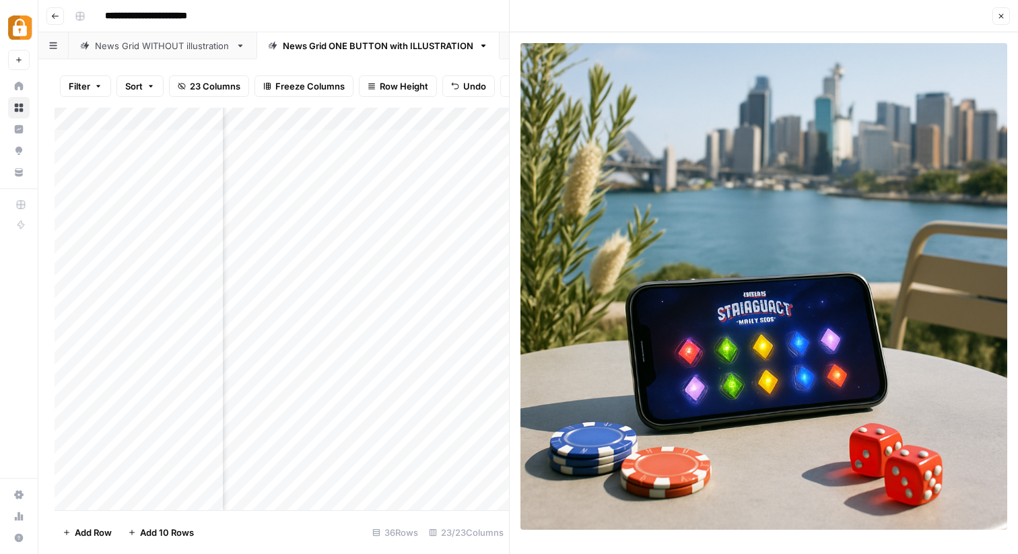
click at [401, 8] on div "**********" at bounding box center [536, 16] width 935 height 22
click at [1007, 15] on button "Close" at bounding box center [1002, 16] width 18 height 18
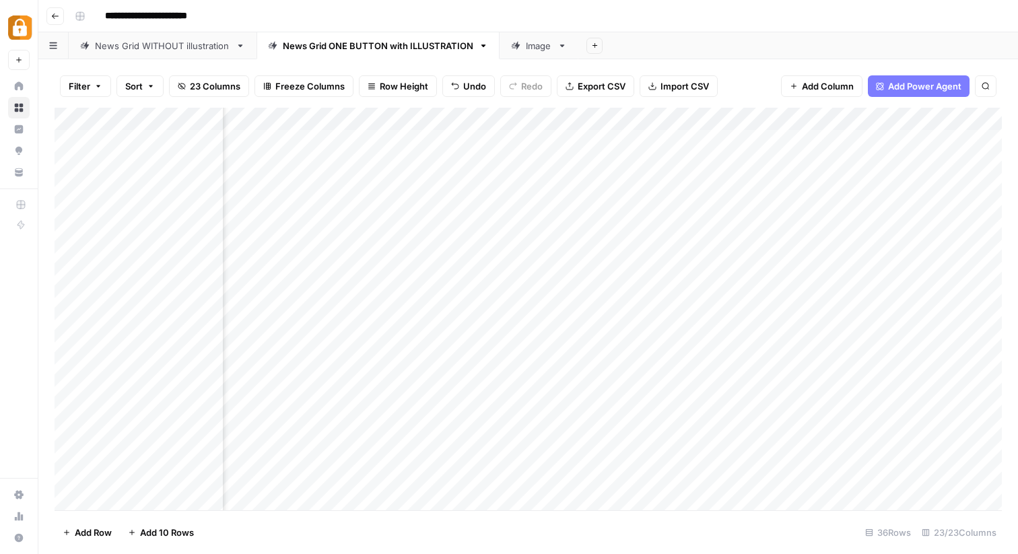
click at [738, 320] on div "Add Column" at bounding box center [528, 309] width 947 height 403
click at [778, 325] on div "Add Column" at bounding box center [528, 309] width 947 height 403
click at [429, 116] on div "Add Column" at bounding box center [528, 309] width 947 height 403
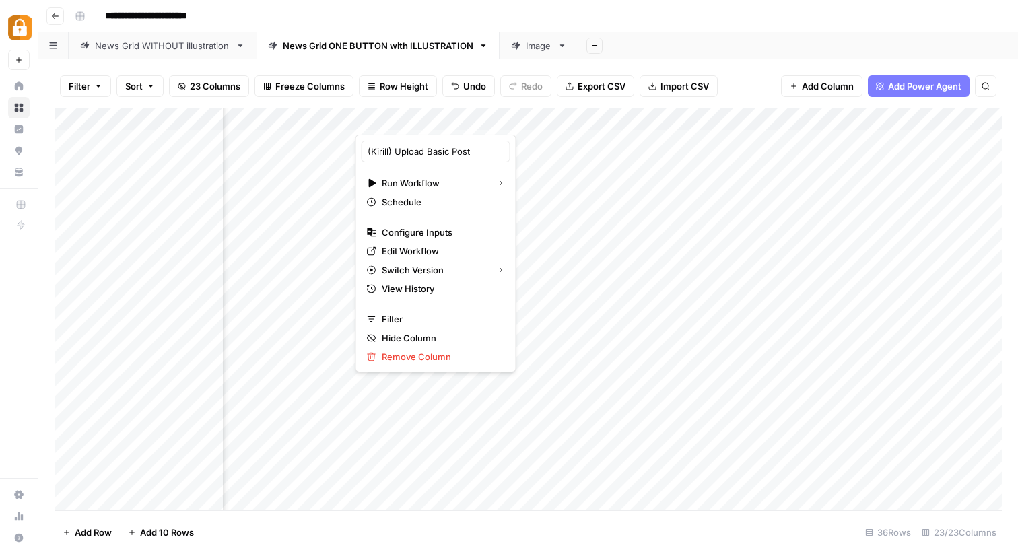
click at [727, 37] on div "Add Sheet" at bounding box center [798, 45] width 440 height 27
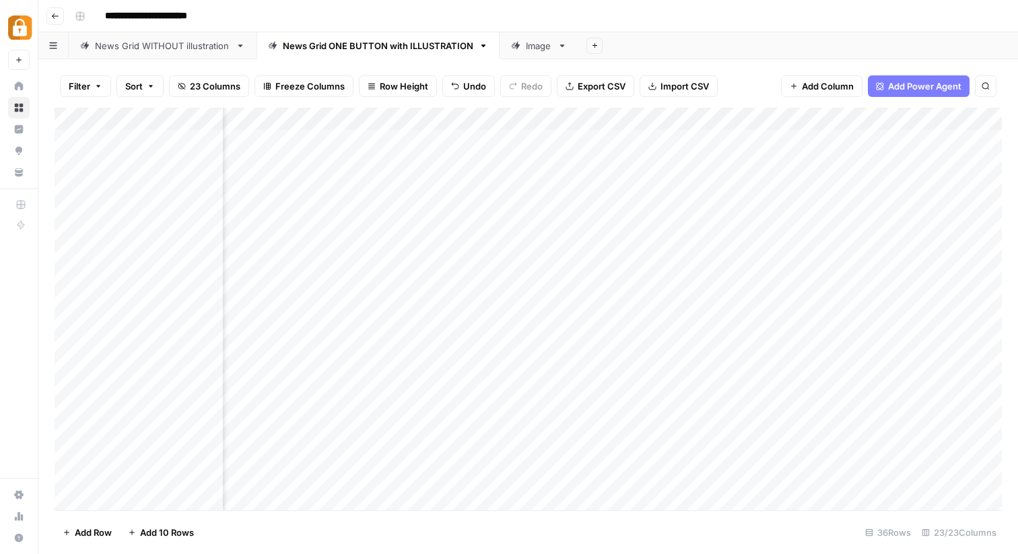
scroll to position [1, 1875]
click at [337, 322] on div "Add Column" at bounding box center [528, 309] width 947 height 403
click at [368, 329] on div "Add Column" at bounding box center [528, 309] width 947 height 403
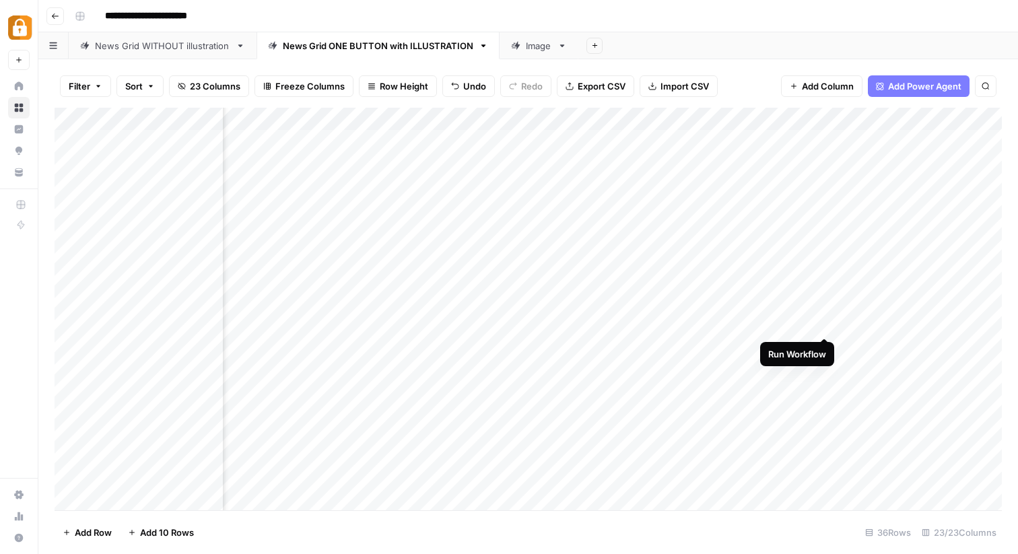
click at [824, 323] on div "Add Column" at bounding box center [528, 309] width 947 height 403
click at [945, 329] on div "Add Column" at bounding box center [528, 309] width 947 height 403
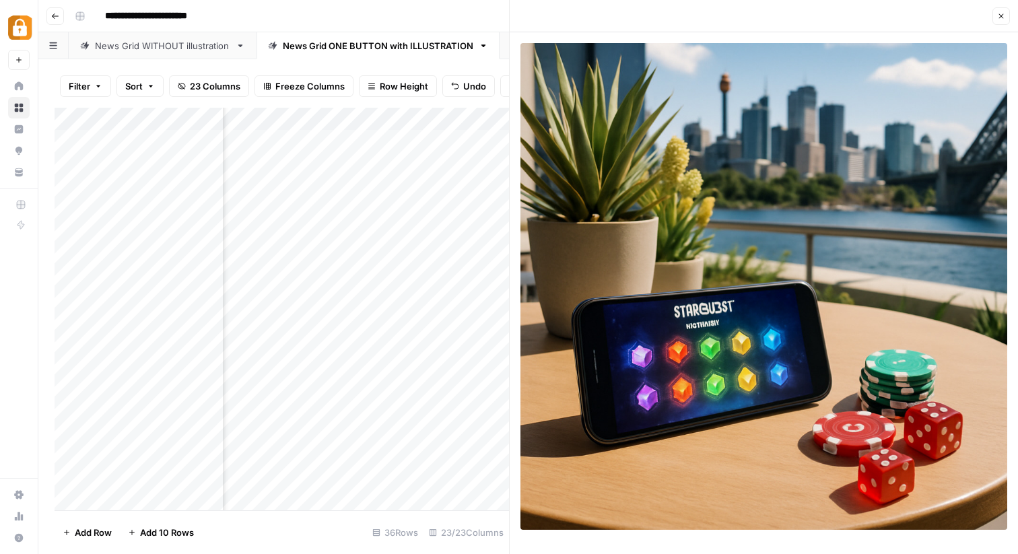
click at [738, 13] on div "Close" at bounding box center [764, 16] width 492 height 18
click at [492, 11] on div "**********" at bounding box center [536, 16] width 935 height 22
click at [999, 20] on icon "button" at bounding box center [1001, 16] width 8 height 8
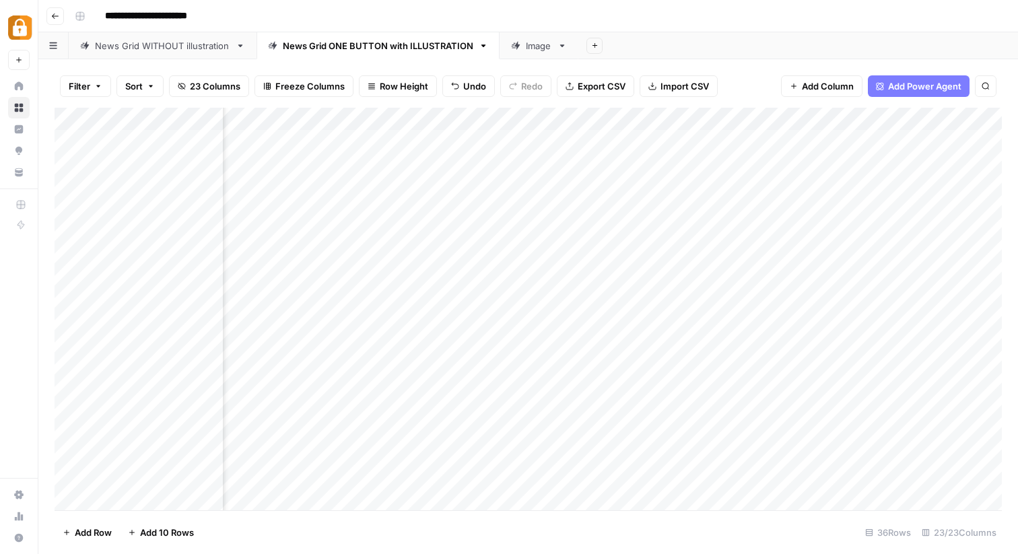
scroll to position [0, 1752]
click at [534, 53] on link "Image" at bounding box center [539, 45] width 79 height 27
click at [349, 57] on link "News Grid ONE BUTTON with ILLUSTRATION" at bounding box center [378, 45] width 243 height 27
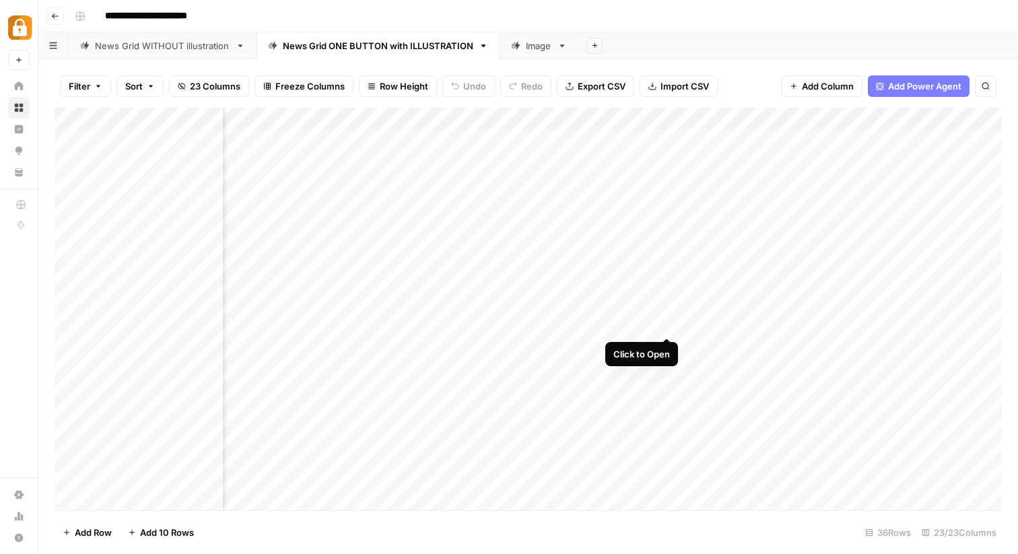
click at [667, 323] on div "Add Column" at bounding box center [528, 309] width 947 height 403
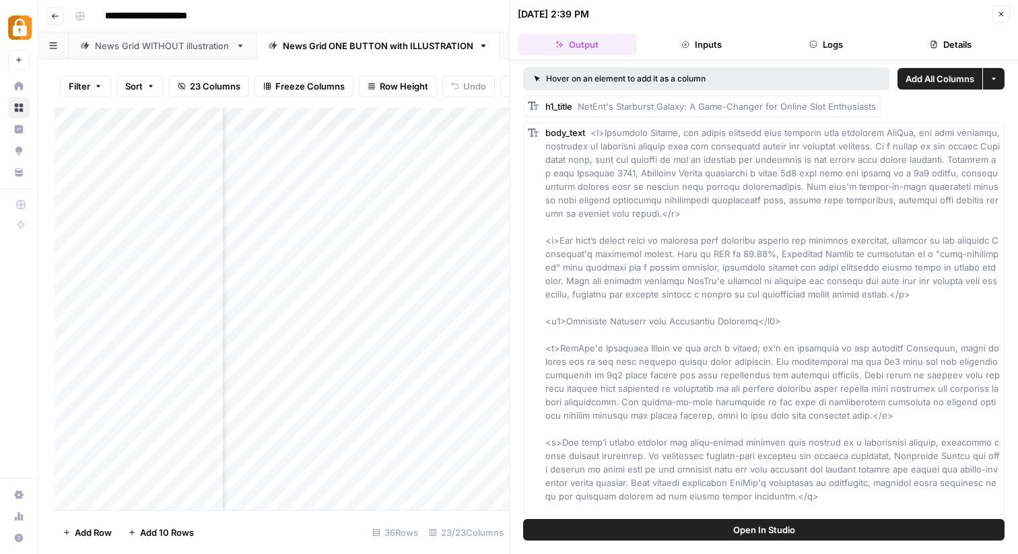
click at [446, 19] on div "**********" at bounding box center [536, 16] width 935 height 22
click at [998, 14] on icon "button" at bounding box center [1001, 14] width 8 height 8
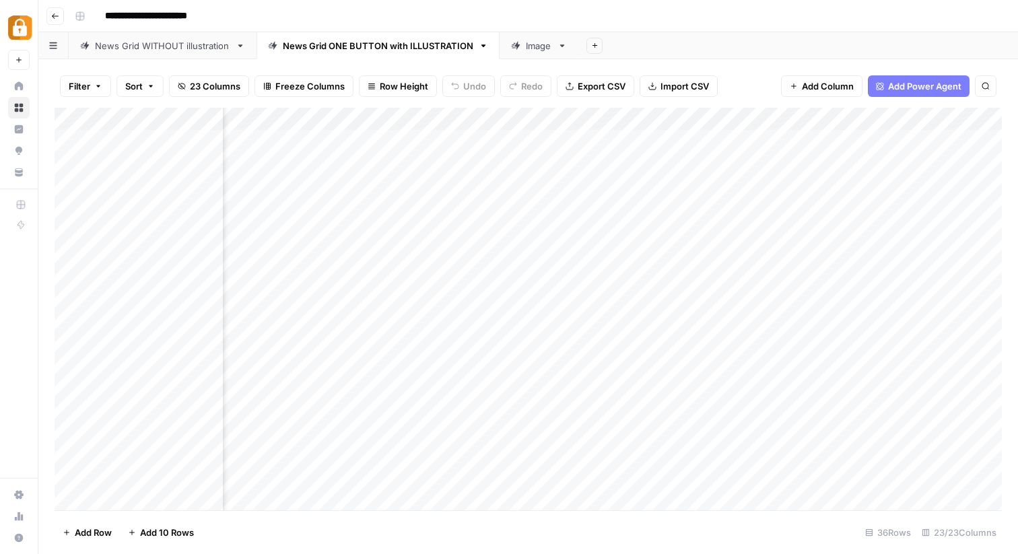
scroll to position [0, 1895]
click at [628, 300] on div "Add Column" at bounding box center [528, 309] width 947 height 403
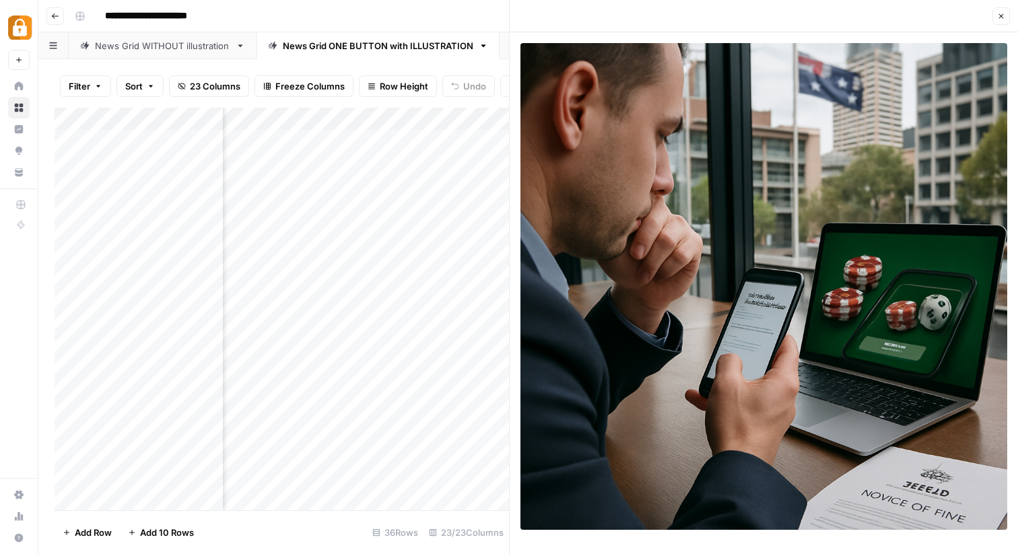
click at [479, 11] on div "**********" at bounding box center [536, 16] width 935 height 22
click at [487, 347] on div "Add Column" at bounding box center [282, 309] width 455 height 403
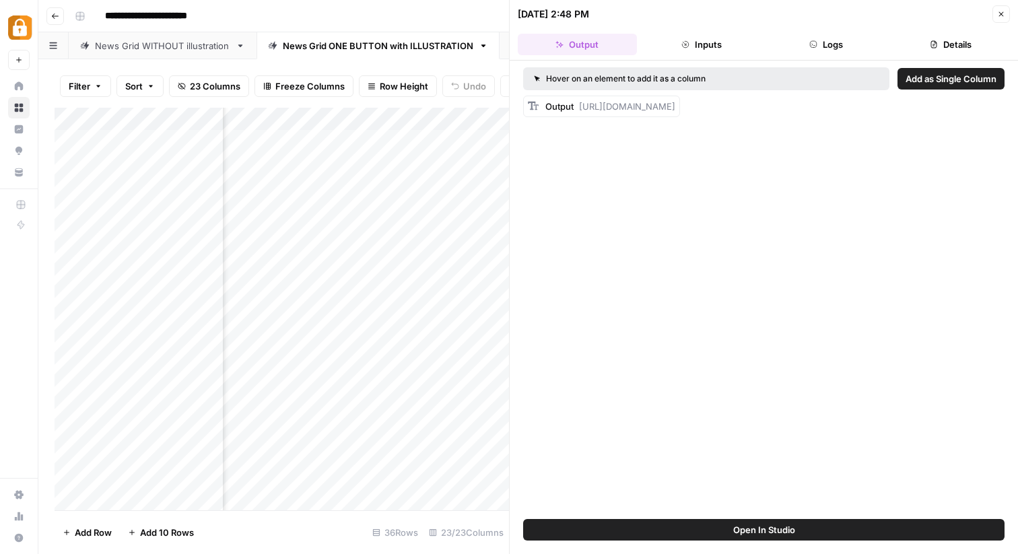
scroll to position [3, 2370]
click at [390, 342] on div "Add Column" at bounding box center [282, 309] width 455 height 403
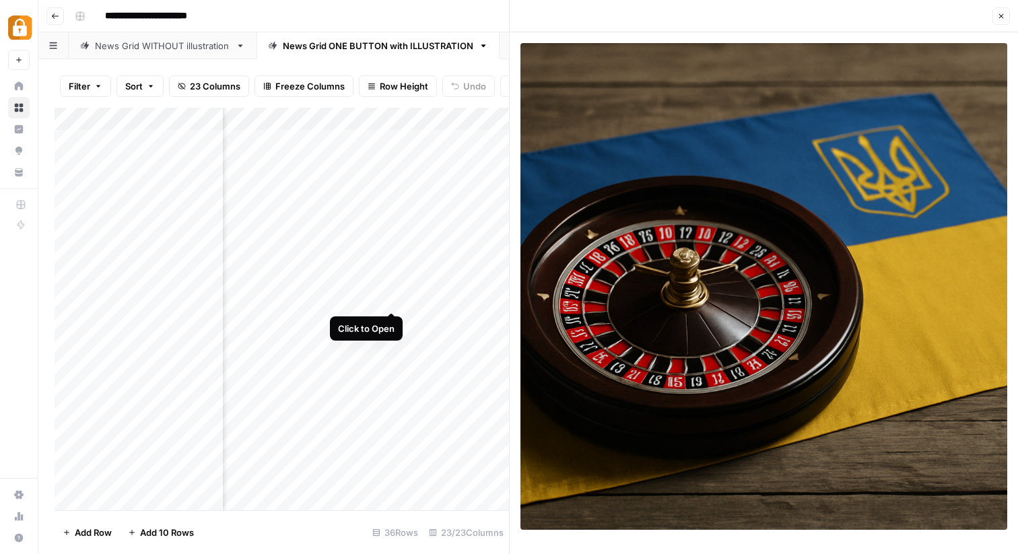
click at [388, 296] on div "Add Column" at bounding box center [282, 309] width 455 height 403
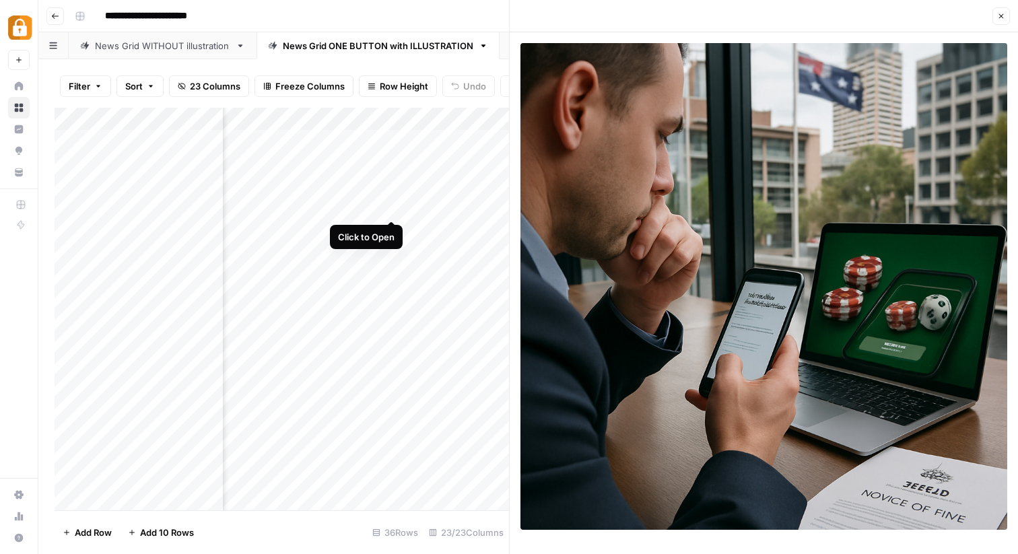
click at [395, 205] on div "Add Column" at bounding box center [282, 309] width 455 height 403
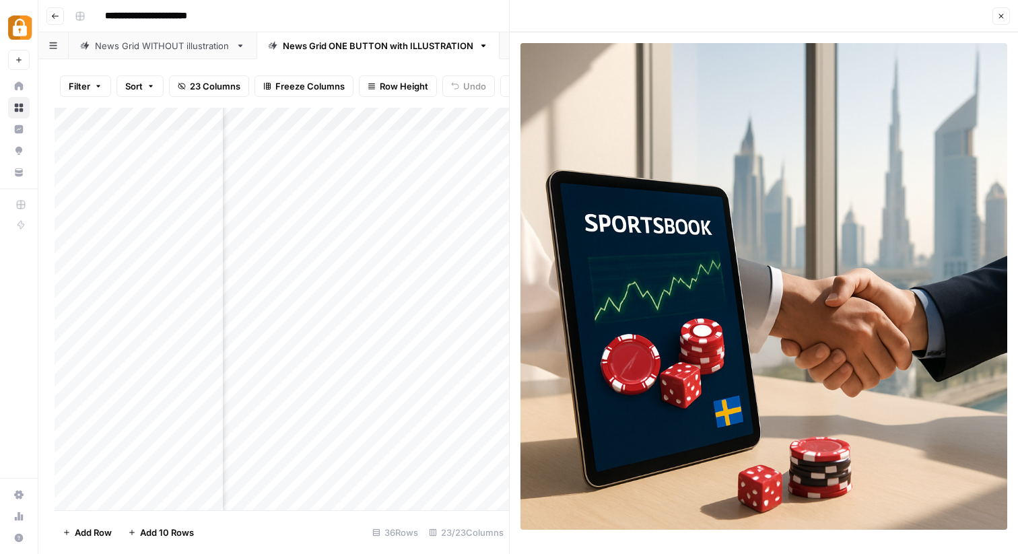
click at [345, 325] on div "Add Column" at bounding box center [282, 309] width 455 height 403
click at [392, 316] on div "Add Column" at bounding box center [282, 309] width 455 height 403
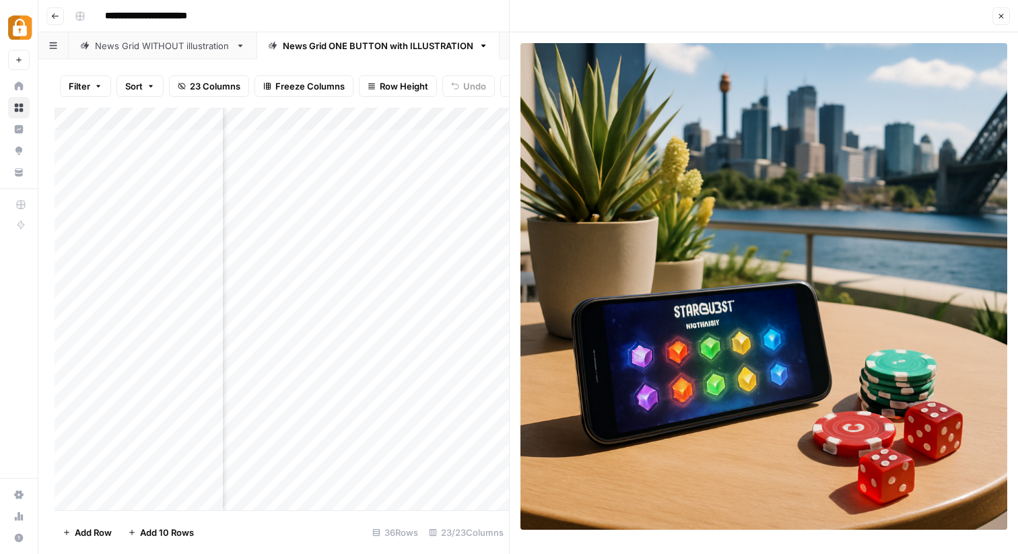
scroll to position [0, 2357]
click at [403, 372] on div "Add Column" at bounding box center [282, 309] width 455 height 403
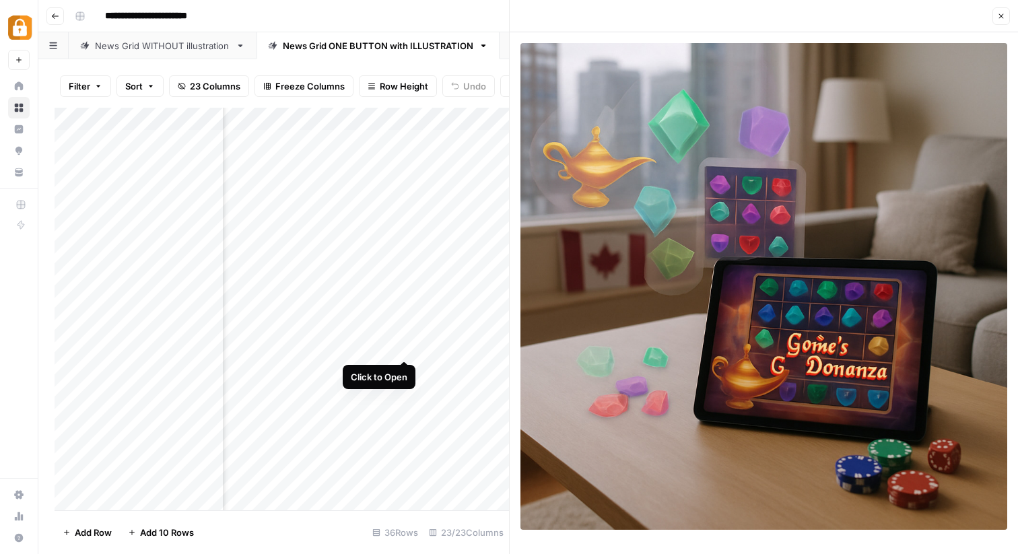
click at [408, 343] on div "Add Column" at bounding box center [282, 309] width 455 height 403
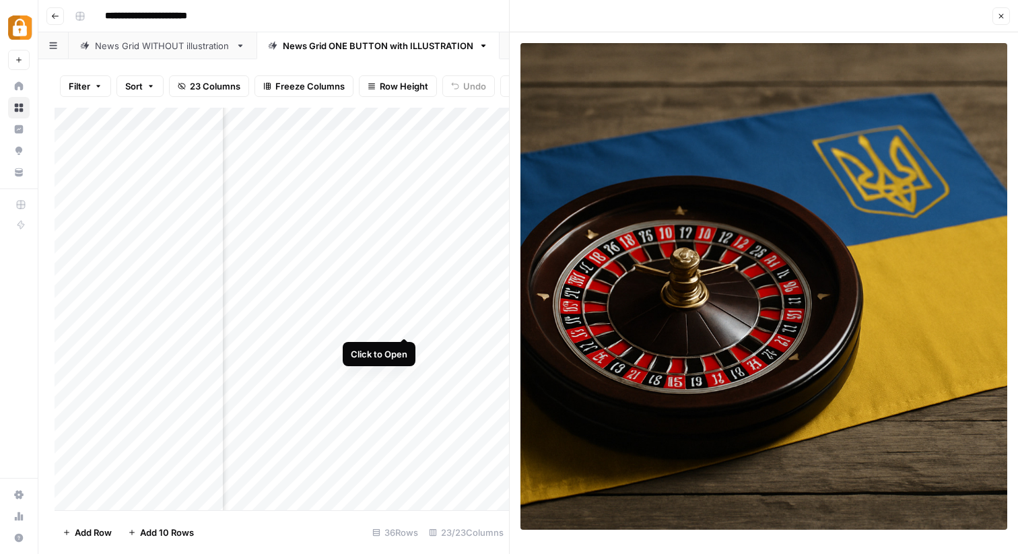
click at [402, 323] on div "Add Column" at bounding box center [282, 309] width 455 height 403
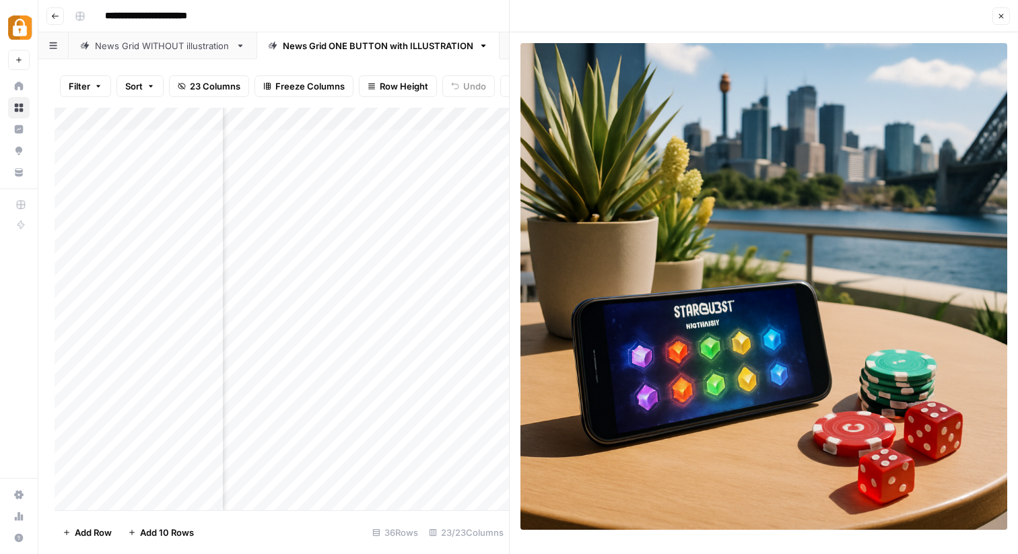
click at [1003, 15] on icon "button" at bounding box center [1001, 16] width 5 height 5
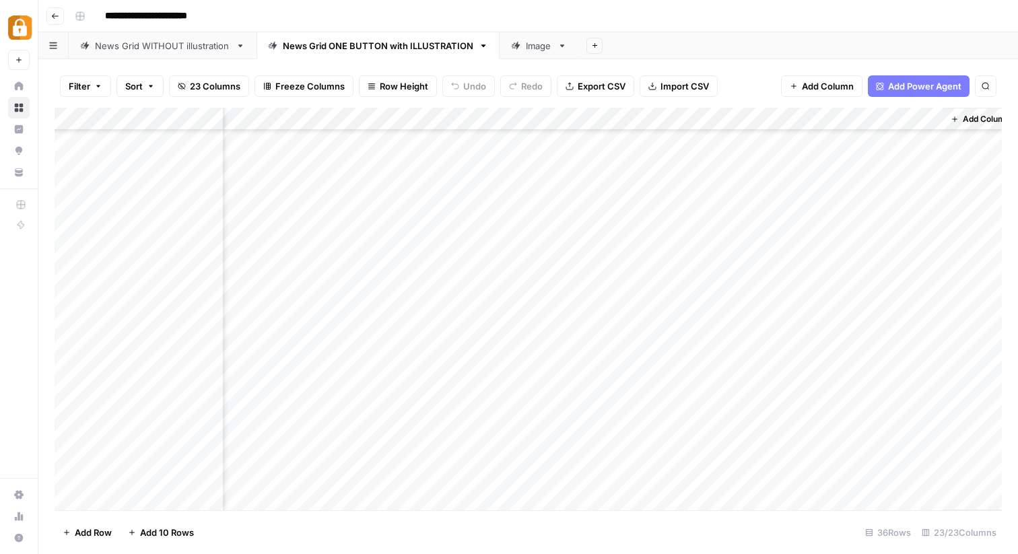
scroll to position [0, 2316]
click at [445, 300] on div "Add Column" at bounding box center [528, 309] width 947 height 403
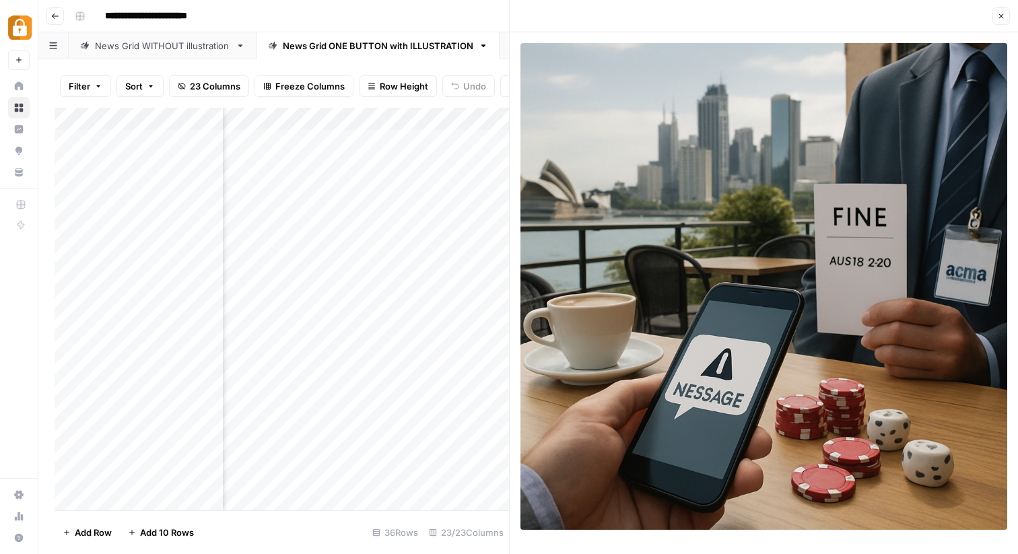
scroll to position [0, 1867]
click at [467, 120] on div "Add Column" at bounding box center [282, 309] width 455 height 403
click at [372, 21] on div "**********" at bounding box center [536, 16] width 935 height 22
click at [360, 135] on div "Add Column" at bounding box center [282, 309] width 455 height 403
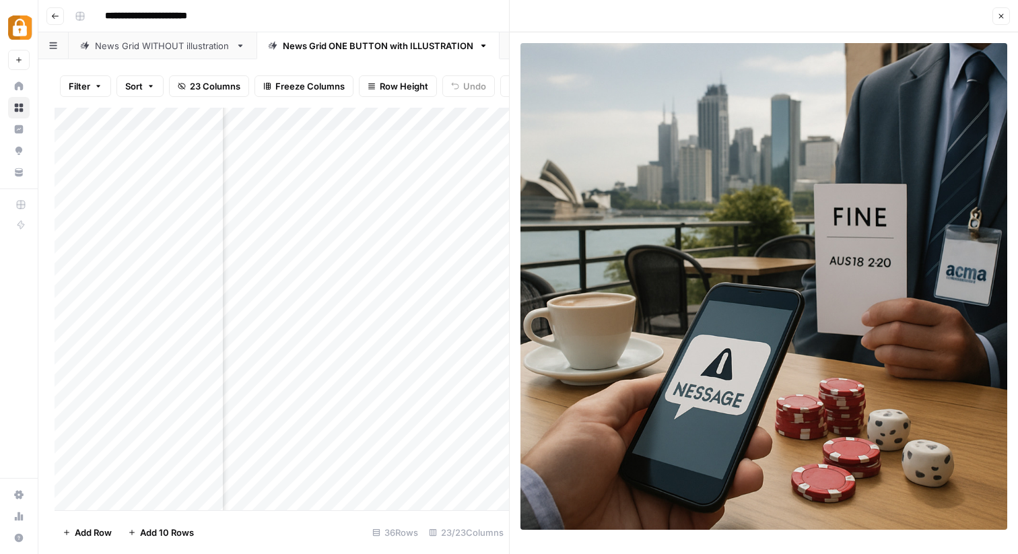
click at [359, 325] on div "Add Column" at bounding box center [282, 309] width 455 height 403
click at [362, 322] on div "Add Column" at bounding box center [282, 309] width 455 height 403
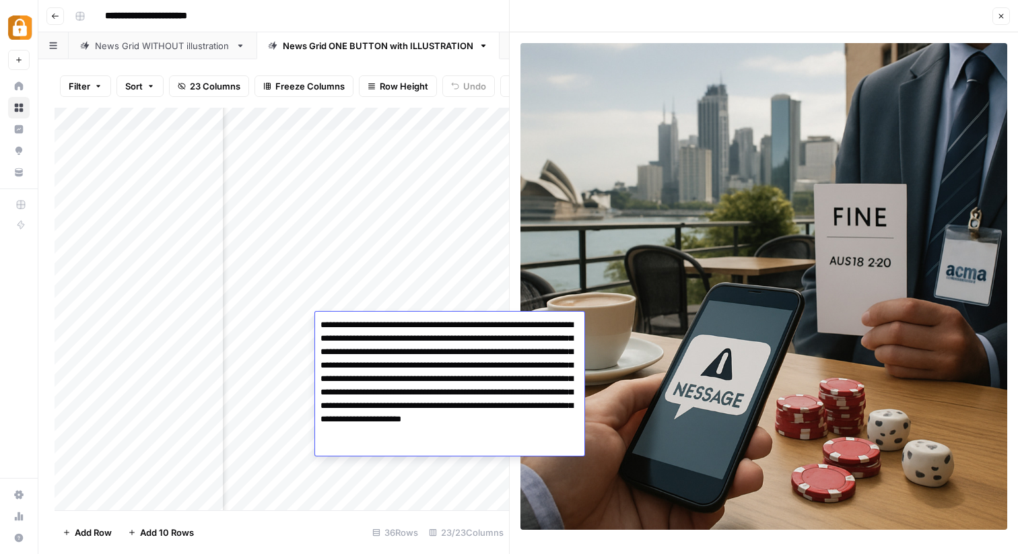
click at [377, 322] on textarea "**********" at bounding box center [449, 386] width 269 height 140
drag, startPoint x: 318, startPoint y: 326, endPoint x: 471, endPoint y: 447, distance: 195.1
click at [471, 447] on textarea "**********" at bounding box center [449, 386] width 269 height 140
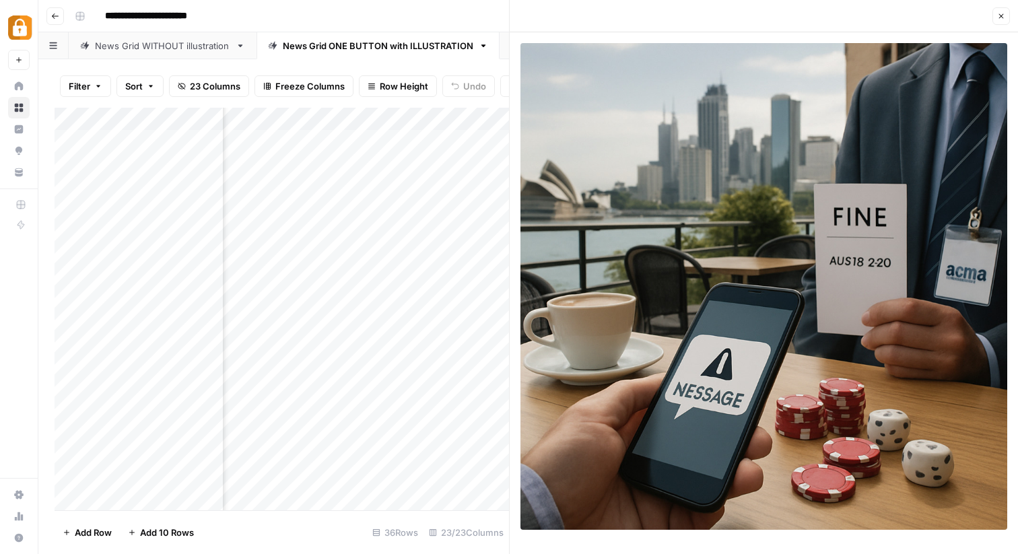
click at [269, 439] on div "Add Column" at bounding box center [282, 309] width 455 height 403
click at [365, 283] on div "Add Column" at bounding box center [282, 309] width 455 height 403
click at [351, 273] on div "Add Column" at bounding box center [282, 309] width 455 height 403
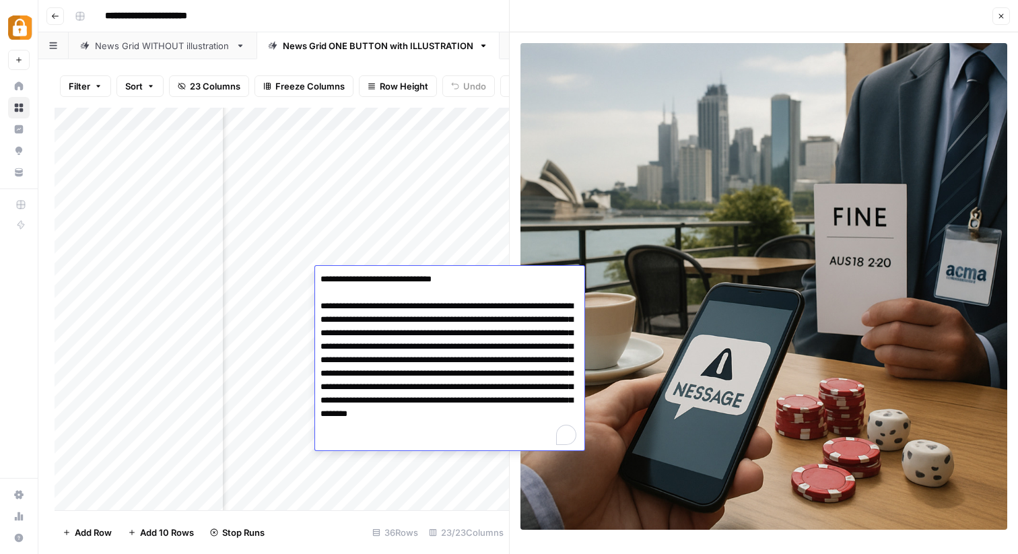
click at [351, 273] on textarea "**********" at bounding box center [449, 360] width 269 height 180
drag, startPoint x: 320, startPoint y: 278, endPoint x: 528, endPoint y: 533, distance: 328.7
click at [528, 535] on body "**********" at bounding box center [509, 277] width 1018 height 554
click at [233, 275] on div "Add Column" at bounding box center [282, 309] width 455 height 403
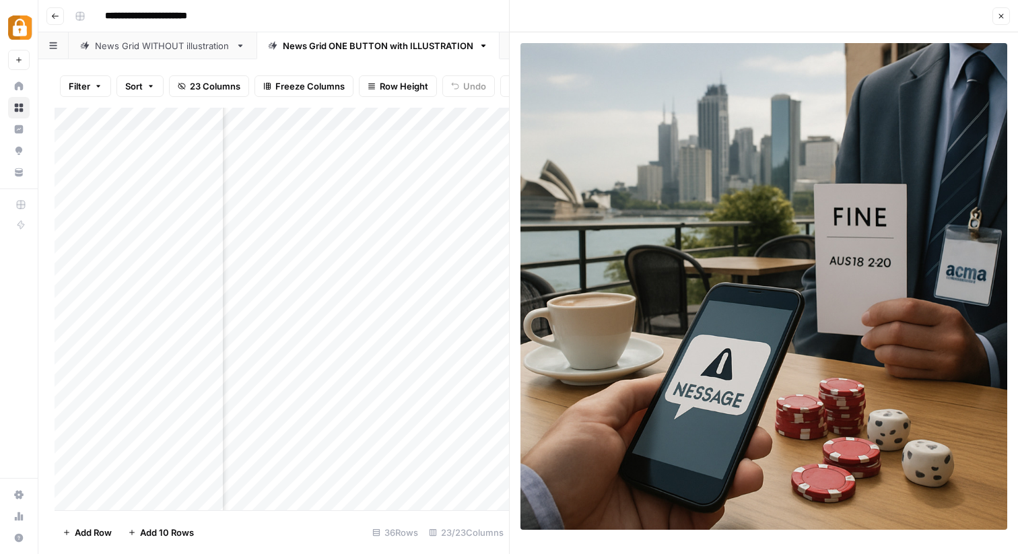
click at [139, 324] on div "Add Column" at bounding box center [282, 309] width 455 height 403
click at [357, 327] on div "Add Column" at bounding box center [282, 309] width 455 height 403
click at [390, 325] on div "Add Column" at bounding box center [282, 309] width 455 height 403
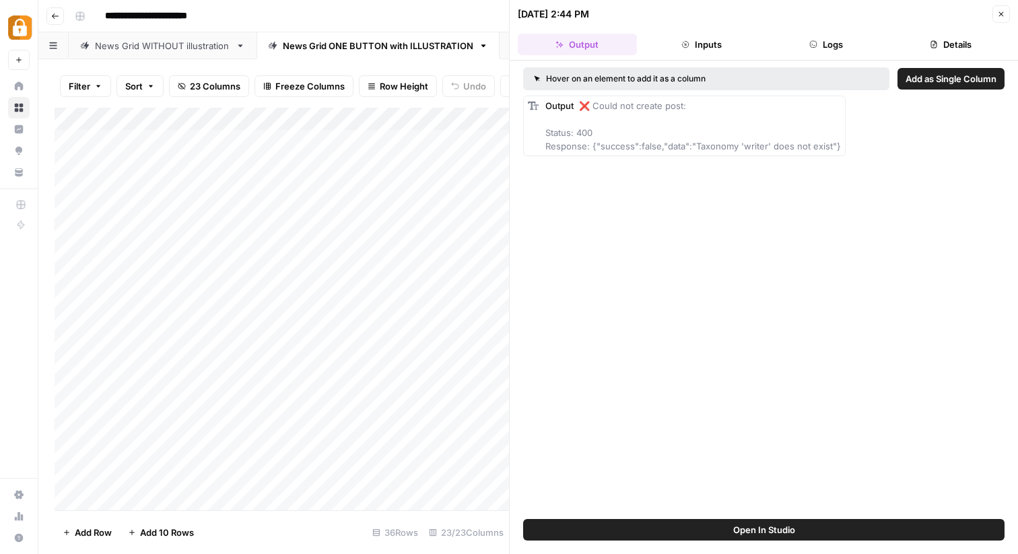
click at [361, 318] on div "Add Column" at bounding box center [282, 309] width 455 height 403
click at [354, 324] on div "Add Column" at bounding box center [282, 309] width 455 height 403
click at [352, 324] on div "Add Column" at bounding box center [282, 309] width 455 height 403
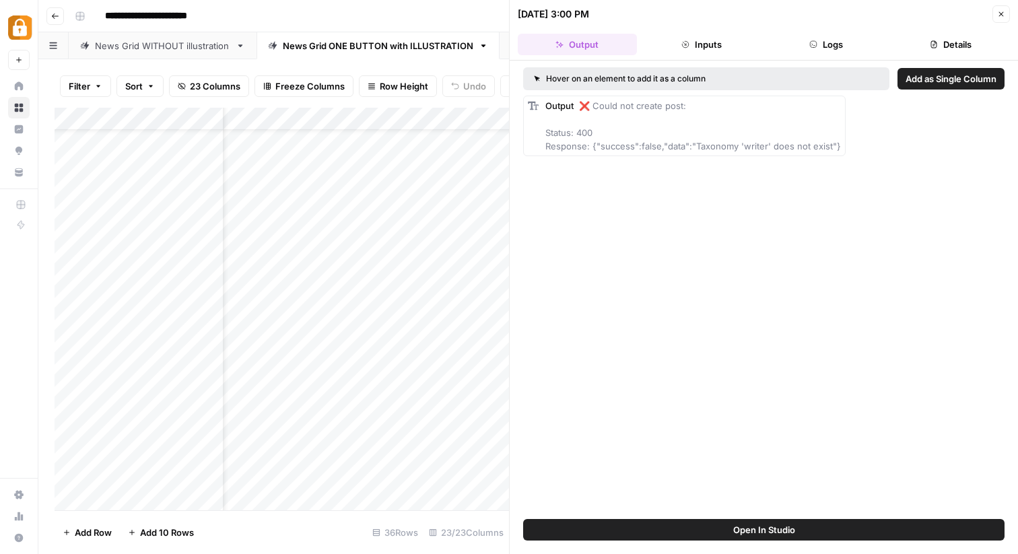
scroll to position [44, 48]
click at [321, 277] on div "Add Column" at bounding box center [282, 309] width 455 height 403
click at [409, 257] on div "Add Column" at bounding box center [282, 309] width 455 height 403
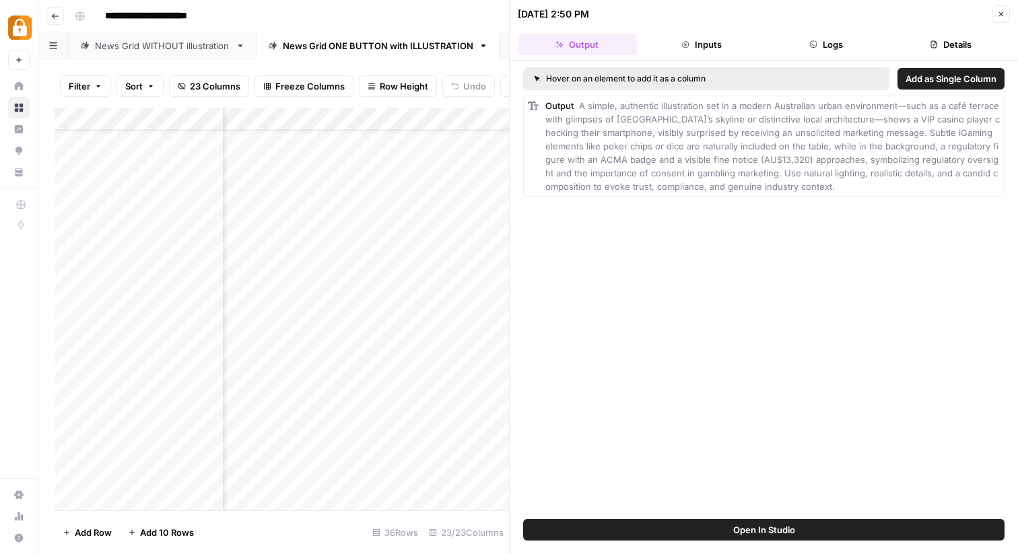
scroll to position [45, 1795]
click at [1002, 15] on icon "button" at bounding box center [1001, 14] width 8 height 8
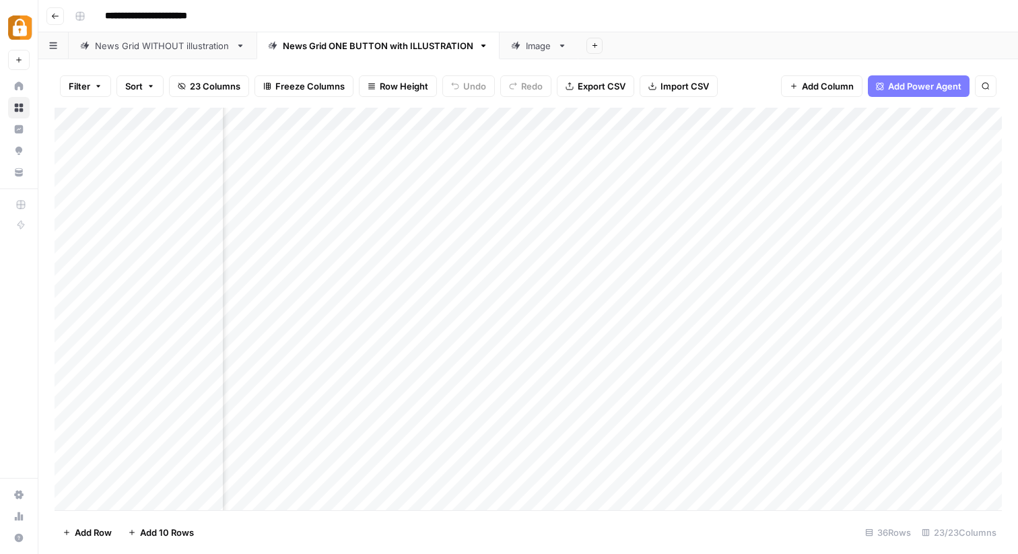
scroll to position [0, 1400]
click at [553, 235] on div "Add Column" at bounding box center [528, 309] width 947 height 403
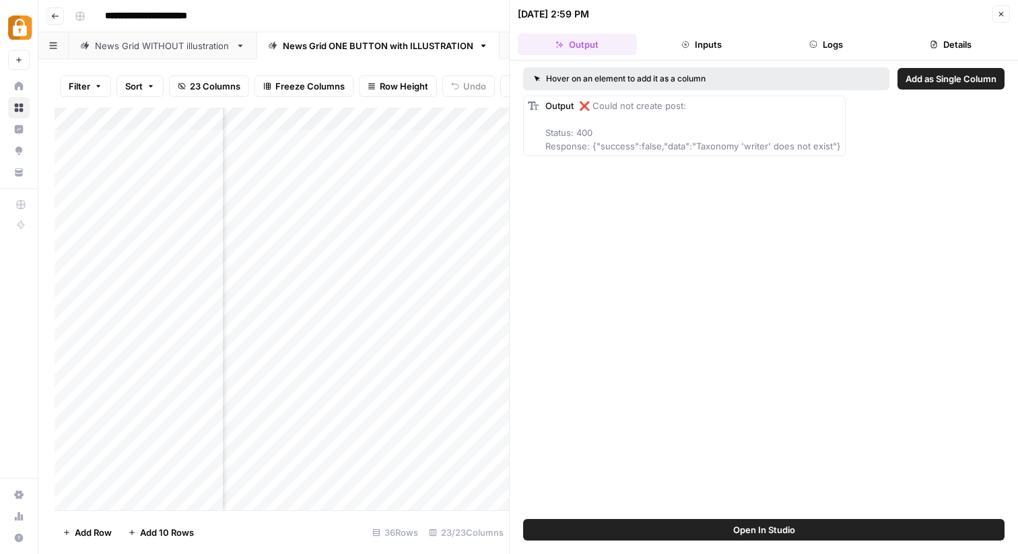
click at [998, 15] on icon "button" at bounding box center [1001, 14] width 8 height 8
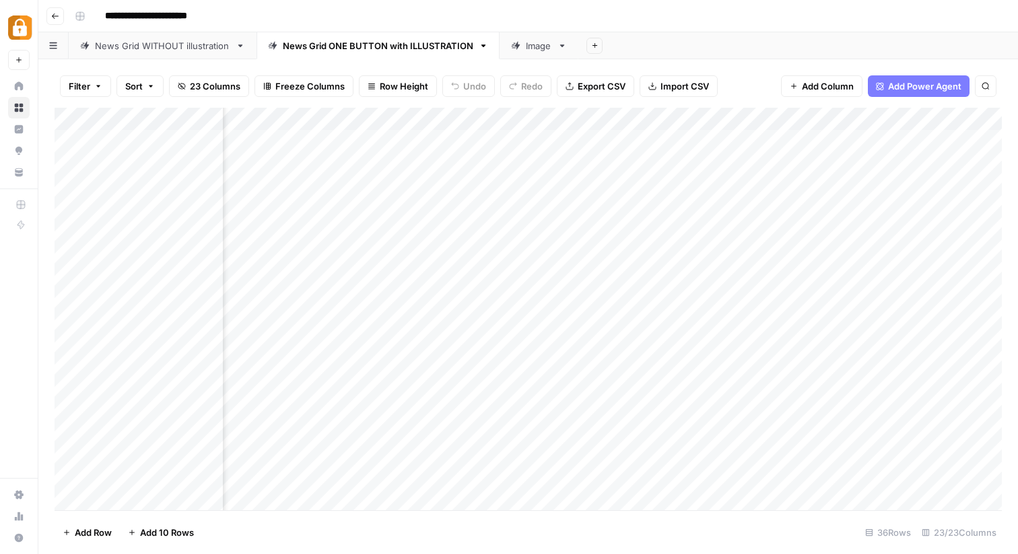
scroll to position [0, 1517]
click at [400, 141] on div "Add Column" at bounding box center [528, 309] width 947 height 403
click at [433, 166] on div "Add Column" at bounding box center [528, 309] width 947 height 403
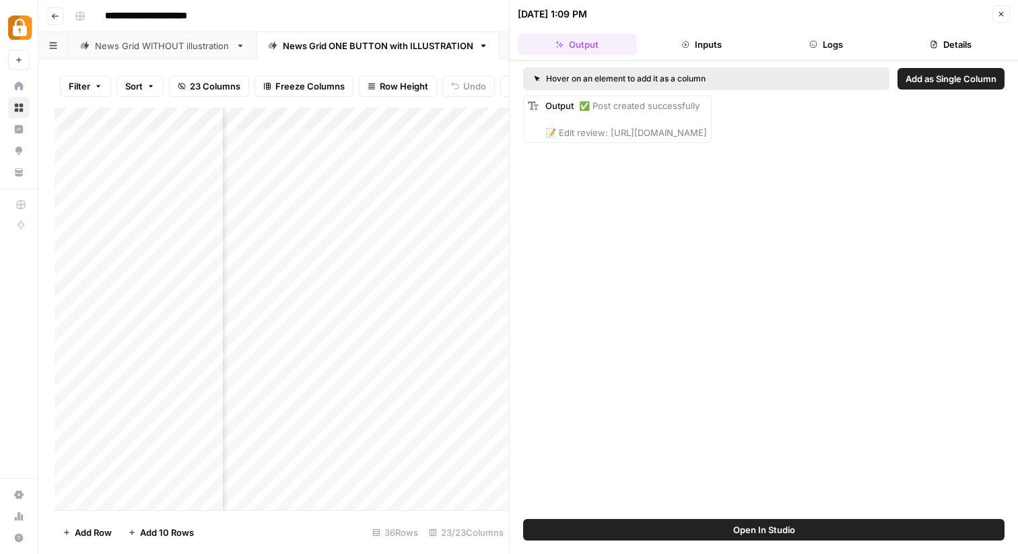
click at [1005, 14] on span "Close" at bounding box center [1005, 14] width 1 height 1
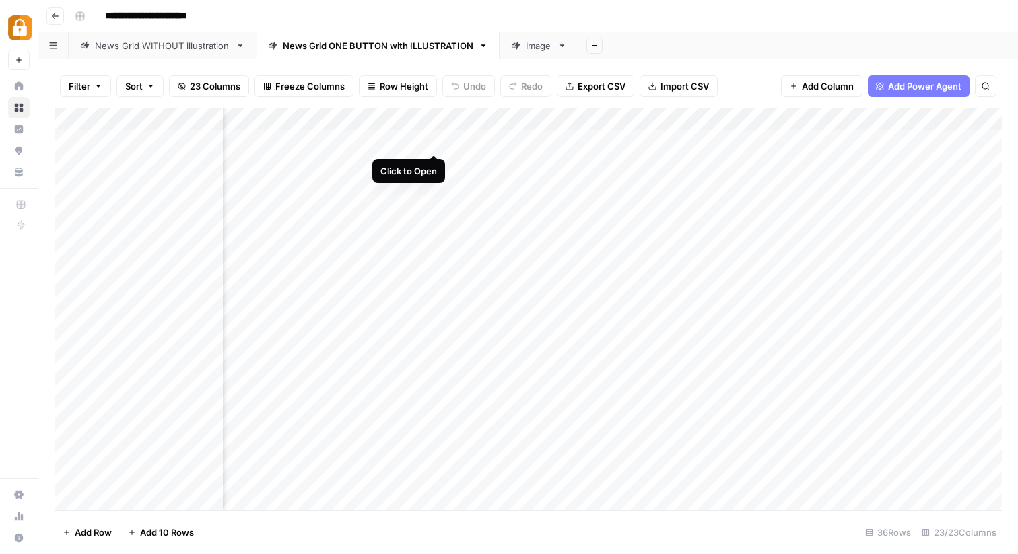
click at [435, 137] on div "Add Column" at bounding box center [528, 309] width 947 height 403
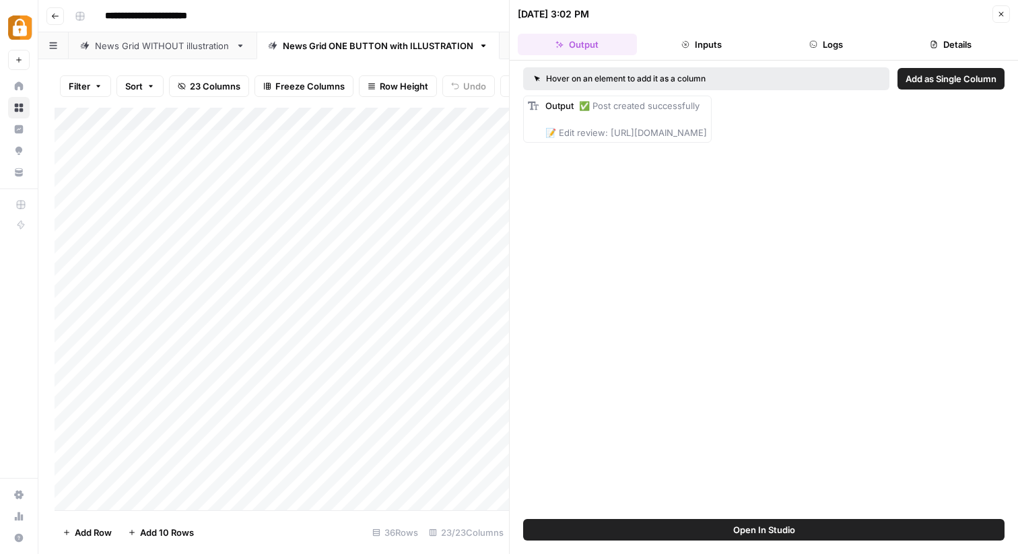
click at [1001, 16] on icon "button" at bounding box center [1001, 14] width 8 height 8
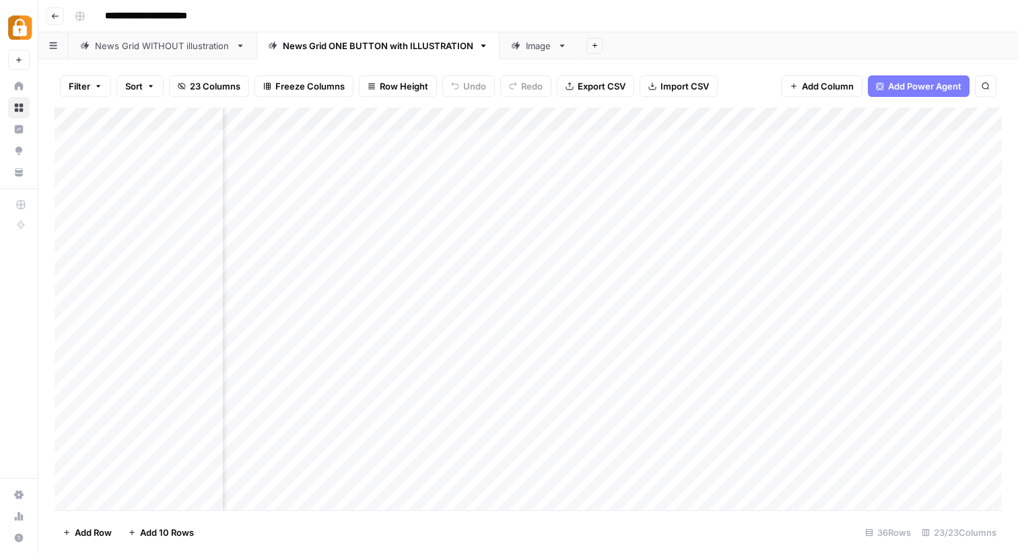
scroll to position [5, 591]
click at [550, 230] on div "Add Column" at bounding box center [528, 309] width 947 height 403
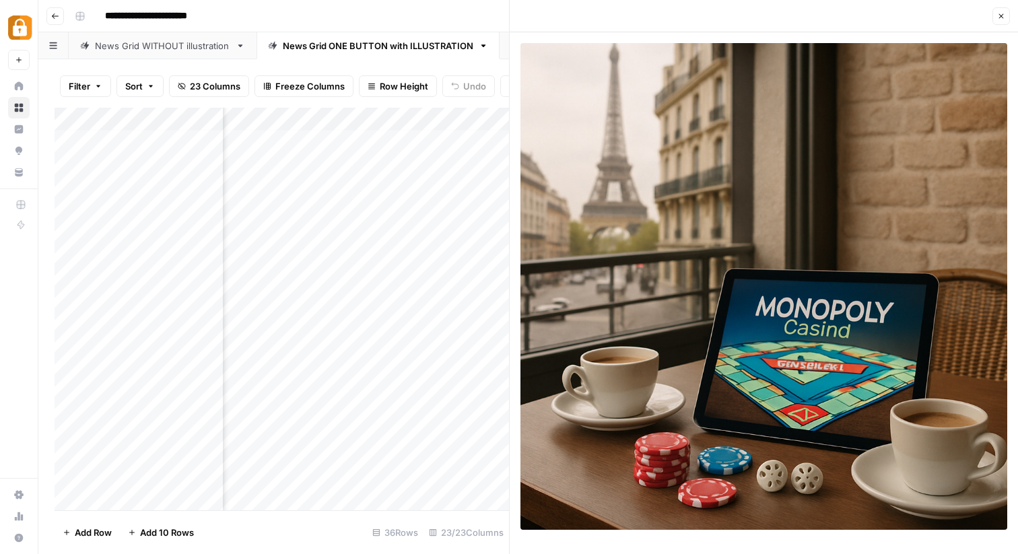
scroll to position [5, 1584]
click at [384, 317] on div "Add Column" at bounding box center [282, 309] width 455 height 403
click at [1005, 13] on button "Close" at bounding box center [1002, 16] width 18 height 18
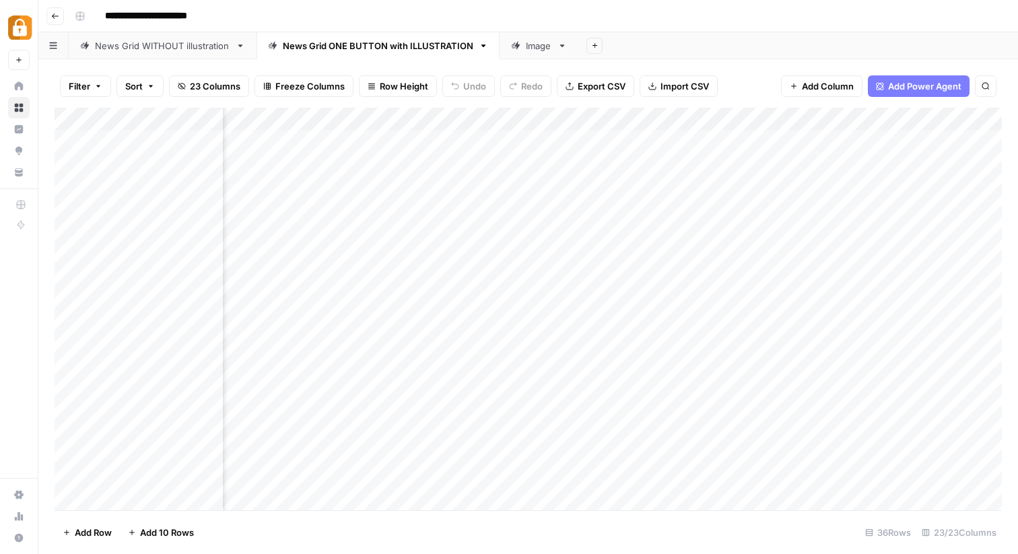
scroll to position [5, 1411]
click at [500, 316] on div "Add Column" at bounding box center [528, 309] width 947 height 403
click at [537, 315] on div "Add Column" at bounding box center [528, 309] width 947 height 403
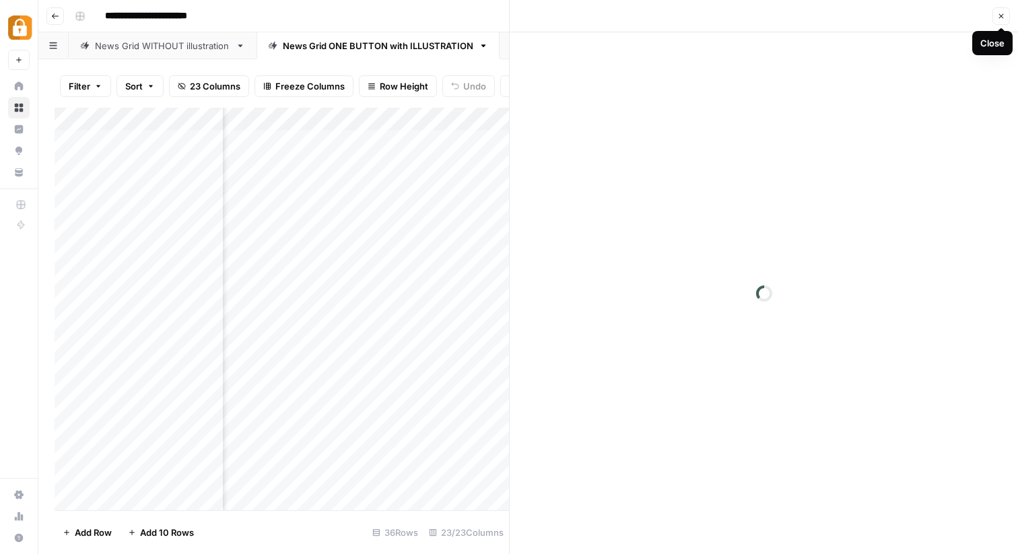
click at [1003, 13] on icon "button" at bounding box center [1001, 16] width 8 height 8
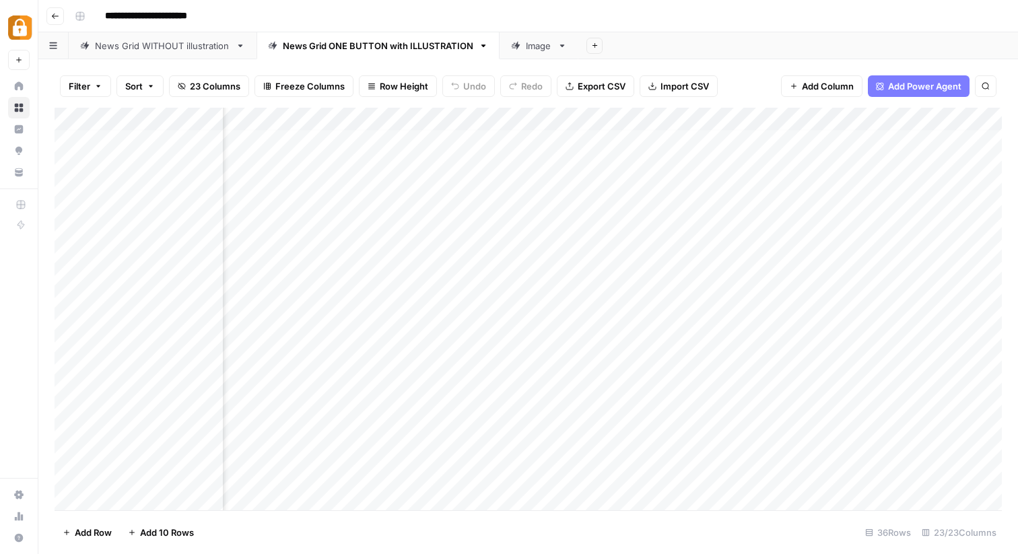
click at [542, 116] on div "Add Column" at bounding box center [528, 309] width 947 height 403
click at [715, 48] on div "Add Sheet" at bounding box center [798, 45] width 440 height 27
click at [541, 315] on div "Add Column" at bounding box center [528, 309] width 947 height 403
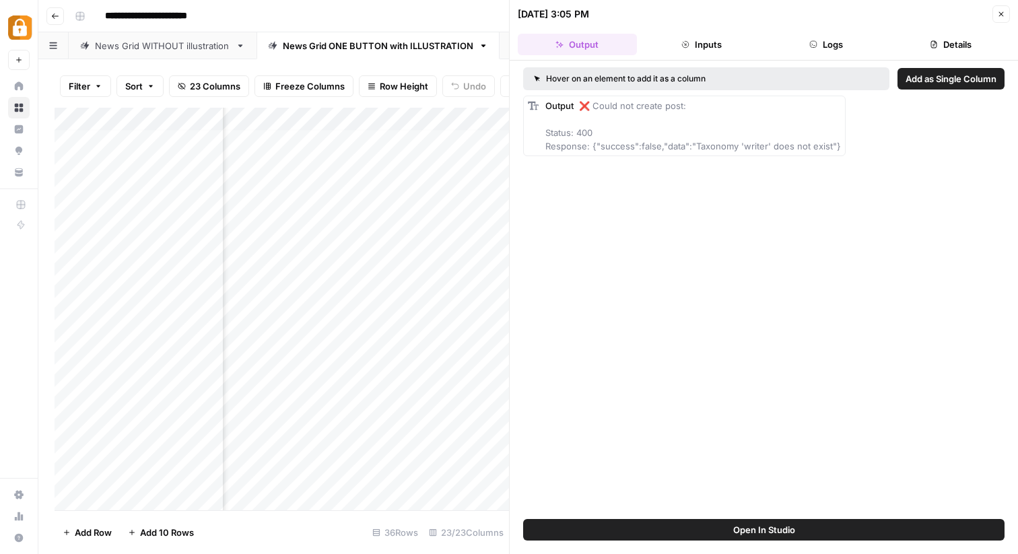
click at [888, 250] on div "Hover on an element to add it as a column Add as Single Column Output ❌ Could n…" at bounding box center [764, 290] width 508 height 459
click at [999, 7] on button "Close" at bounding box center [1002, 14] width 18 height 18
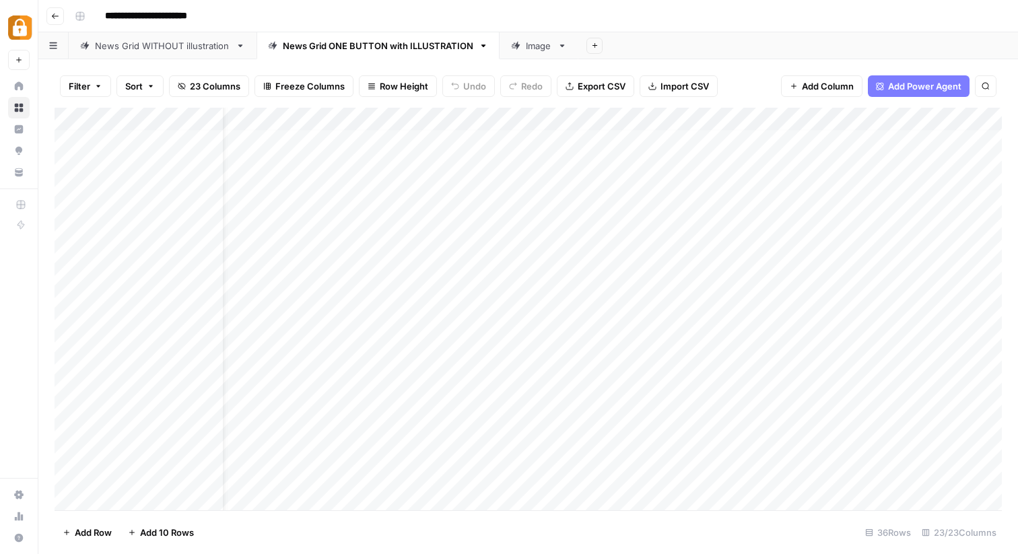
scroll to position [5, 3]
click at [391, 319] on div "Add Column" at bounding box center [528, 309] width 947 height 403
click at [405, 319] on div "Add Column" at bounding box center [528, 309] width 947 height 403
click at [411, 322] on textarea "To enrich screen reader interactions, please activate Accessibility in Grammarl…" at bounding box center [447, 326] width 215 height 32
click at [410, 331] on textarea "To enrich screen reader interactions, please activate Accessibility in Grammarl…" at bounding box center [447, 326] width 215 height 32
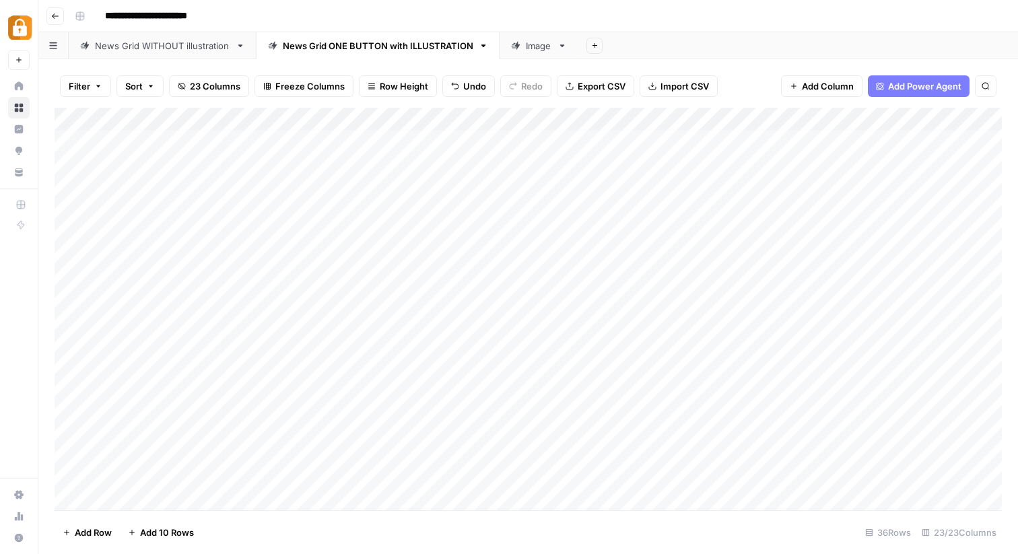
click at [378, 382] on div "Add Column" at bounding box center [528, 309] width 947 height 403
click at [389, 324] on div "Add Column" at bounding box center [528, 309] width 947 height 403
click at [403, 232] on div "Add Column" at bounding box center [528, 309] width 947 height 403
click at [391, 205] on div "Add Column" at bounding box center [528, 309] width 947 height 403
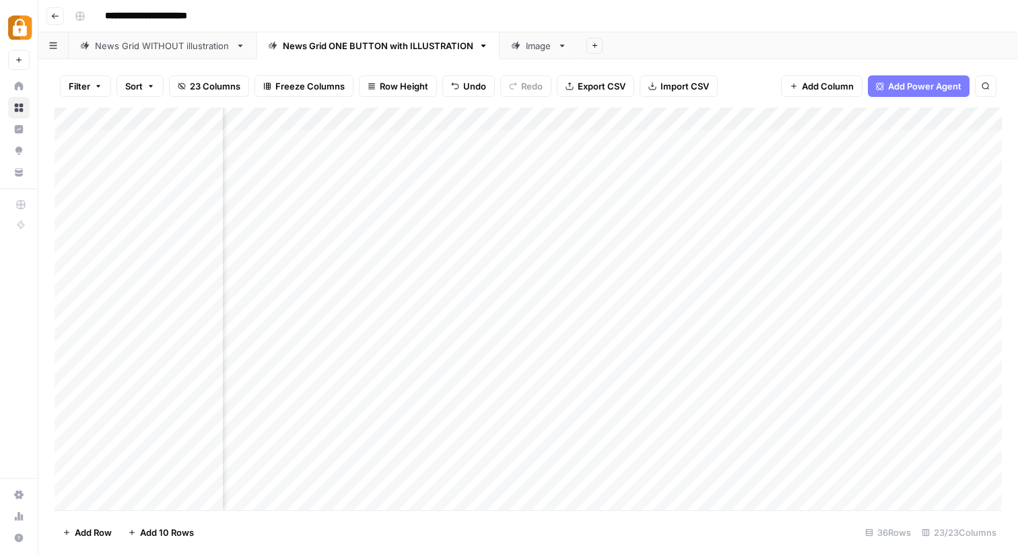
scroll to position [4, 1341]
click at [627, 321] on div "Add Column" at bounding box center [528, 309] width 947 height 403
click at [610, 322] on div "Add Column" at bounding box center [528, 309] width 947 height 403
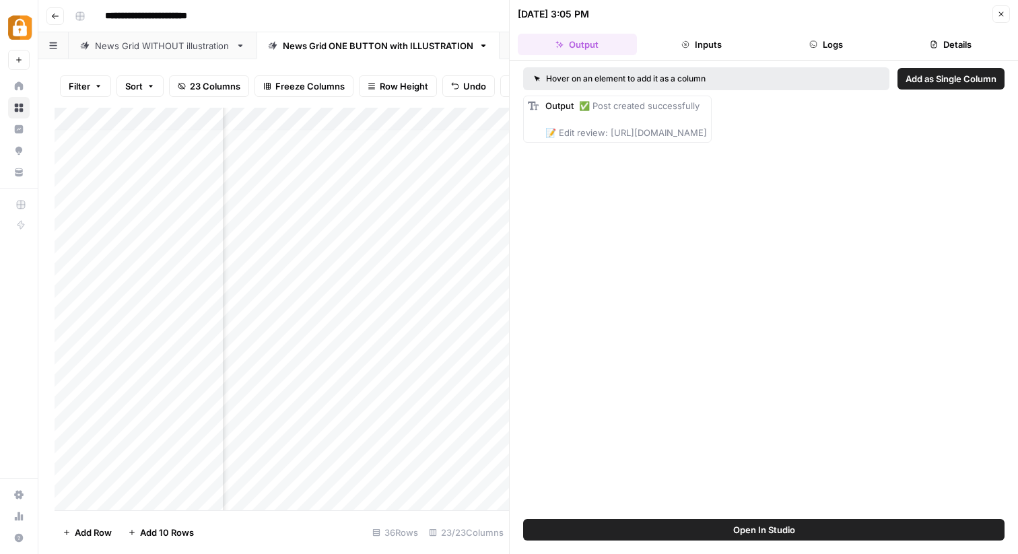
click at [850, 255] on div "Hover on an element to add it as a column Add as Single Column Output ✅ Post cr…" at bounding box center [764, 290] width 508 height 459
